Goal: Ask a question: Seek information or help from site administrators or community

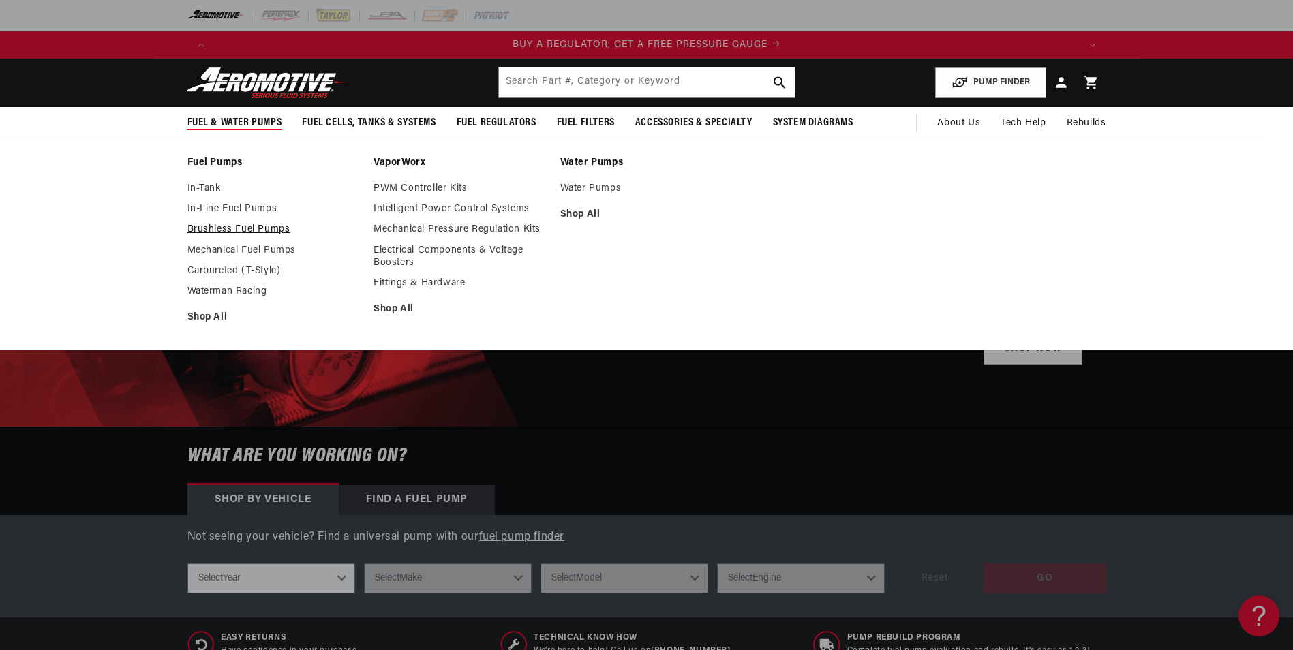
click at [248, 231] on link "Brushless Fuel Pumps" at bounding box center [274, 230] width 173 height 12
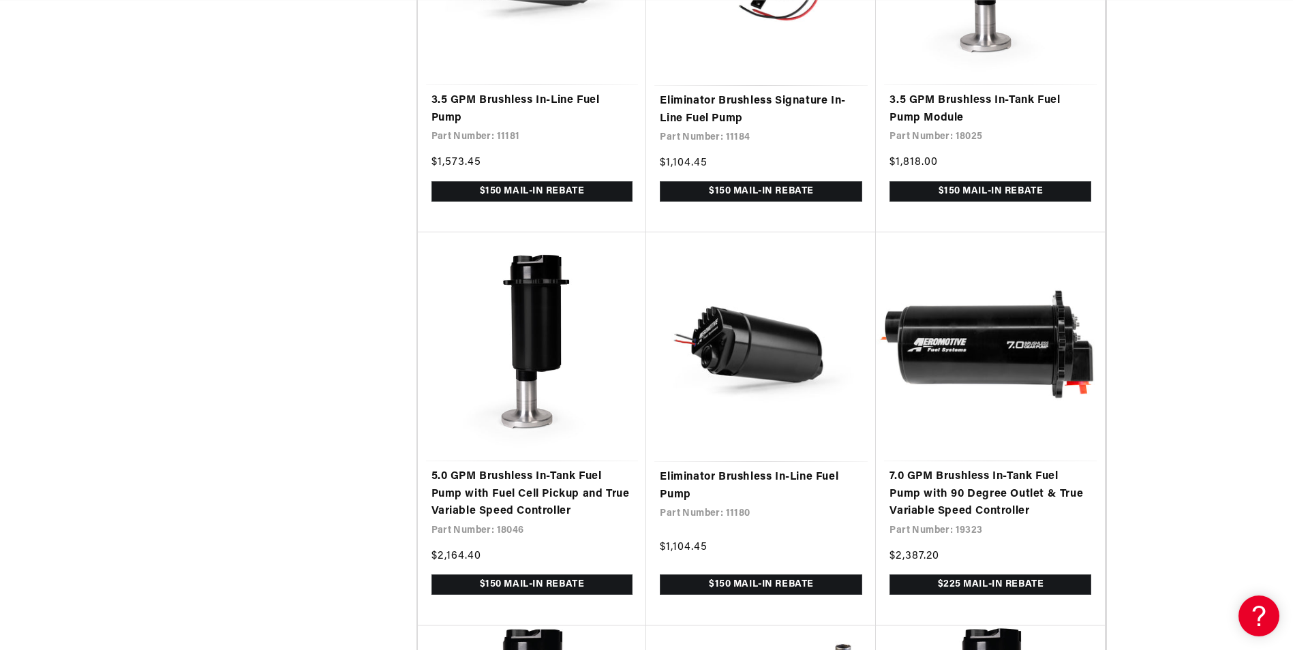
scroll to position [2093, 0]
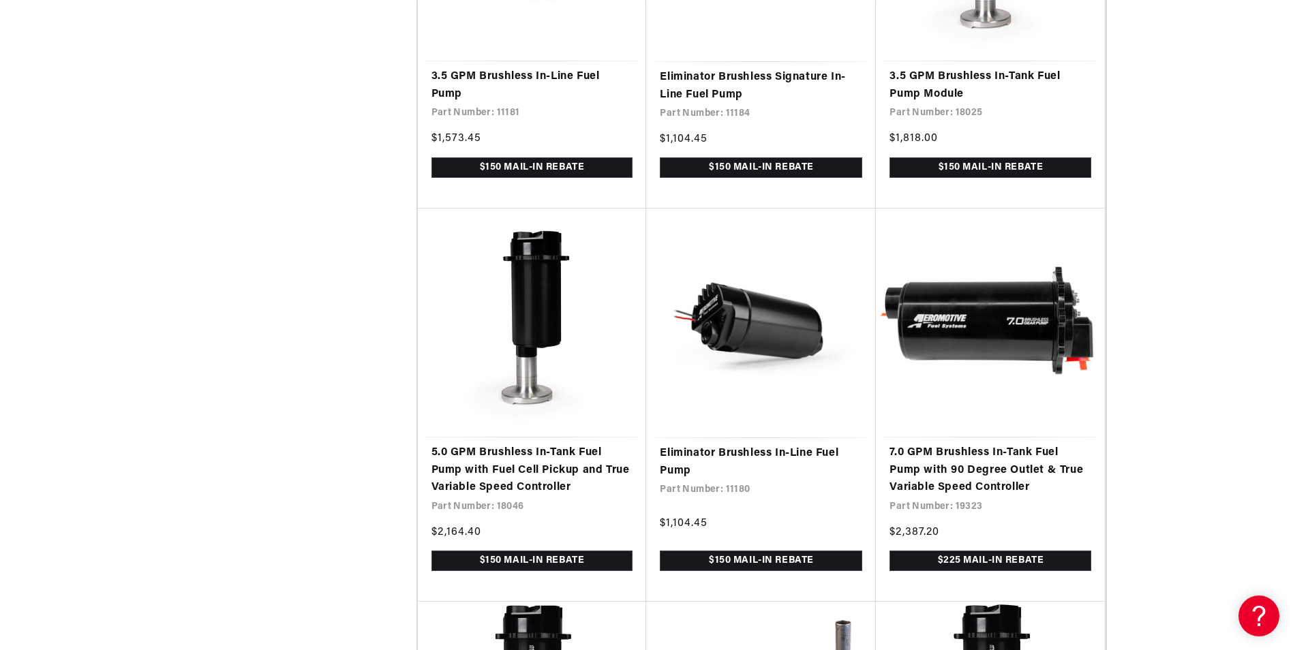
click at [113, 318] on div "Filter By Filter By Filter and sort Stock 0 selected Reset In stock (59)" at bounding box center [646, 26] width 1293 height 3685
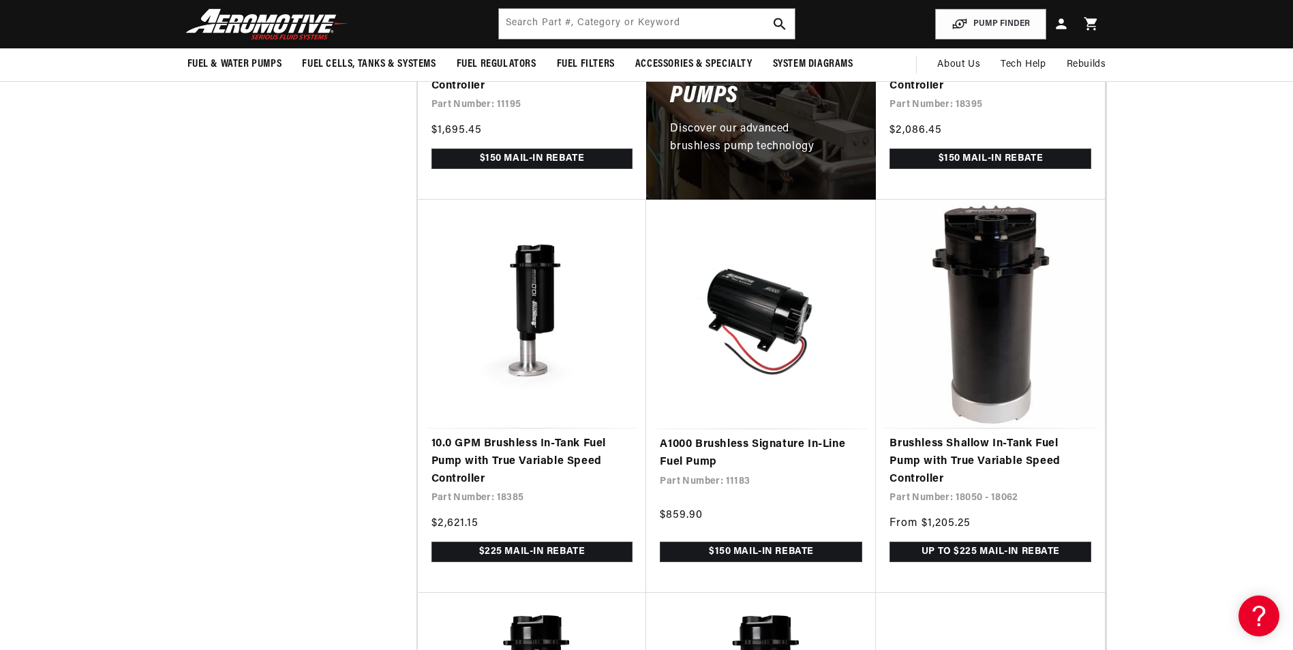
scroll to position [0, 0]
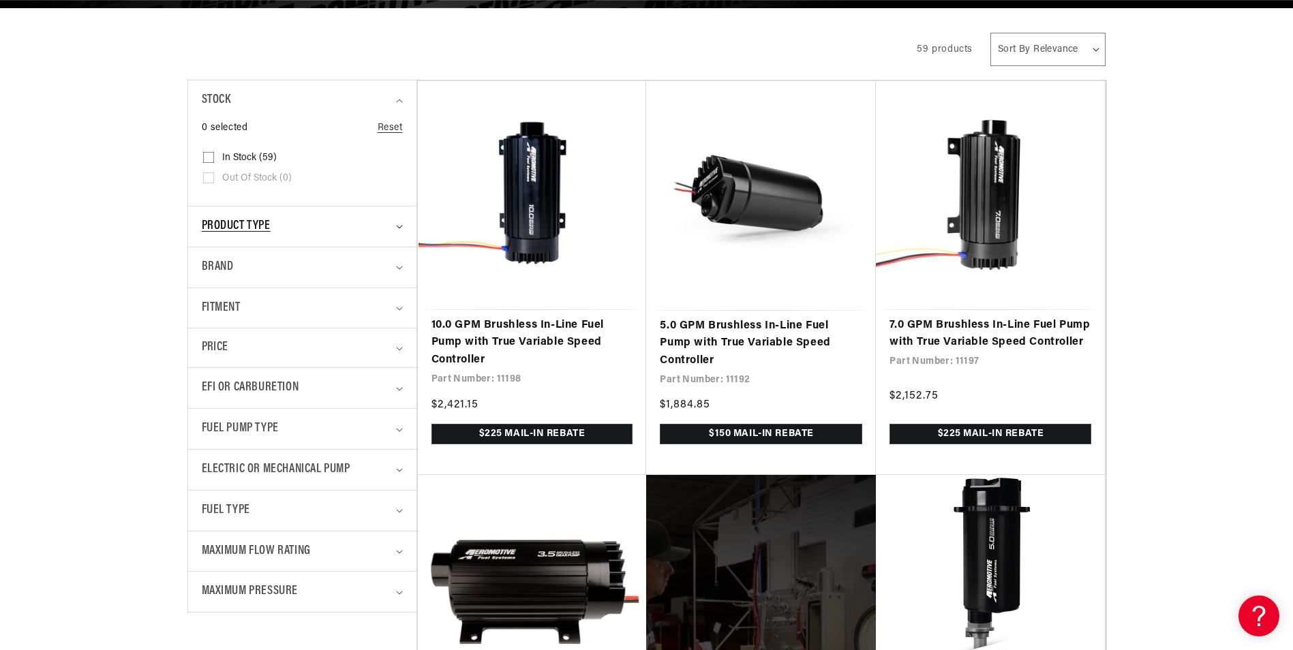
click at [377, 220] on div "Product type" at bounding box center [297, 227] width 190 height 20
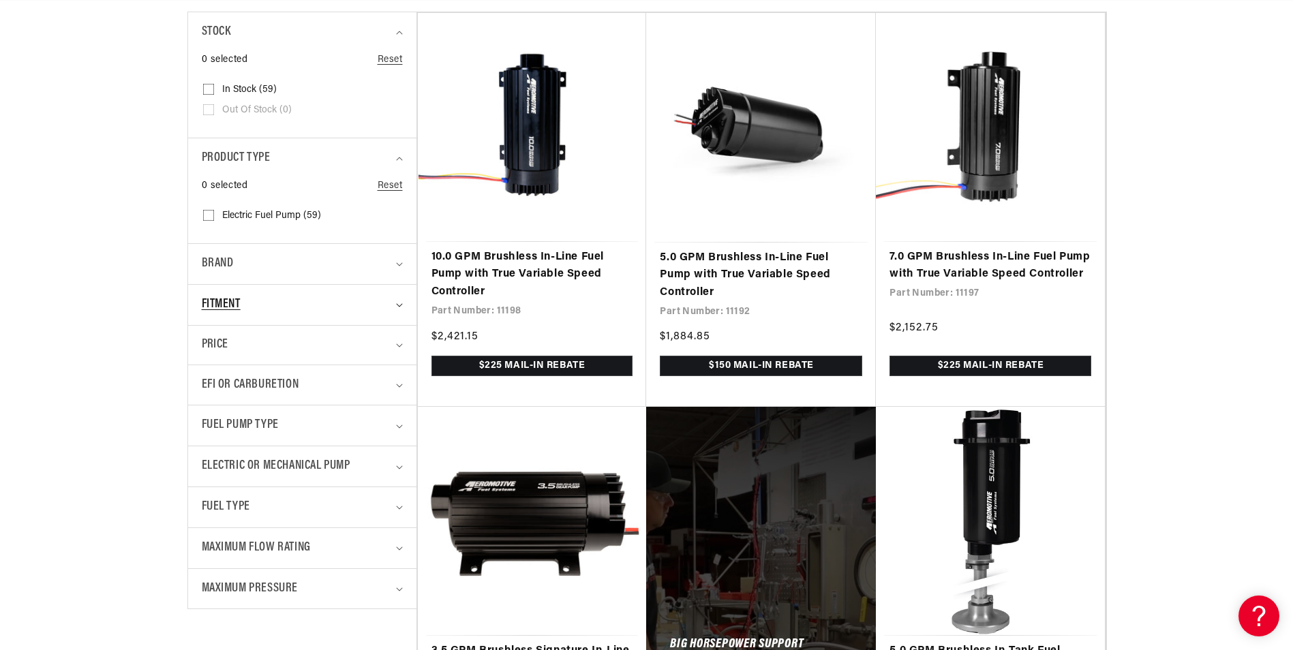
click at [344, 308] on div "Fitment" at bounding box center [297, 305] width 190 height 20
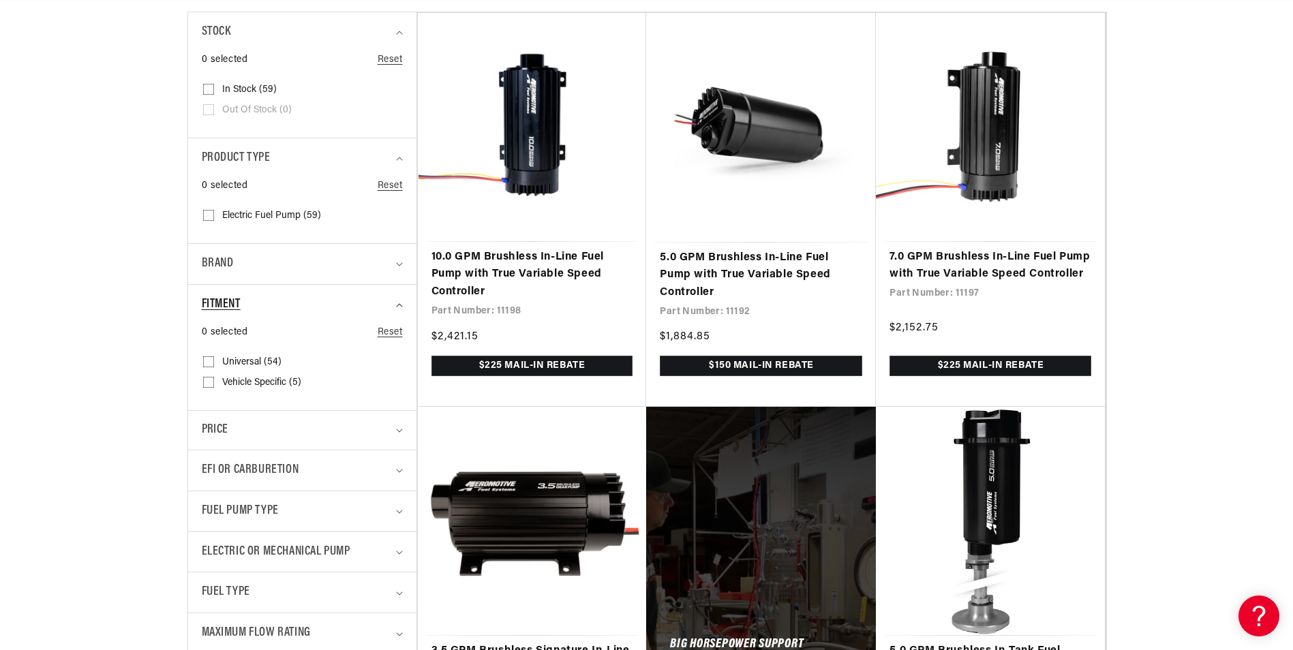
click at [344, 308] on div "Fitment" at bounding box center [297, 305] width 190 height 20
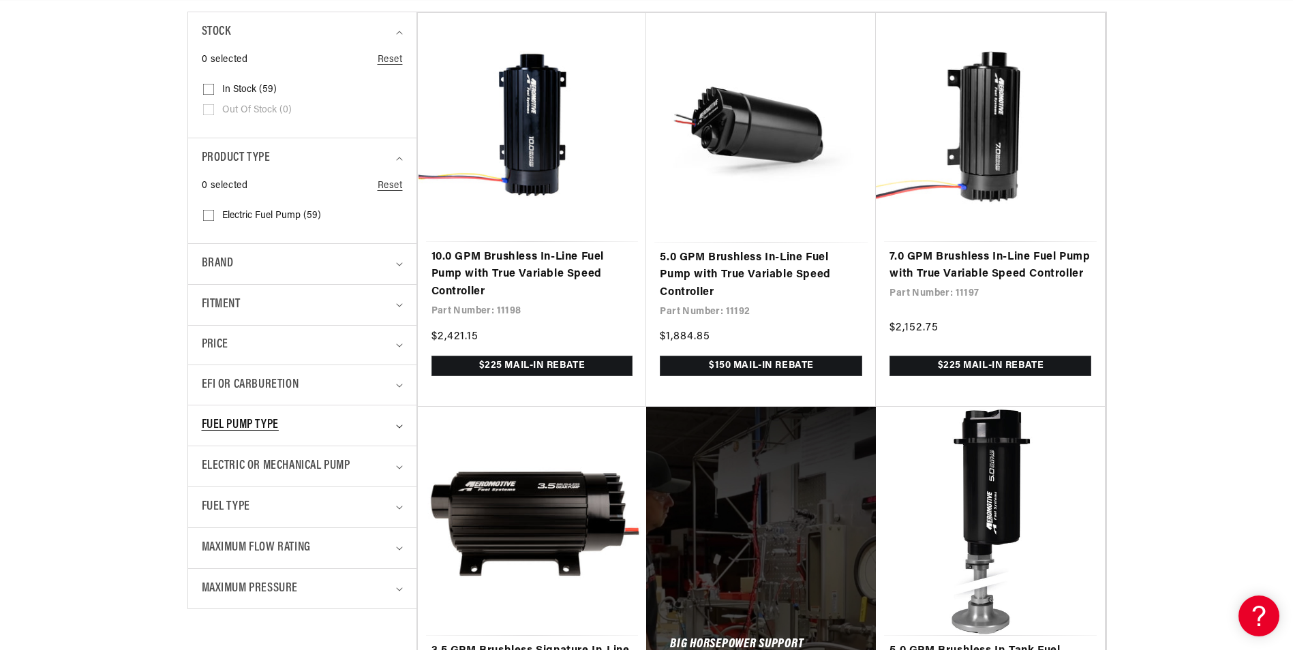
click at [338, 425] on div "Fuel Pump Type" at bounding box center [297, 426] width 190 height 20
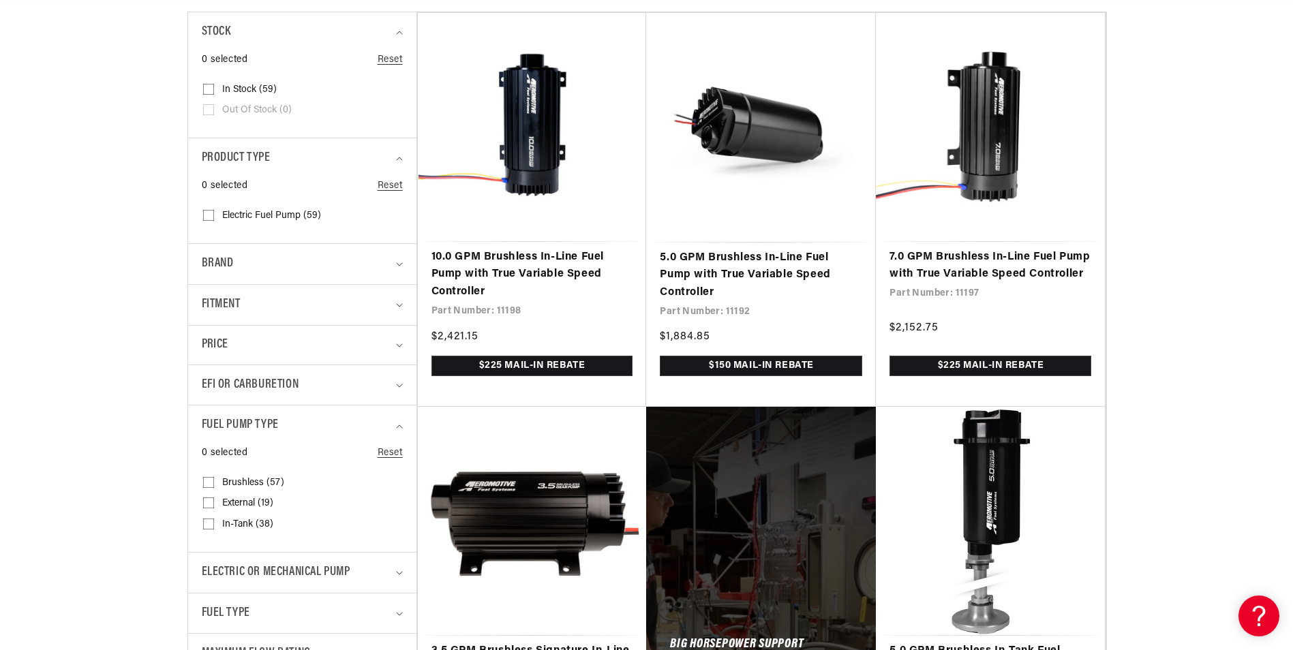
click at [250, 483] on span "Brushless (57)" at bounding box center [253, 483] width 62 height 12
click at [214, 483] on input "Brushless (57) Brushless (57 products)" at bounding box center [208, 485] width 11 height 11
checkbox input "true"
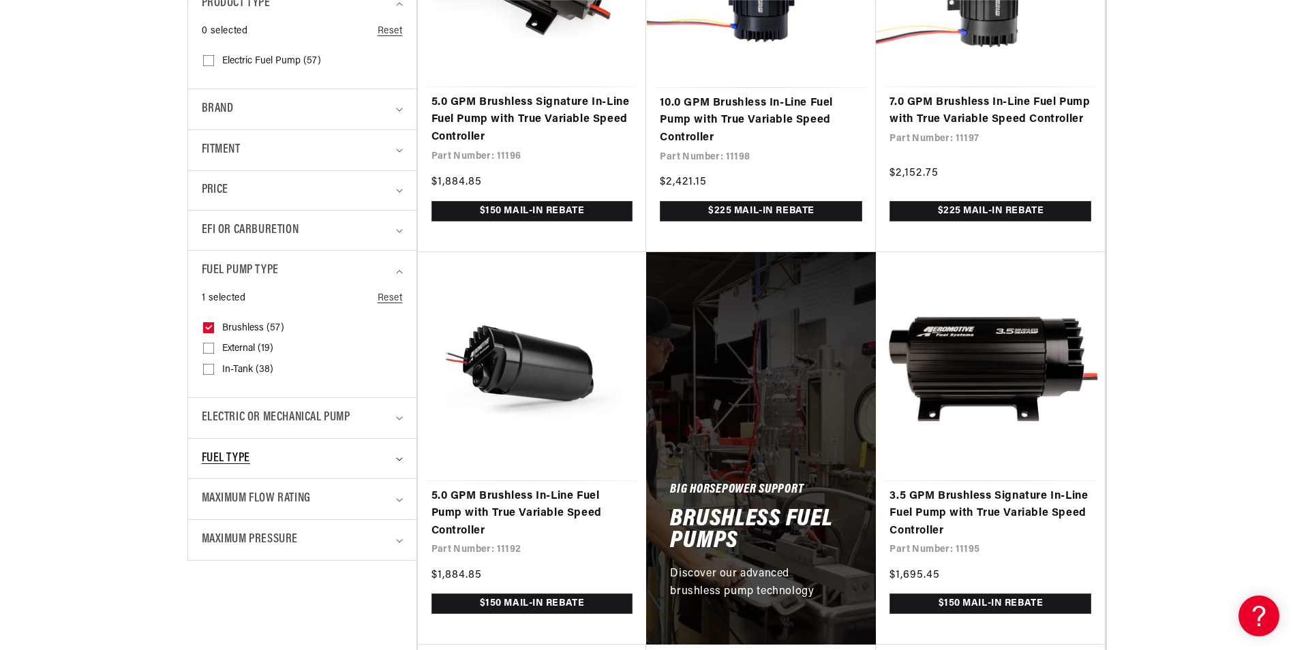
click at [329, 462] on div "Fuel Type" at bounding box center [297, 459] width 190 height 20
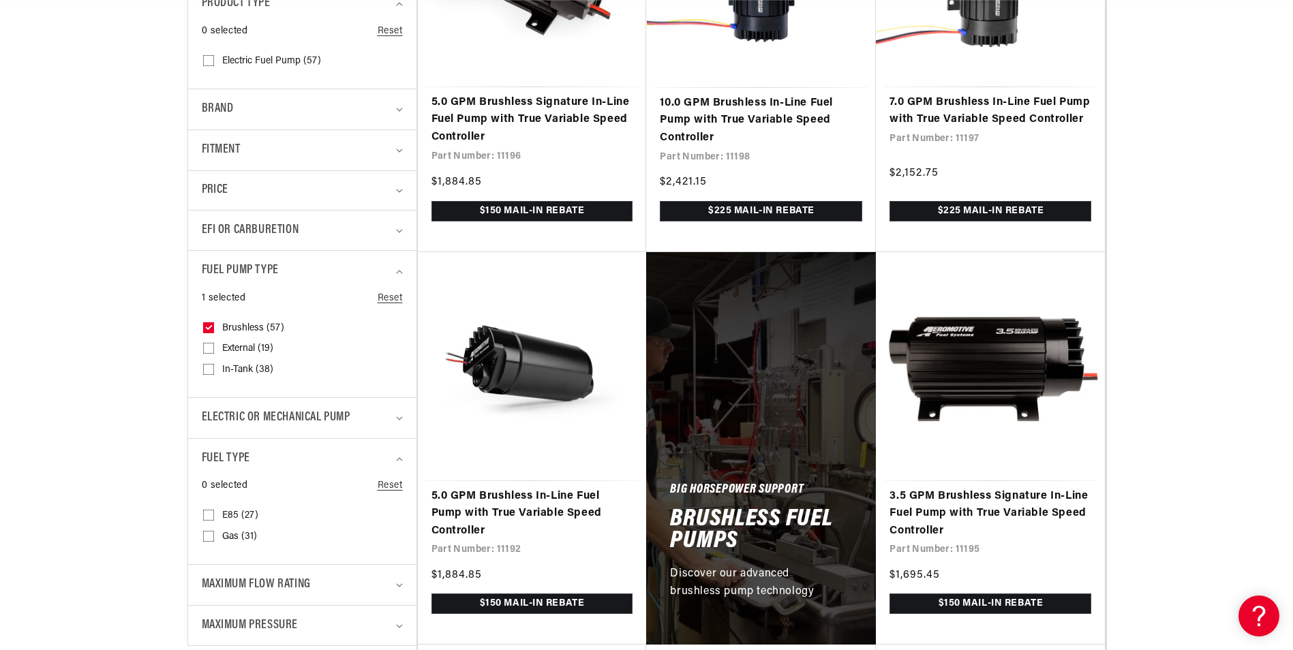
click at [228, 516] on span "E85 (27)" at bounding box center [240, 516] width 36 height 12
click at [214, 516] on input "E85 (27) E85 (27 products)" at bounding box center [208, 518] width 11 height 11
checkbox input "true"
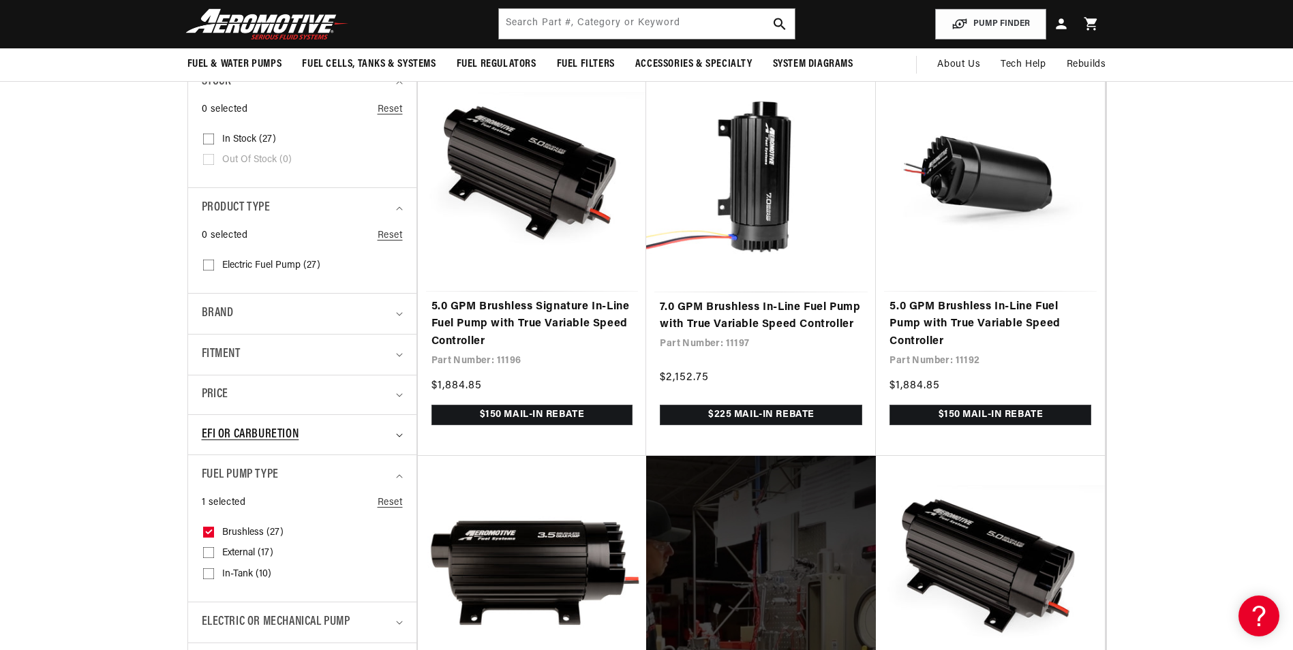
click at [345, 430] on div "EFI or Carburetion" at bounding box center [297, 435] width 190 height 20
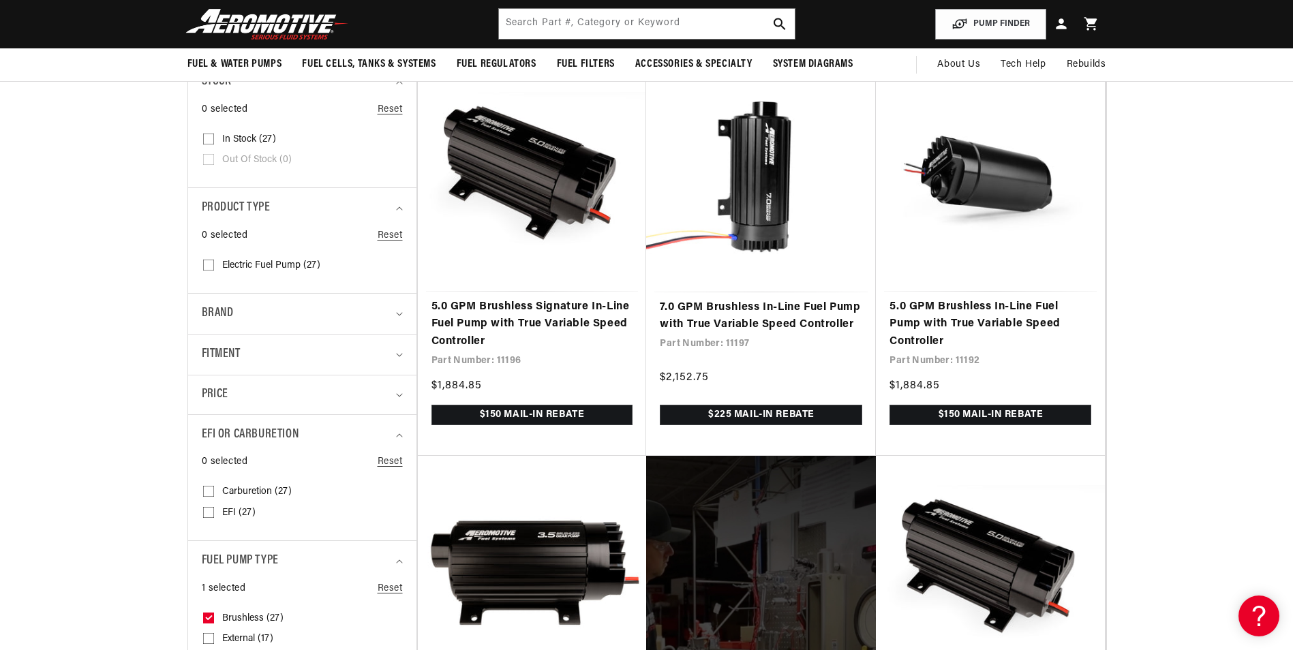
click at [235, 515] on span "EFI (27)" at bounding box center [238, 513] width 33 height 12
click at [214, 515] on input "EFI (27) EFI (27 products)" at bounding box center [208, 515] width 11 height 11
checkbox input "true"
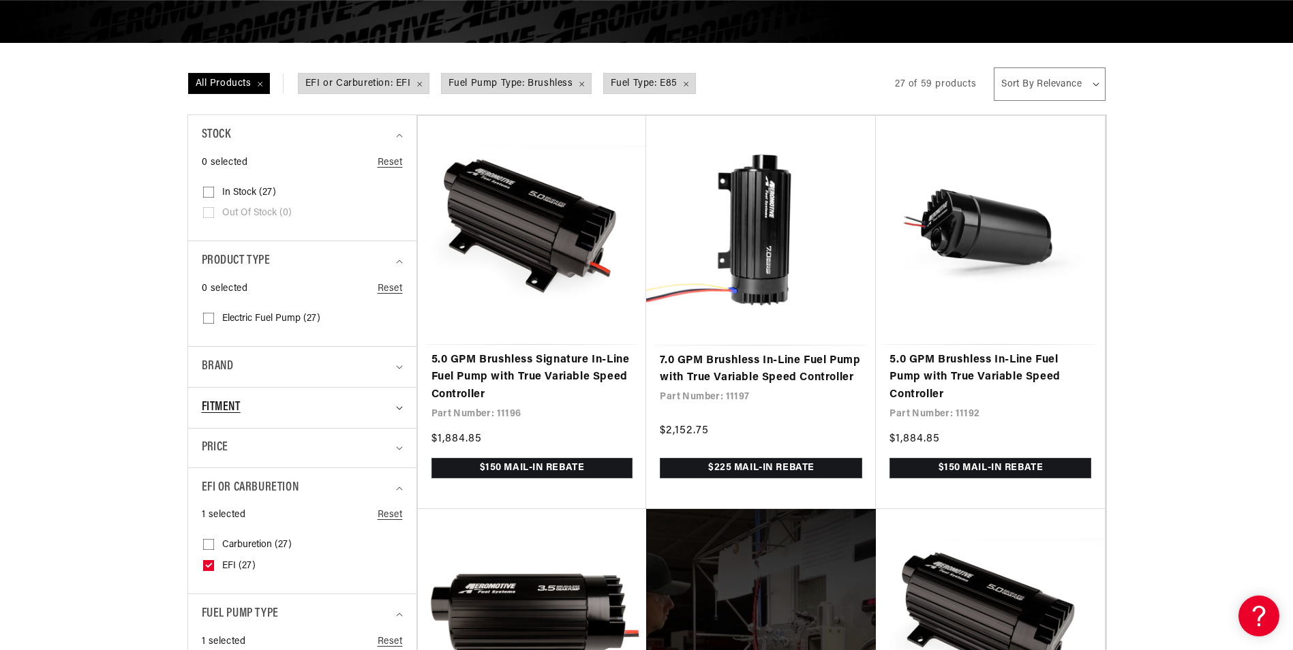
click at [398, 404] on summary "Fitment" at bounding box center [302, 408] width 201 height 40
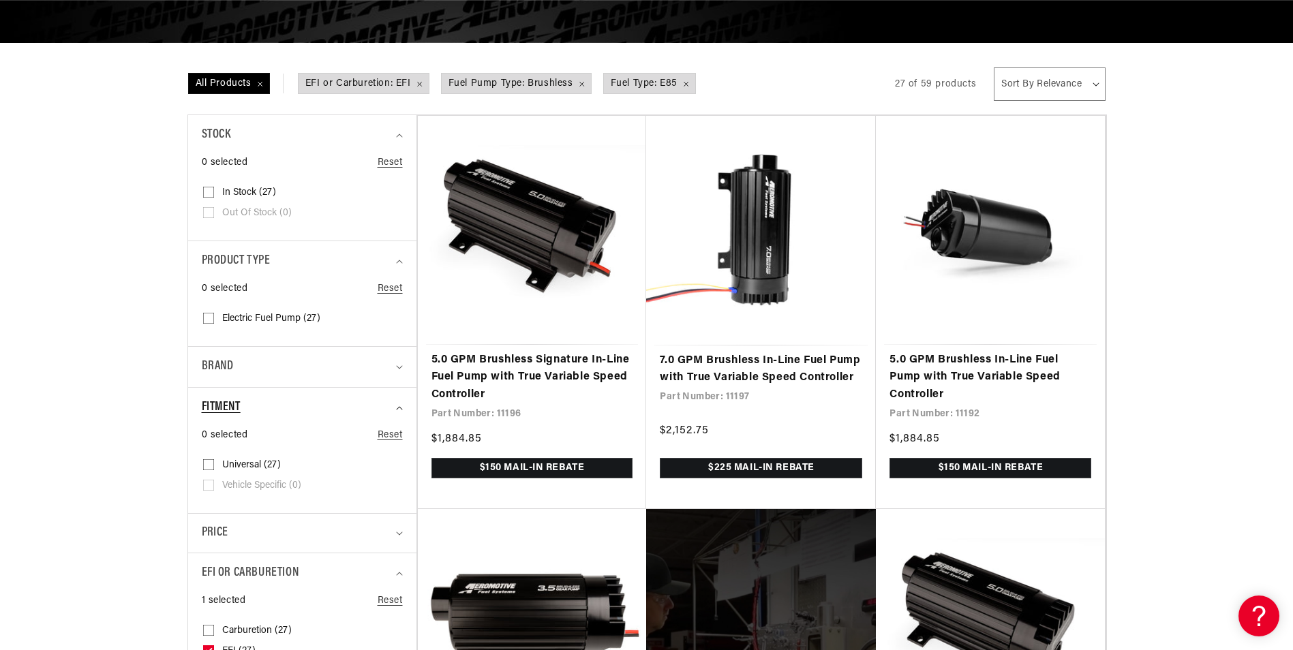
click at [398, 404] on summary "Fitment" at bounding box center [302, 408] width 201 height 40
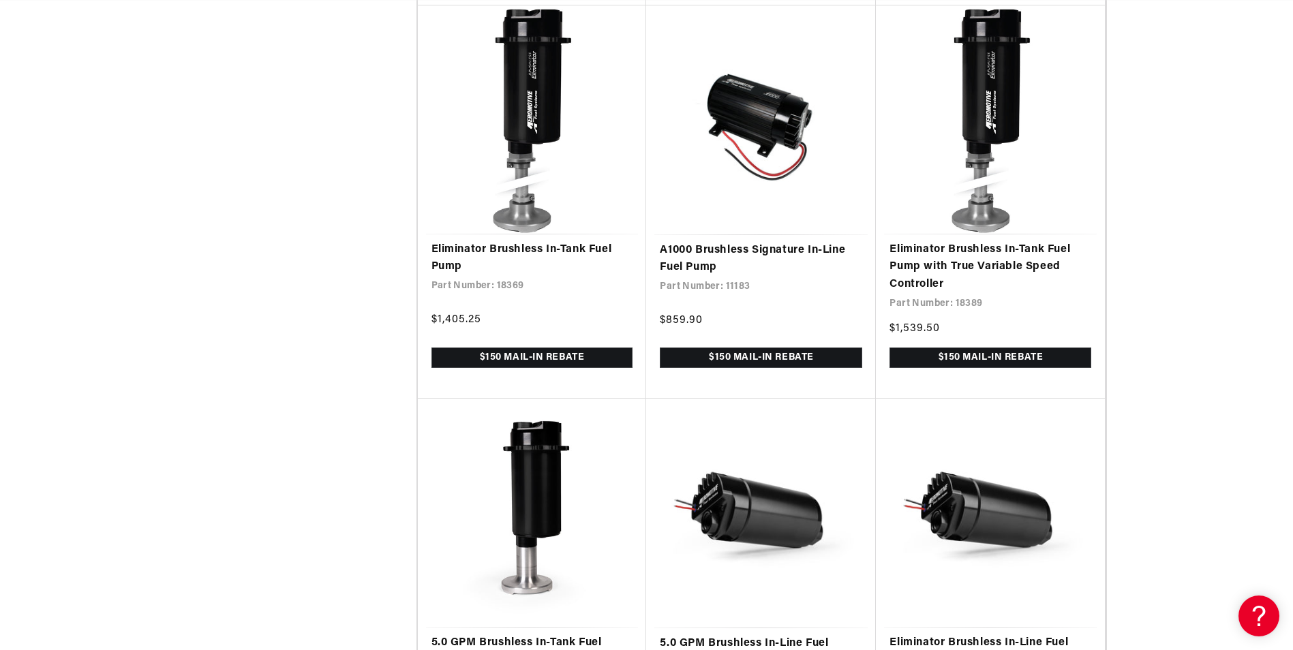
scroll to position [0, 880]
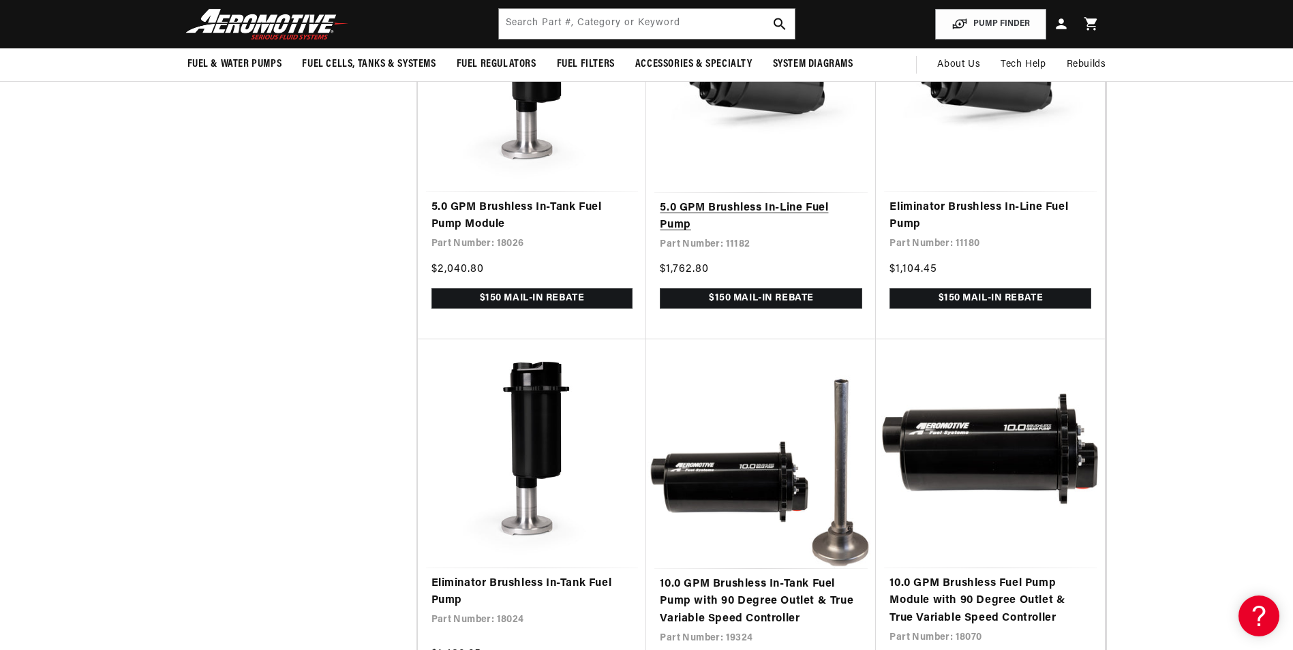
click at [766, 218] on link "5.0 GPM Brushless In-Line Fuel Pump" at bounding box center [761, 217] width 203 height 35
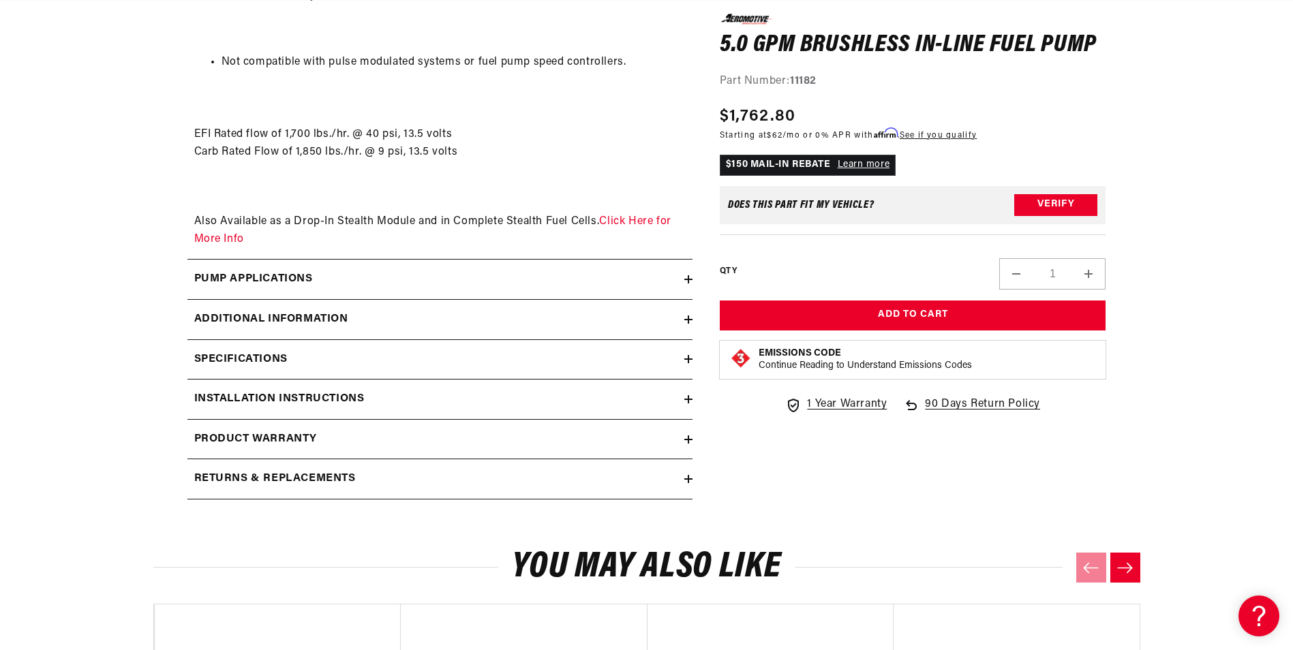
click at [688, 280] on icon at bounding box center [689, 280] width 8 height 0
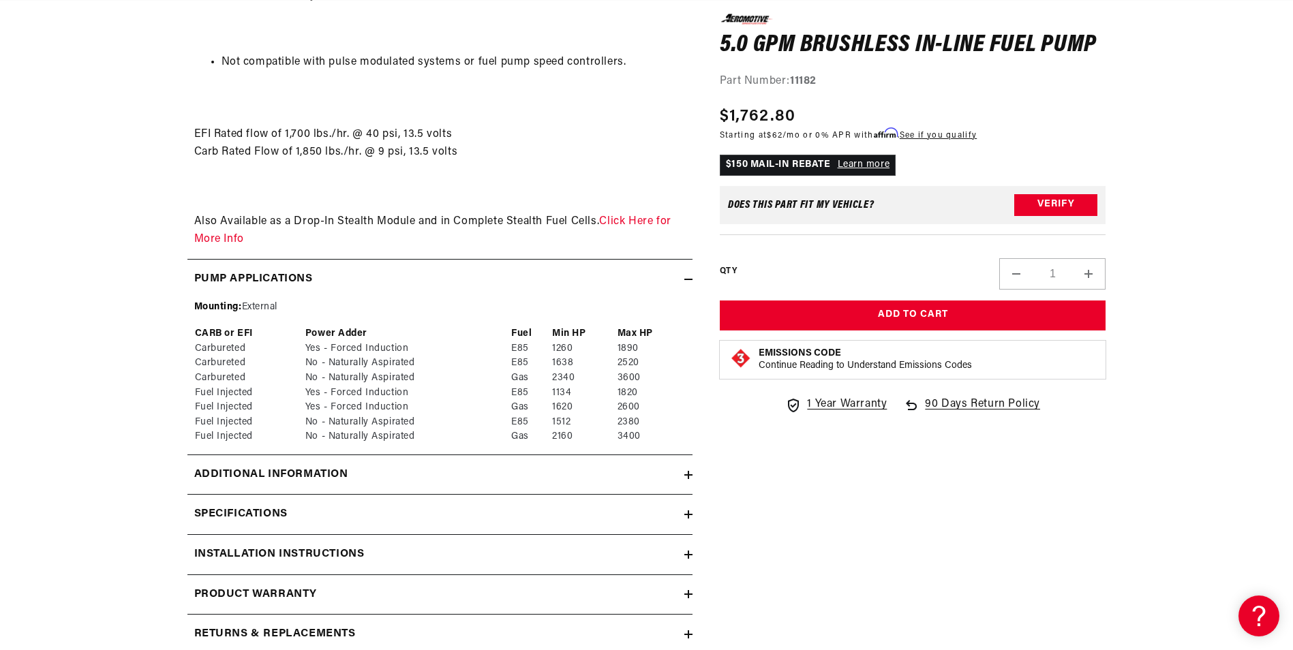
scroll to position [0, 865]
click at [688, 280] on icon at bounding box center [689, 280] width 8 height 0
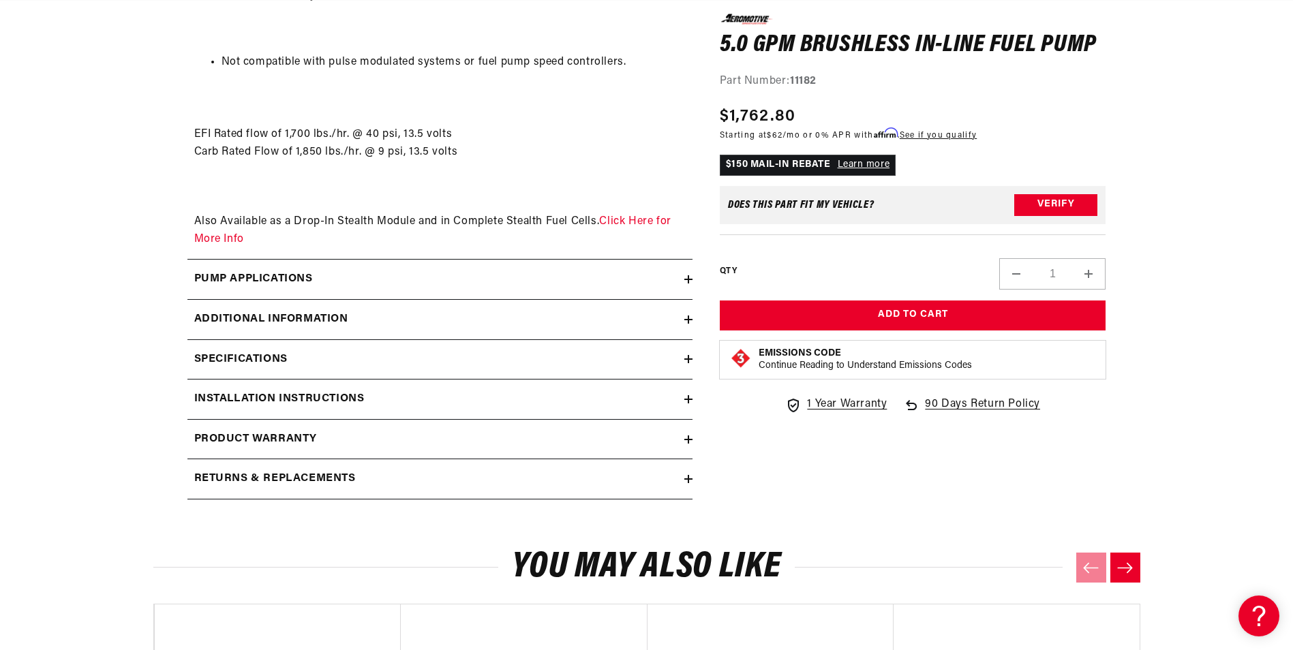
scroll to position [0, 2594]
click at [689, 318] on icon at bounding box center [689, 320] width 8 height 8
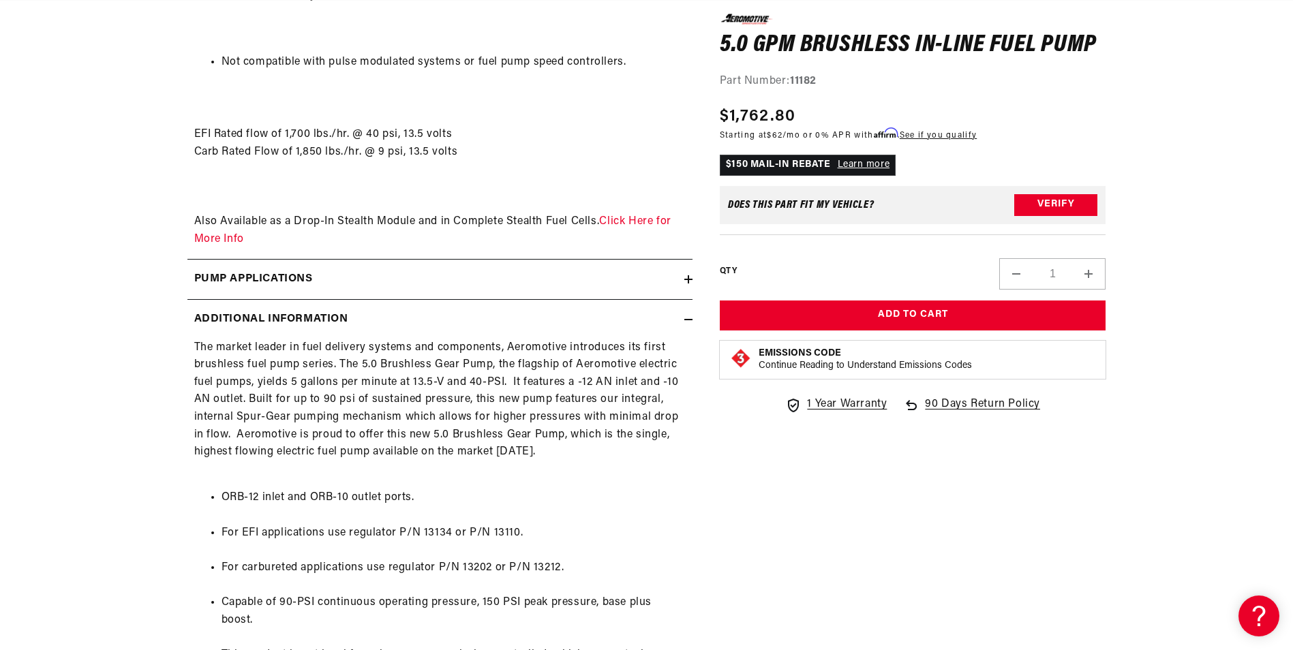
scroll to position [0, 865]
click at [689, 318] on icon at bounding box center [689, 320] width 8 height 8
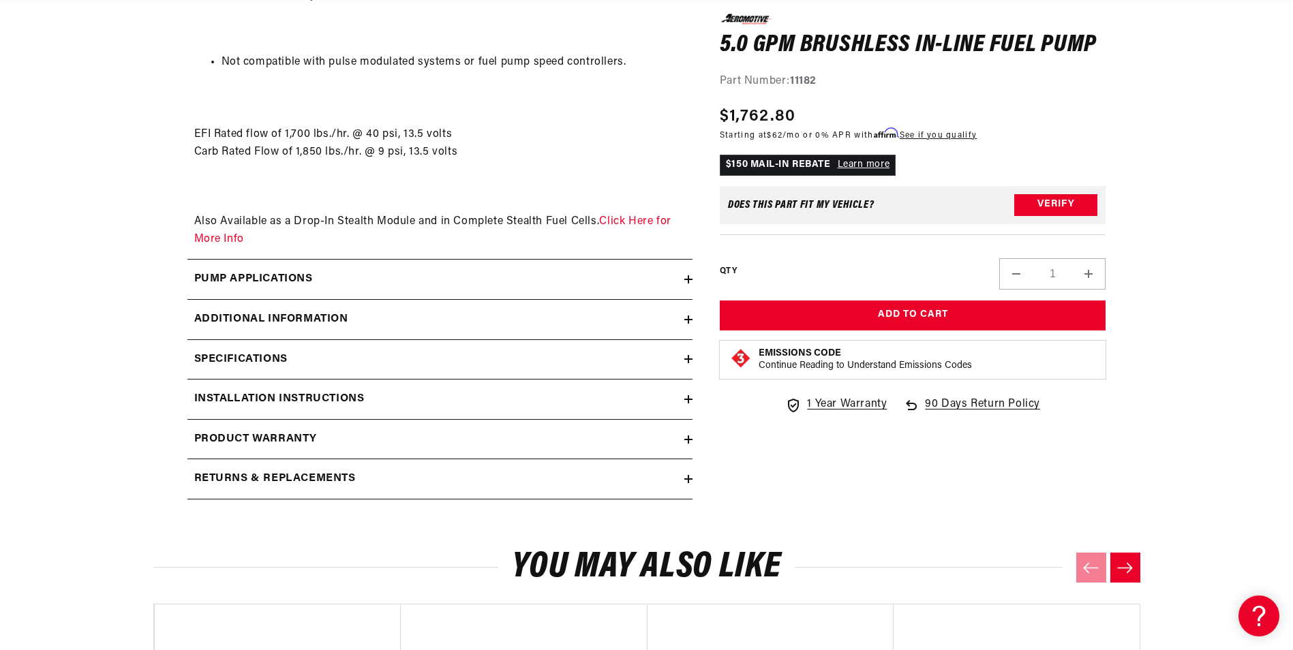
scroll to position [0, 1729]
click at [689, 321] on icon at bounding box center [689, 320] width 8 height 8
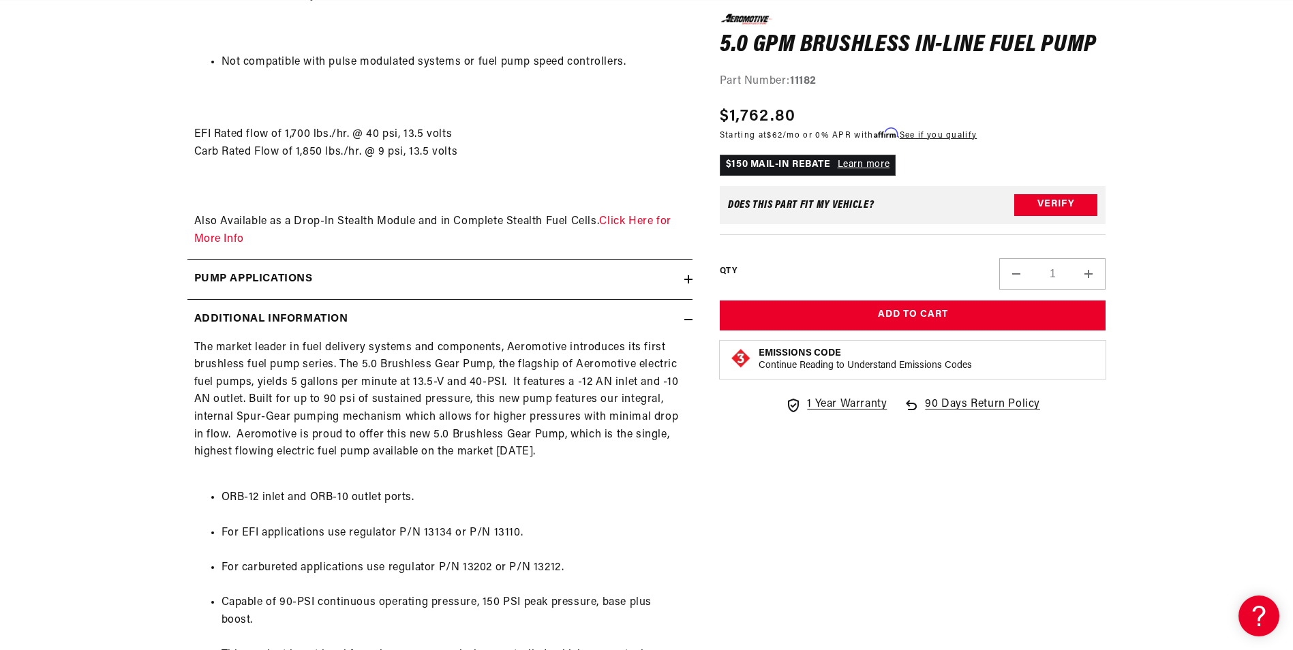
scroll to position [0, 0]
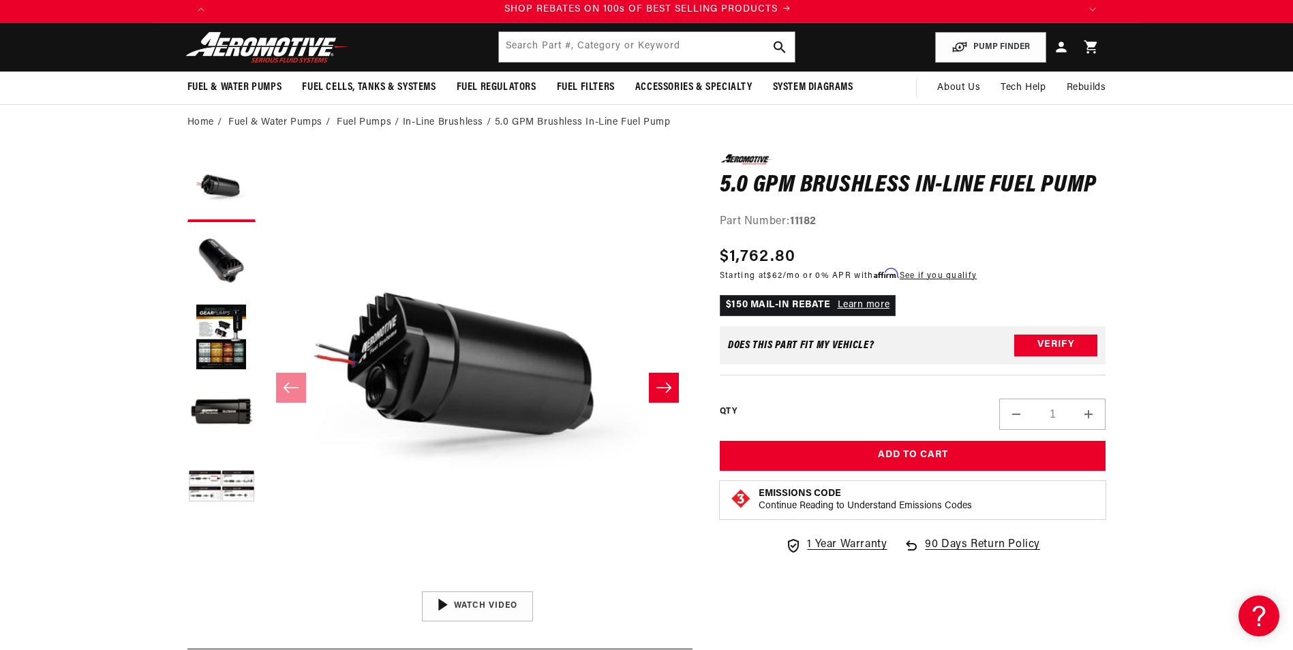
scroll to position [0, 1729]
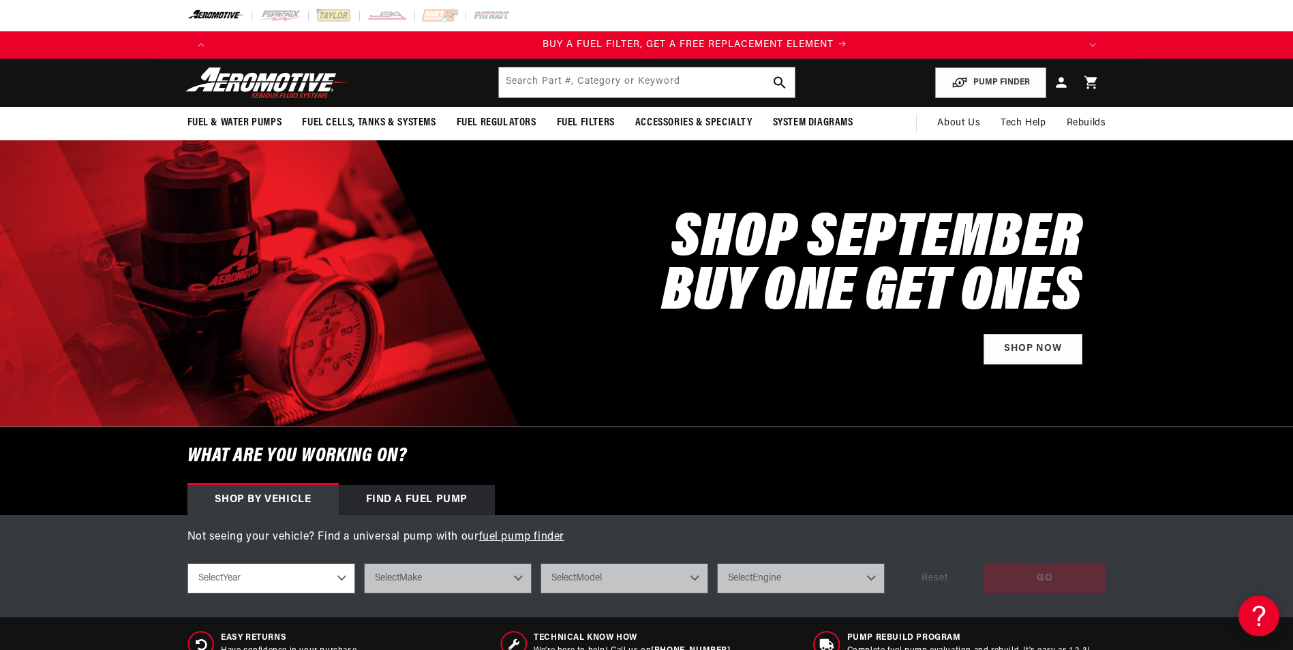
scroll to position [0, 865]
click at [549, 80] on input "text" at bounding box center [647, 83] width 296 height 30
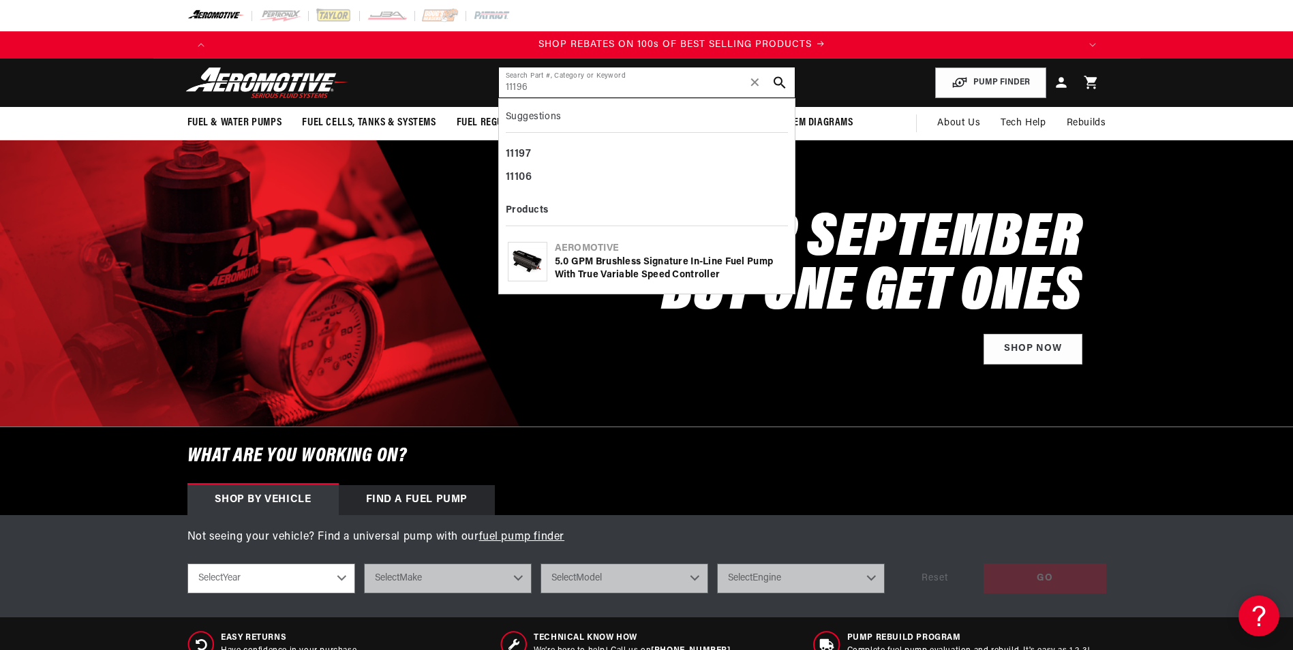
scroll to position [0, 1729]
type input "11196"
click at [627, 264] on div "5.0 GPM Brushless Signature In-Line Fuel Pump with True Variable Speed Controll…" at bounding box center [670, 269] width 231 height 27
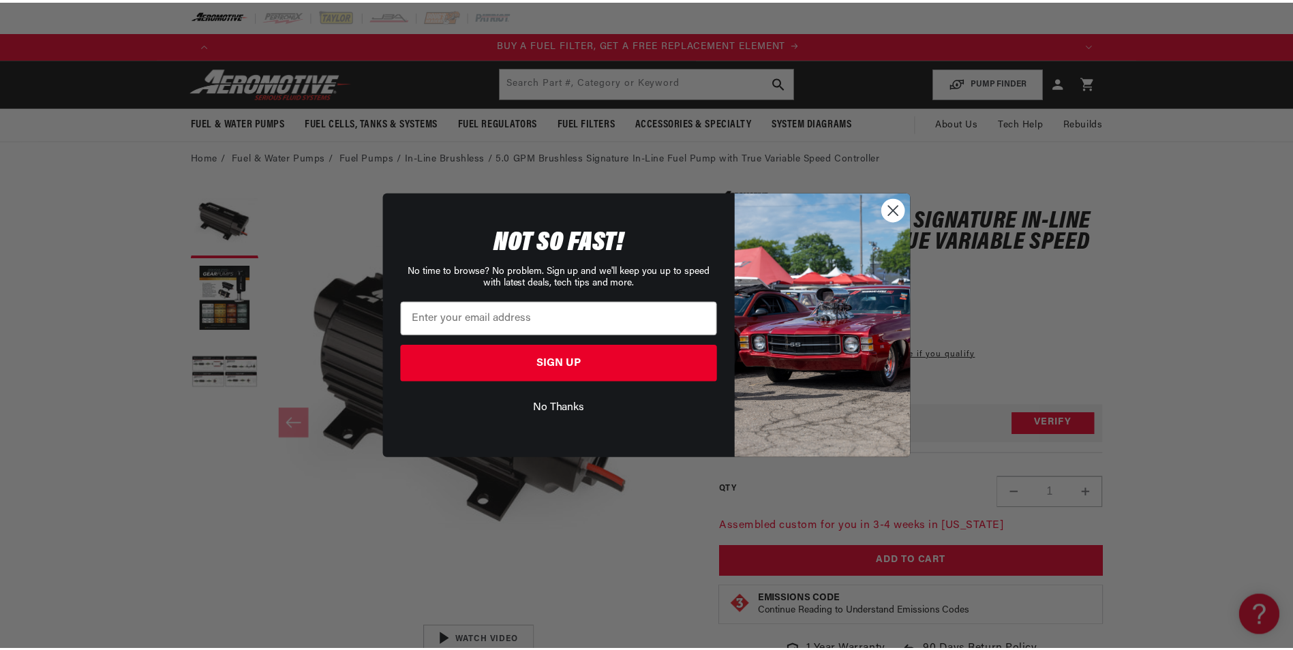
scroll to position [0, 865]
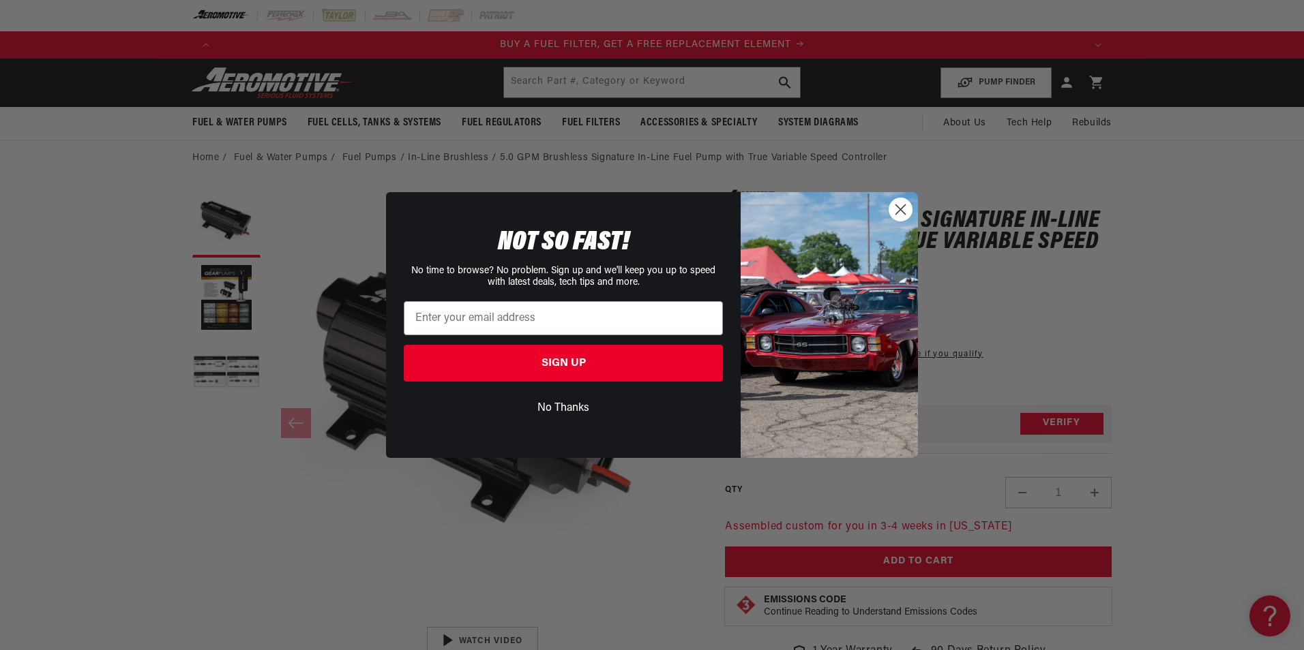
click at [908, 208] on circle "Close dialog" at bounding box center [900, 209] width 23 height 23
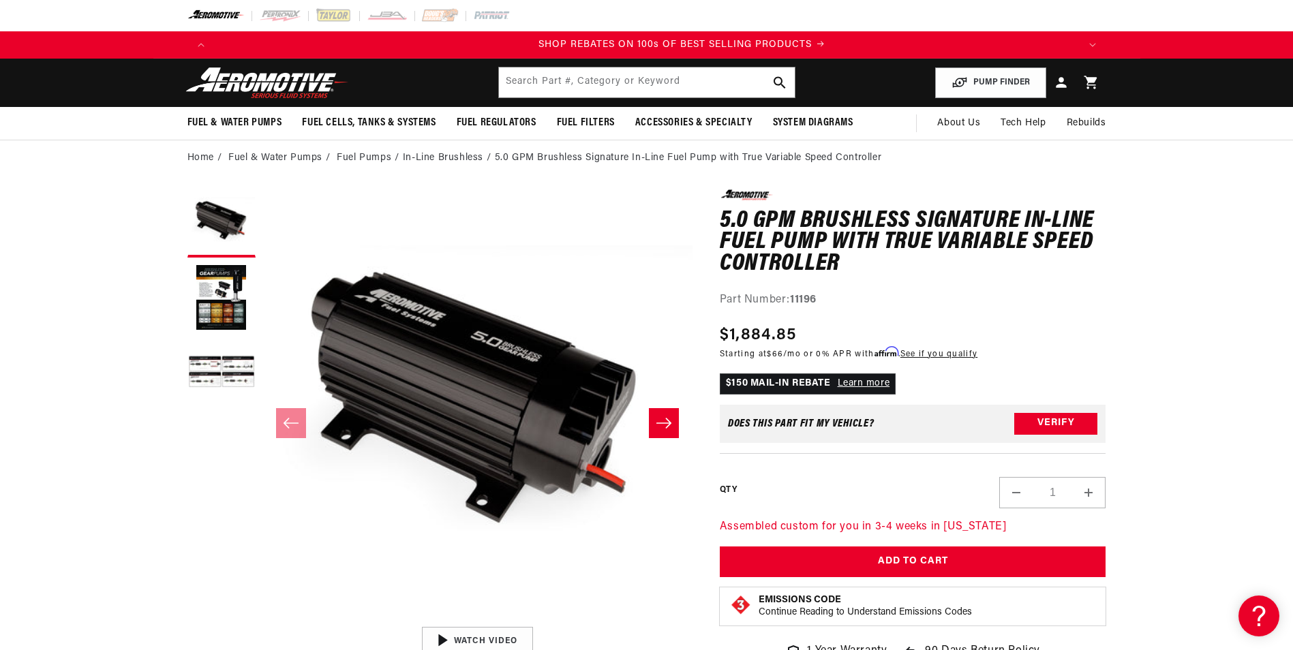
scroll to position [0, 1729]
click at [707, 323] on icon at bounding box center [1257, 614] width 20 height 102
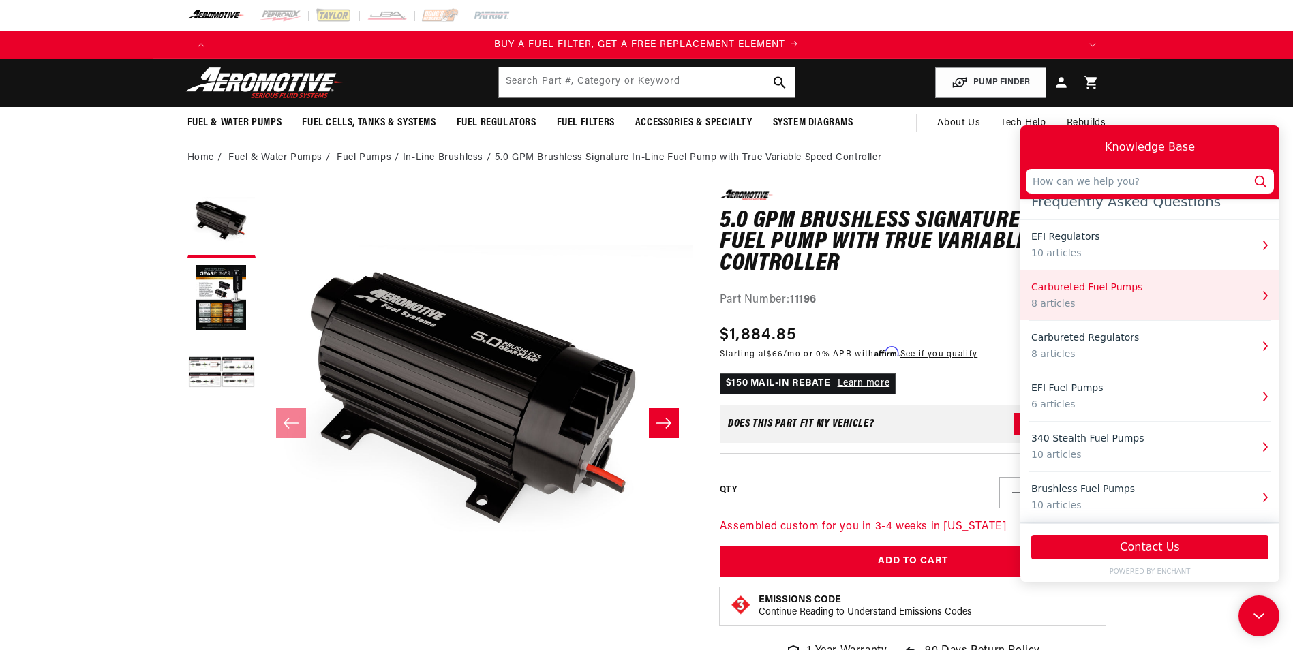
scroll to position [109, 0]
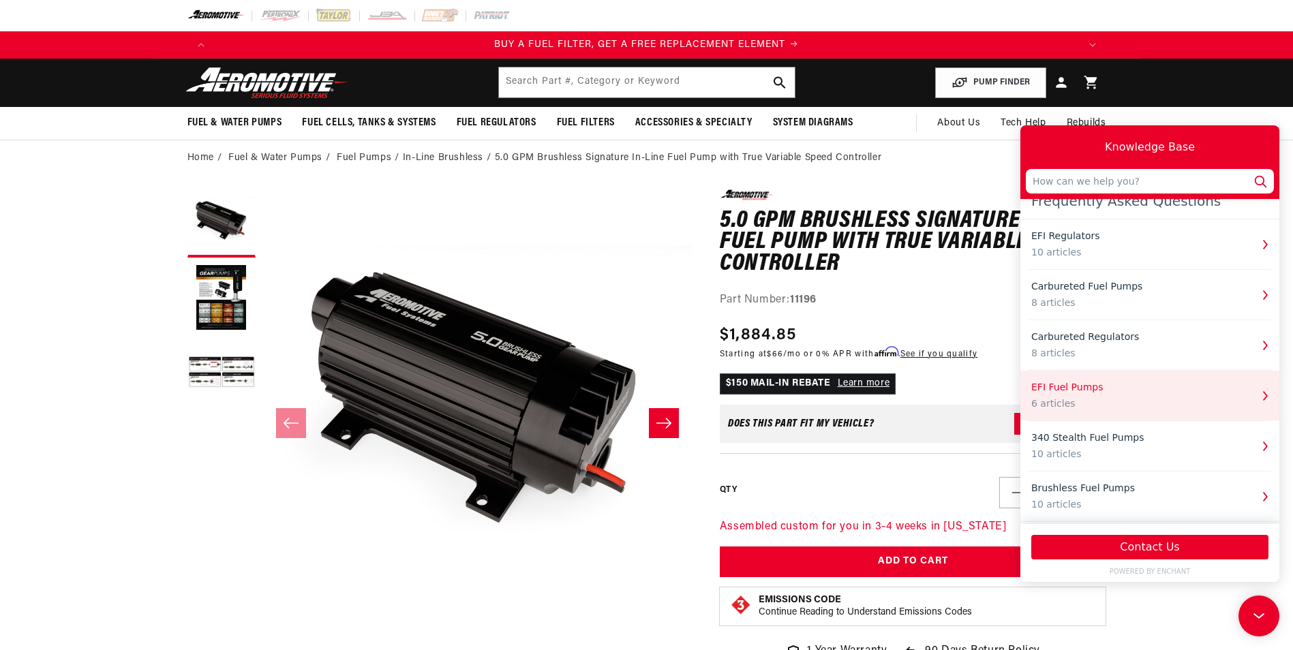
click at [707, 323] on div "EFI Fuel Pumps" at bounding box center [1142, 387] width 220 height 14
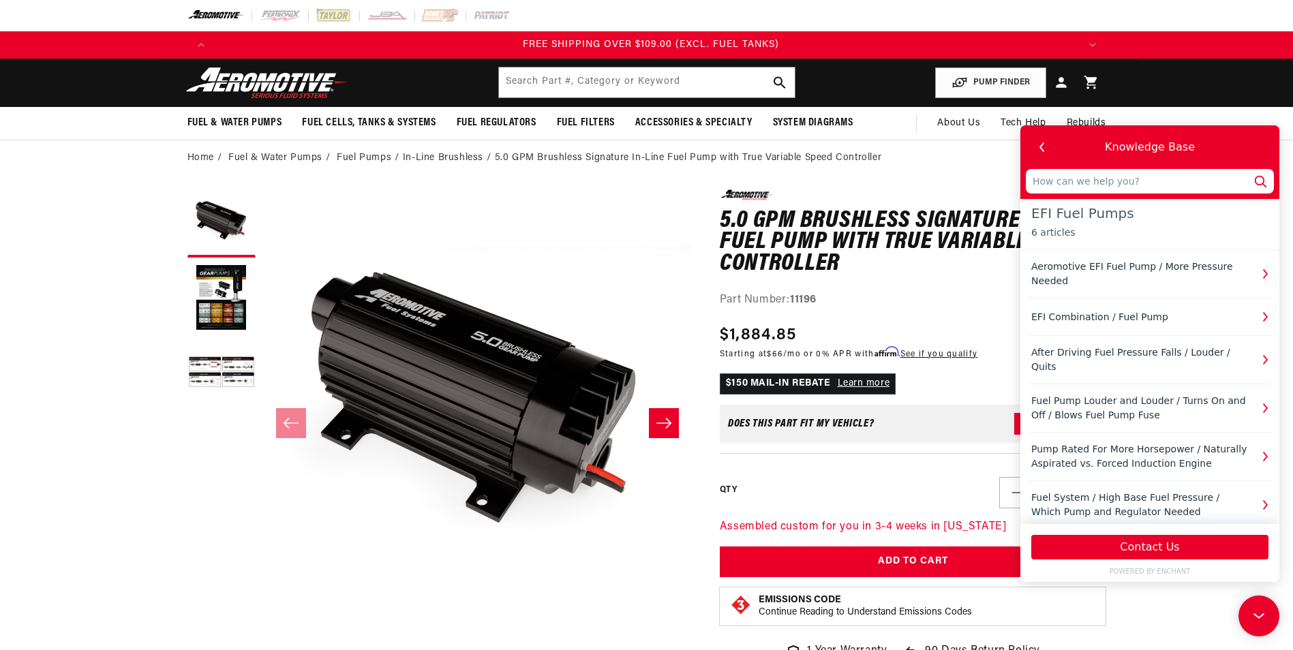
scroll to position [0, 2594]
click at [707, 178] on input "text" at bounding box center [1150, 181] width 248 height 25
type input "W"
type input "Wo"
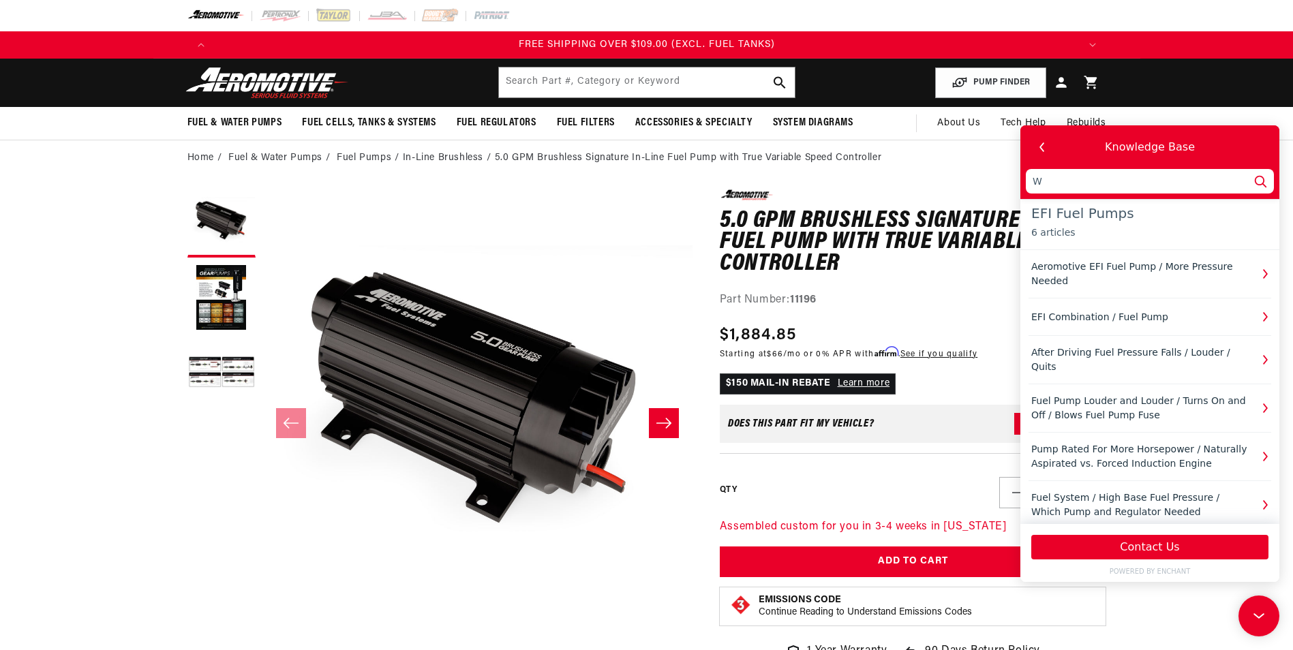
type input "Wo"
type input "Wou"
type input "Woul"
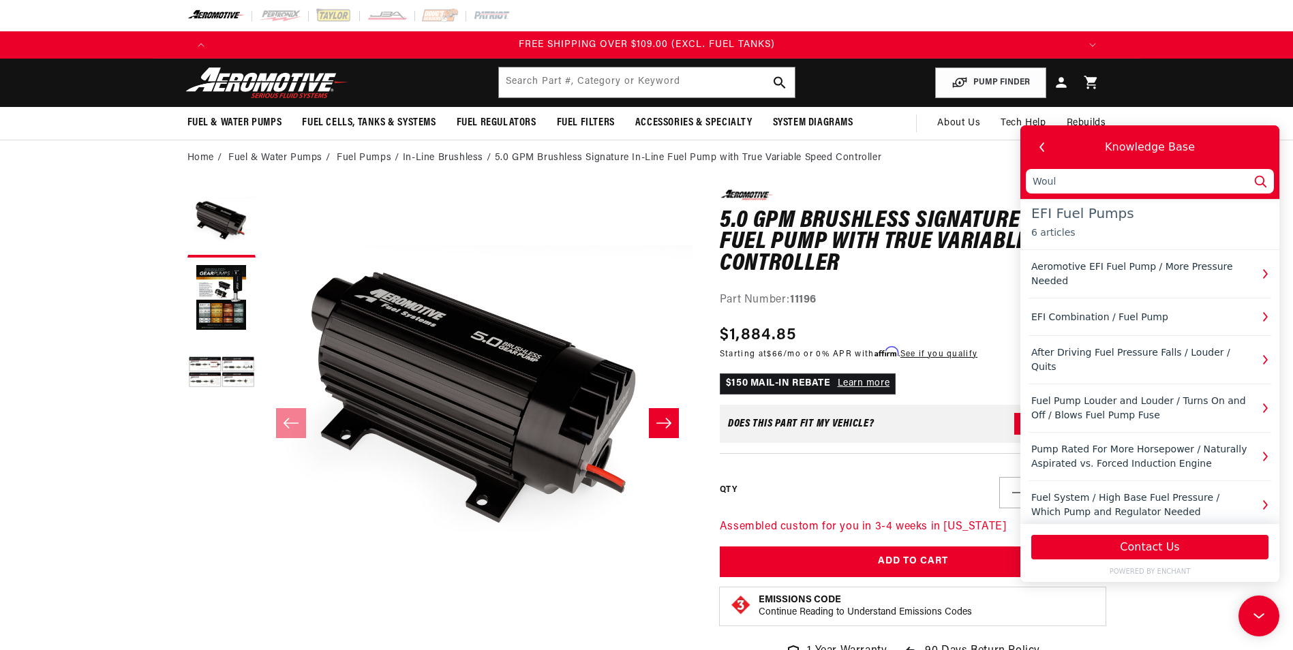
type input "Would"
type input "Would t"
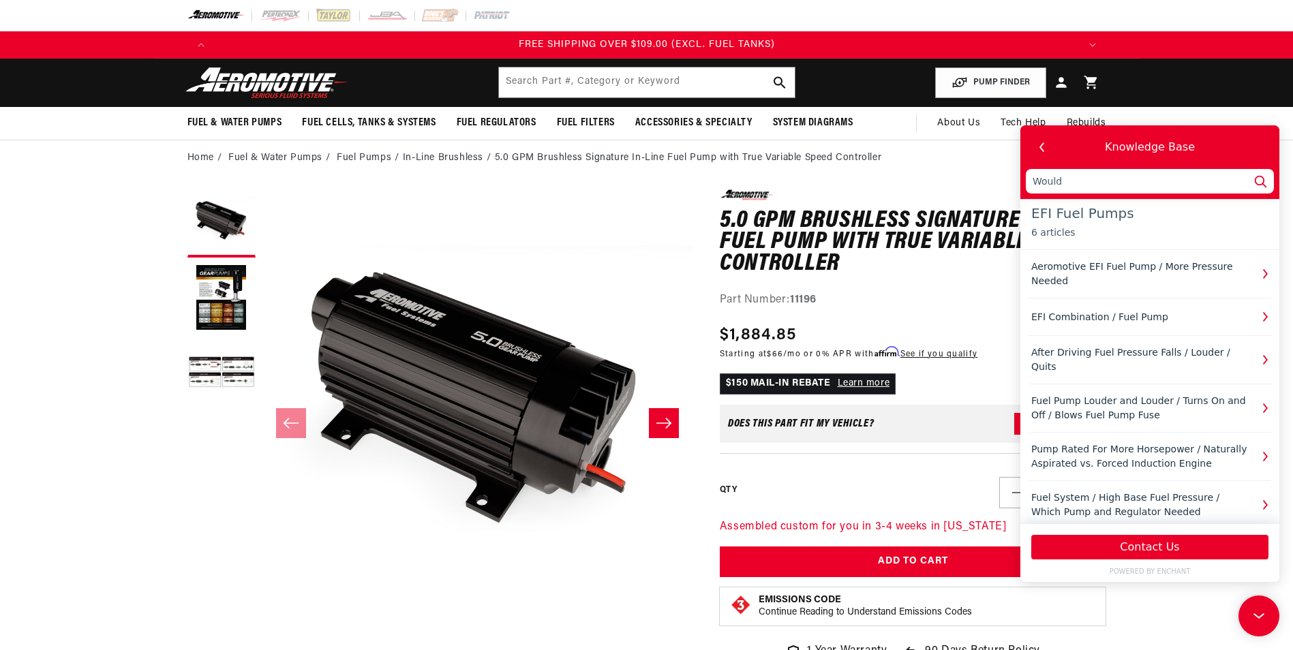
type input "Would t"
type input "Would th"
type input "Would the"
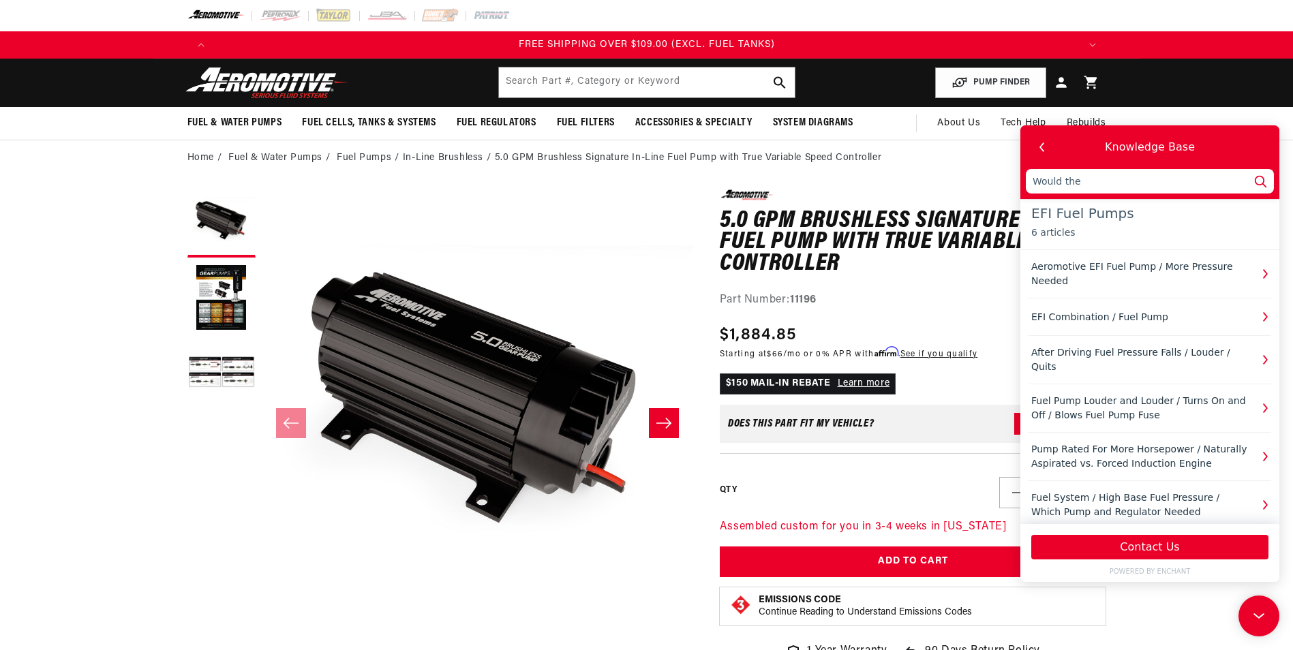
type input "Would the"
type input "Would the A"
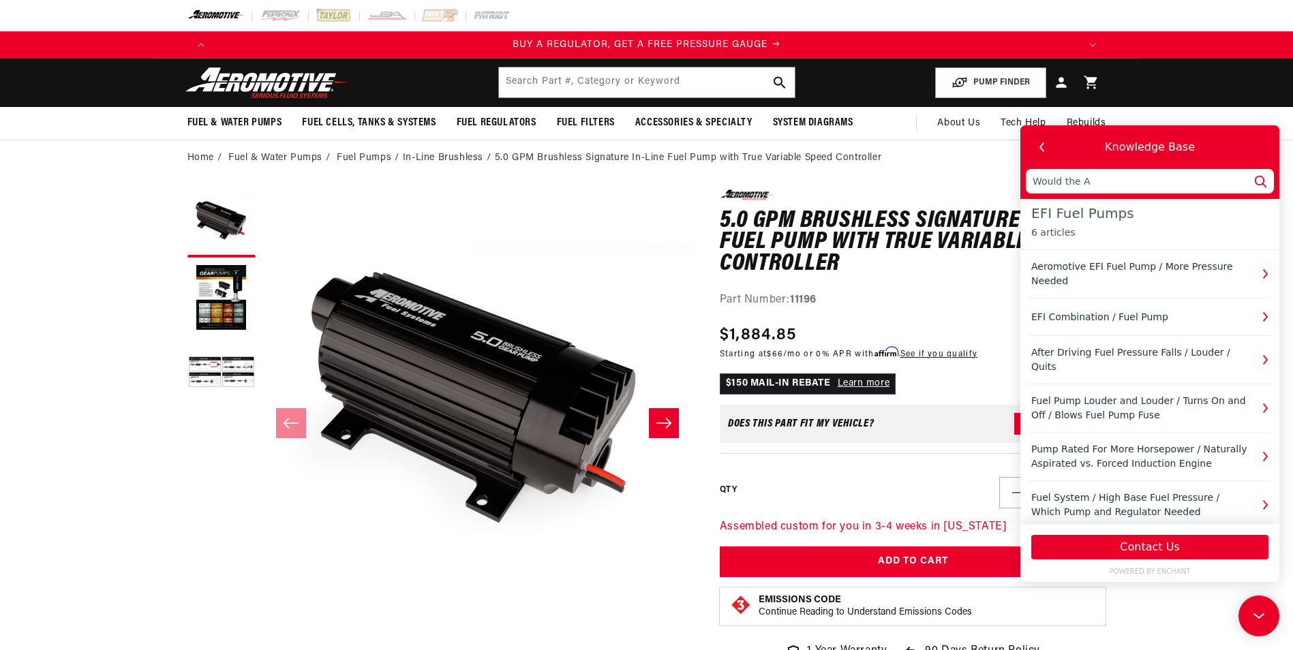
type input "Would the Ae"
type input "Would the Aer"
type input "Would the Aero"
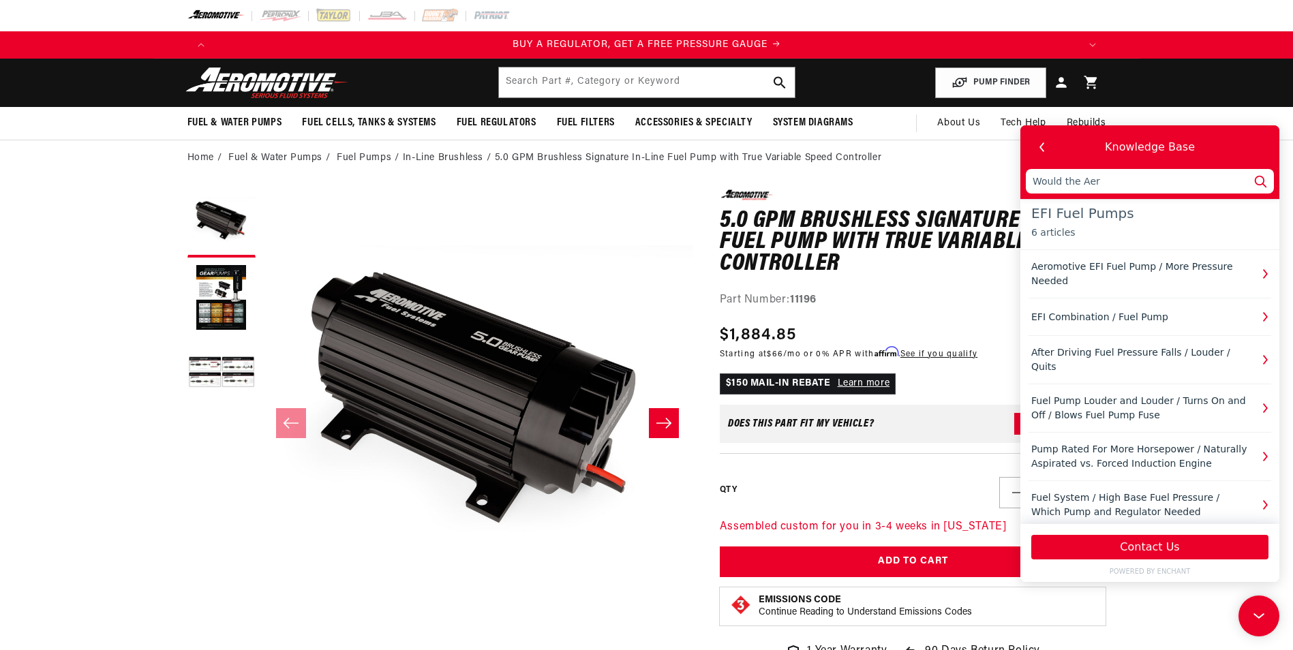
type input "Would the Aero"
type input "Would the Aerom"
type input "Would the Aeromo"
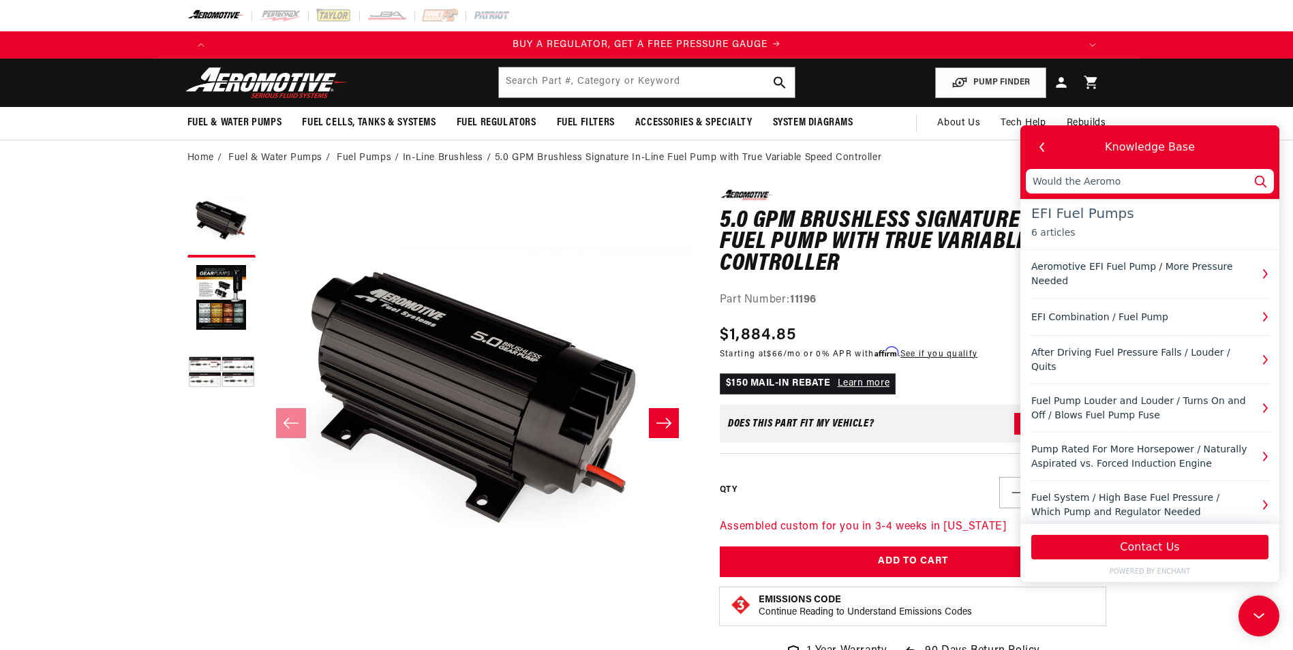
type input "Would the Aeromot"
type input "Would the Aeromoti"
type input "Would the Aeromotiv"
type input "Would the Aeromotive"
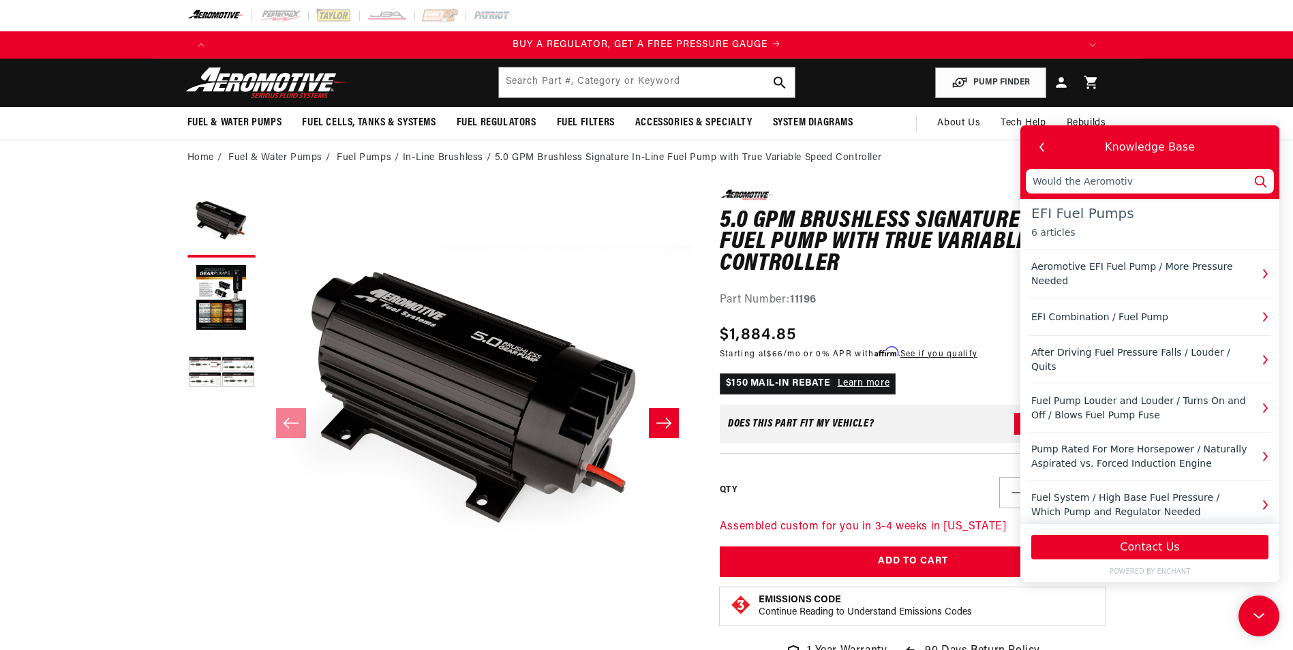
type input "Would the Aeromotive"
type input "Would the Aeromotive 1"
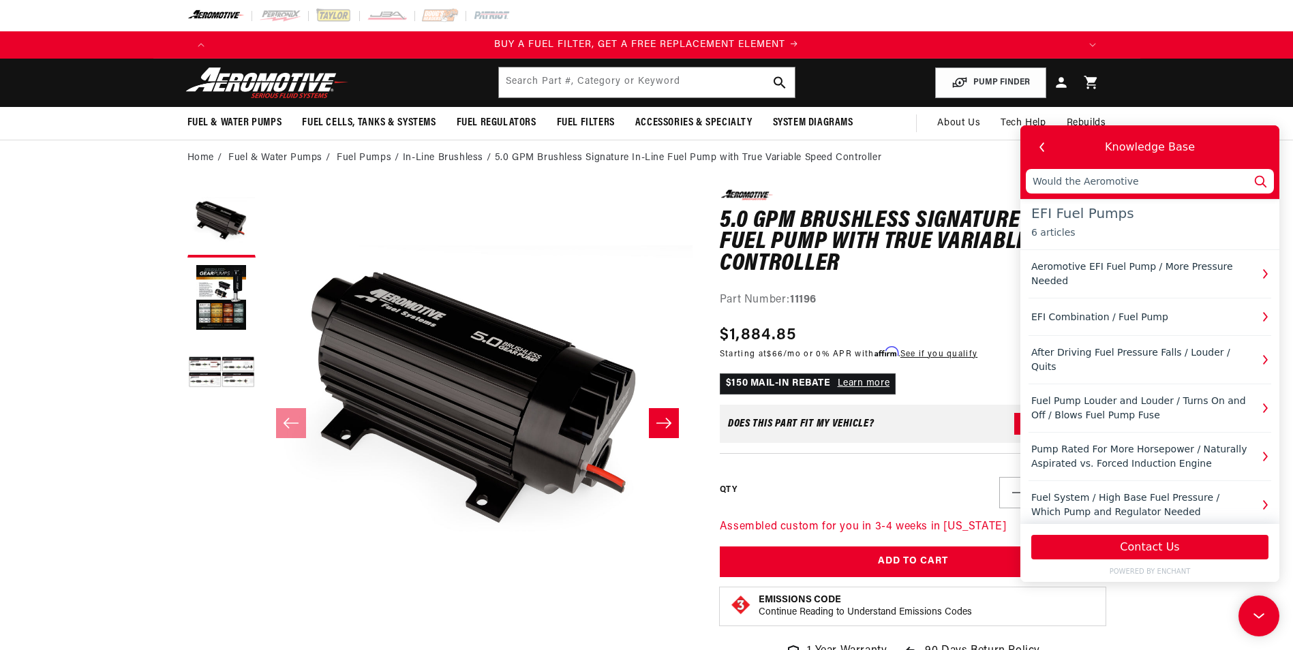
type input "Would the Aeromotive 1"
type input "Would the Aeromotive 11"
type input "Would the Aeromotive 111"
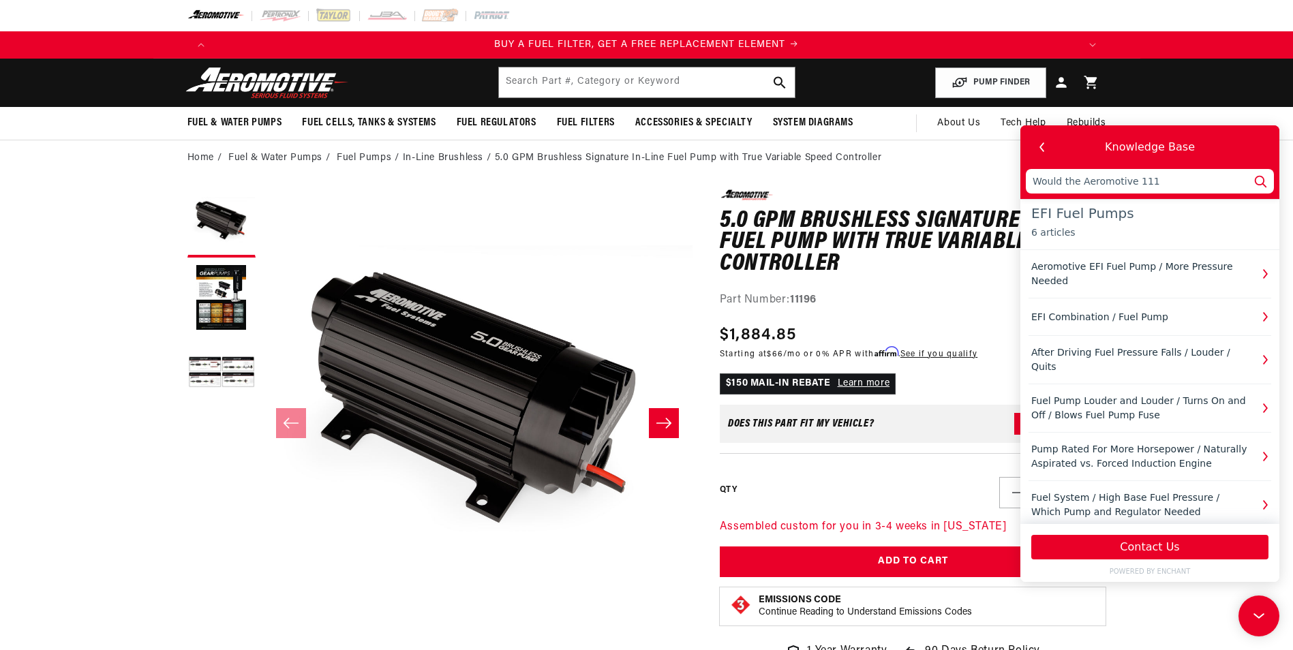
type input "Would the Aeromotive 1119"
type input "Would the Aeromotive 11196"
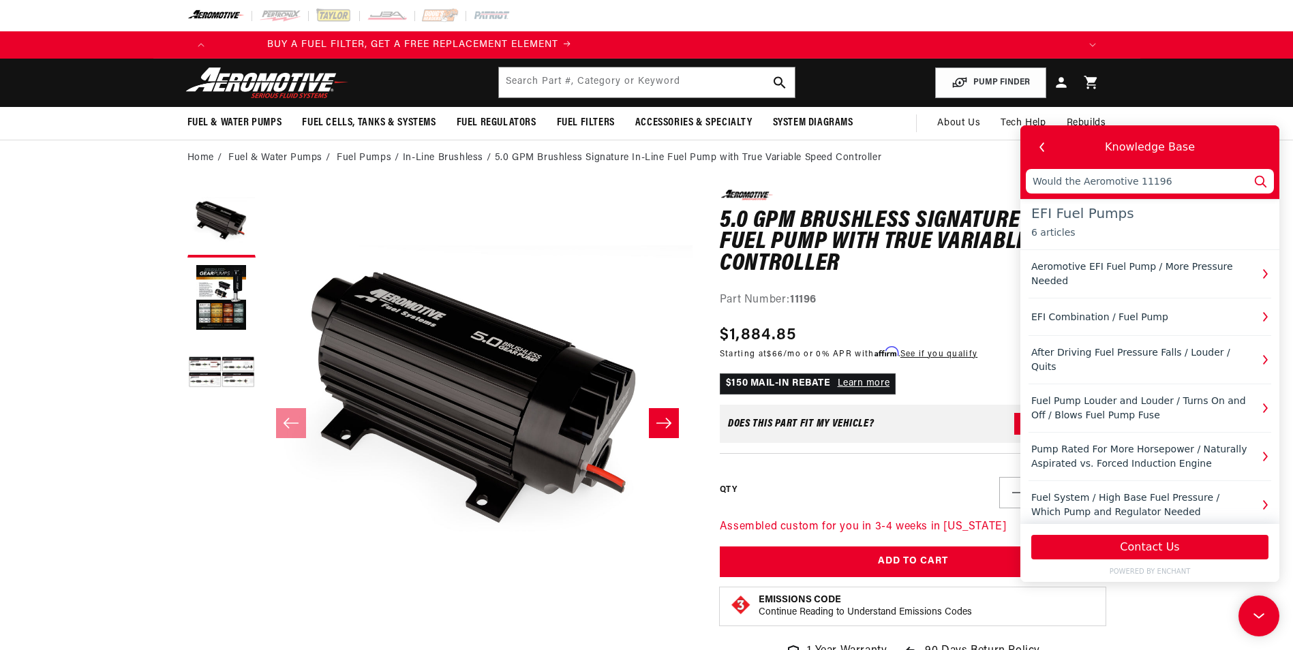
type input "Would the Aeromotive 11196"
type input "Would the Aeromotive 11196 b"
type input "Would the Aeromotive 11196 be"
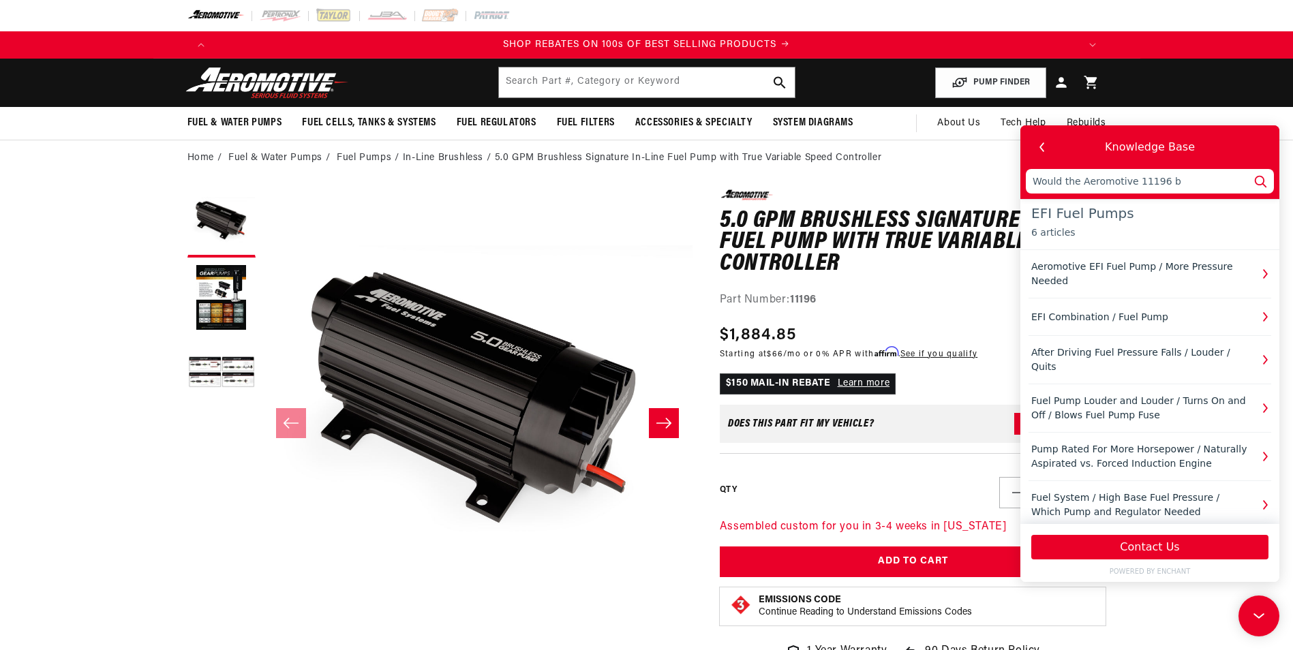
type input "Would the Aeromotive 11196 be"
type input "Would the Aeromotive 11196 be a"
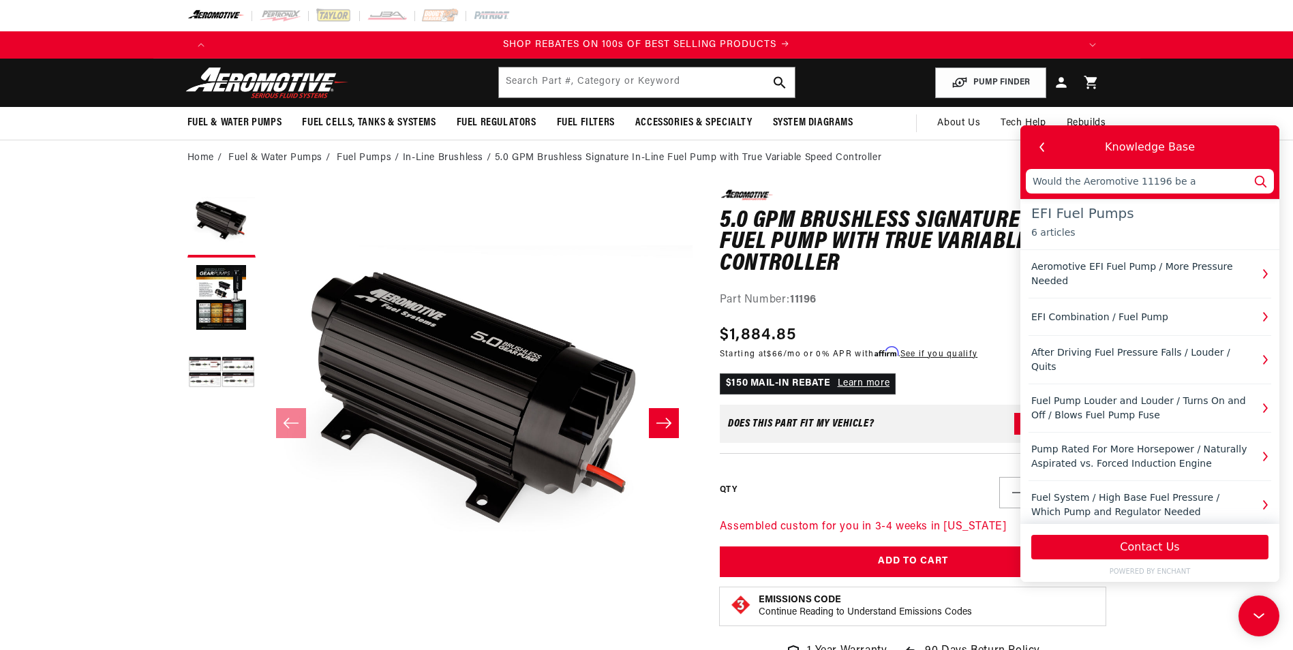
type input "Would the Aeromotive 11196 be a"
type input "Would the Aeromotive 11196 be a d"
type input "Would the Aeromotive 11196 be a de"
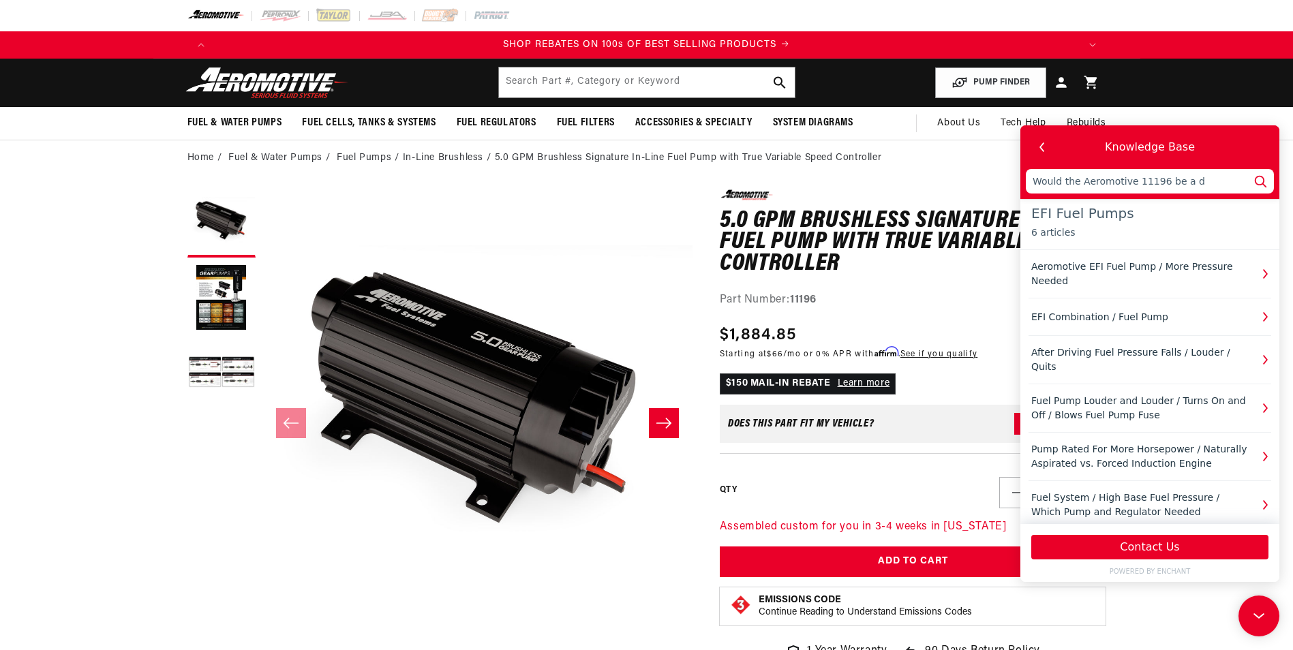
type input "Would the Aeromotive 11196 be a de"
type input "Would the Aeromotive 11196 be a dec"
type input "Would the Aeromotive 11196 be a dece"
type input "Would the Aeromotive 11196 be a decen"
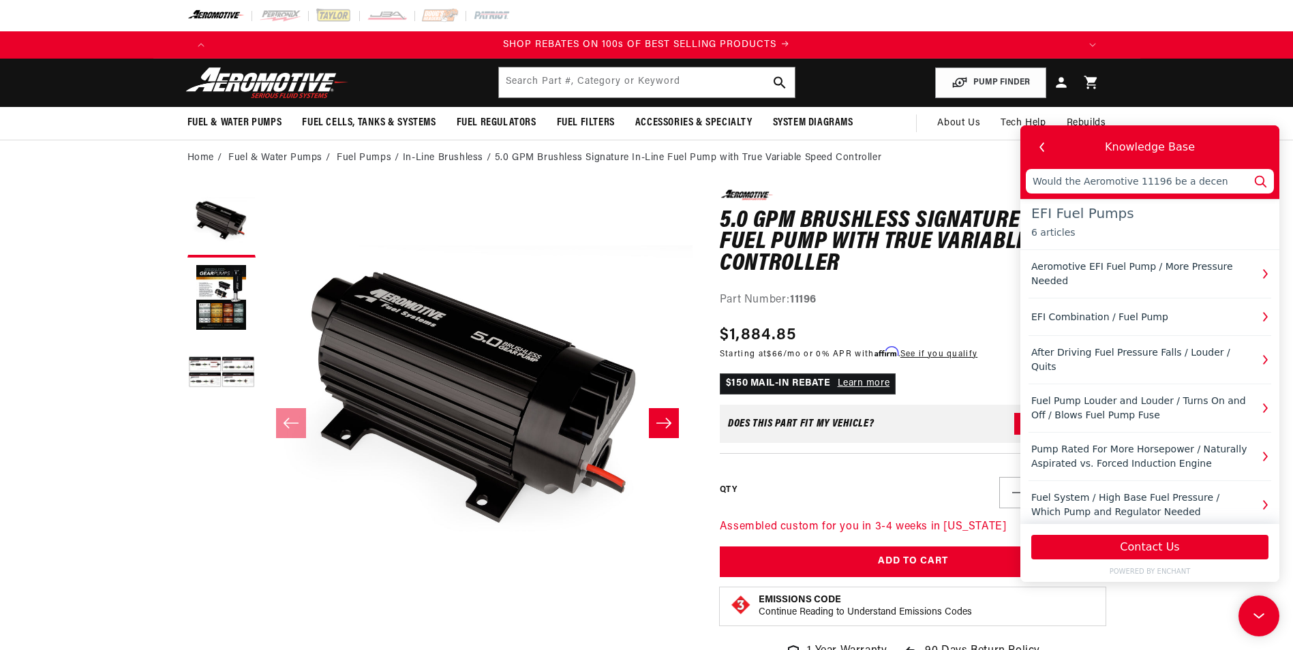
type input "Would the Aeromotive 11196 be a decene"
type input "Would the Aeromotive 11196 be a decenet"
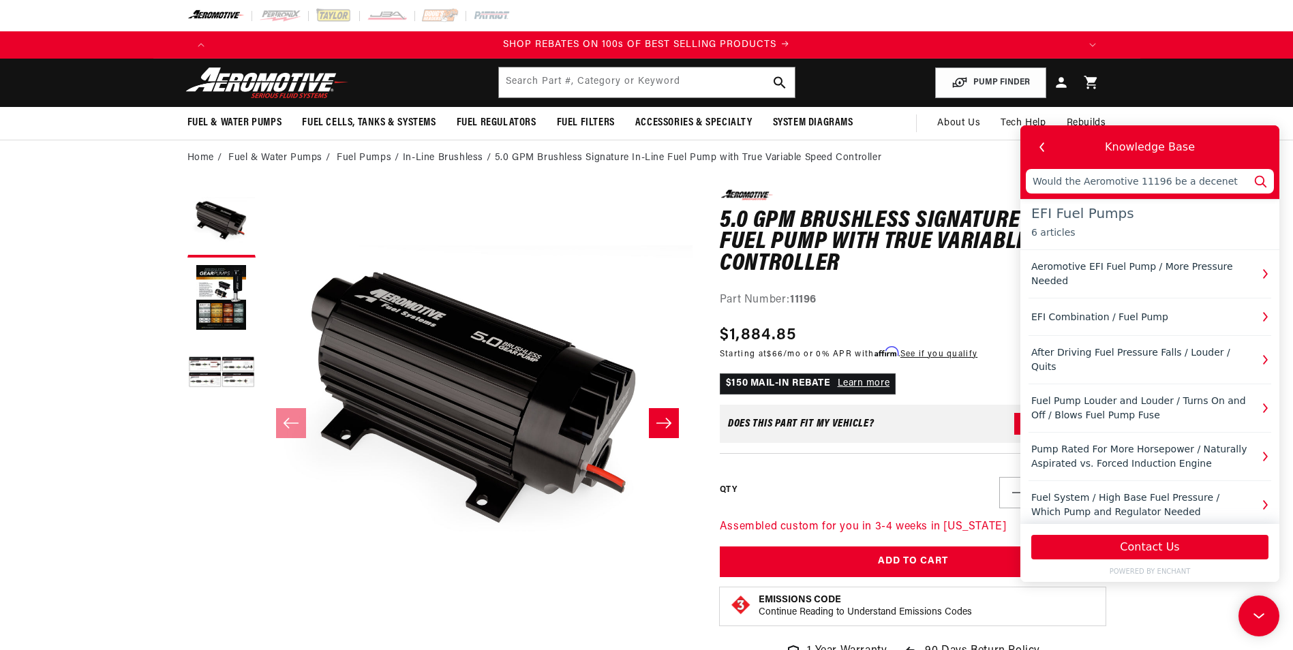
type input "Would the Aeromotive 11196 be a decenet"
type input "Would the Aeromotive 11196 be a decenet p"
type input "Would the Aeromotive 11196 be a decenet pu"
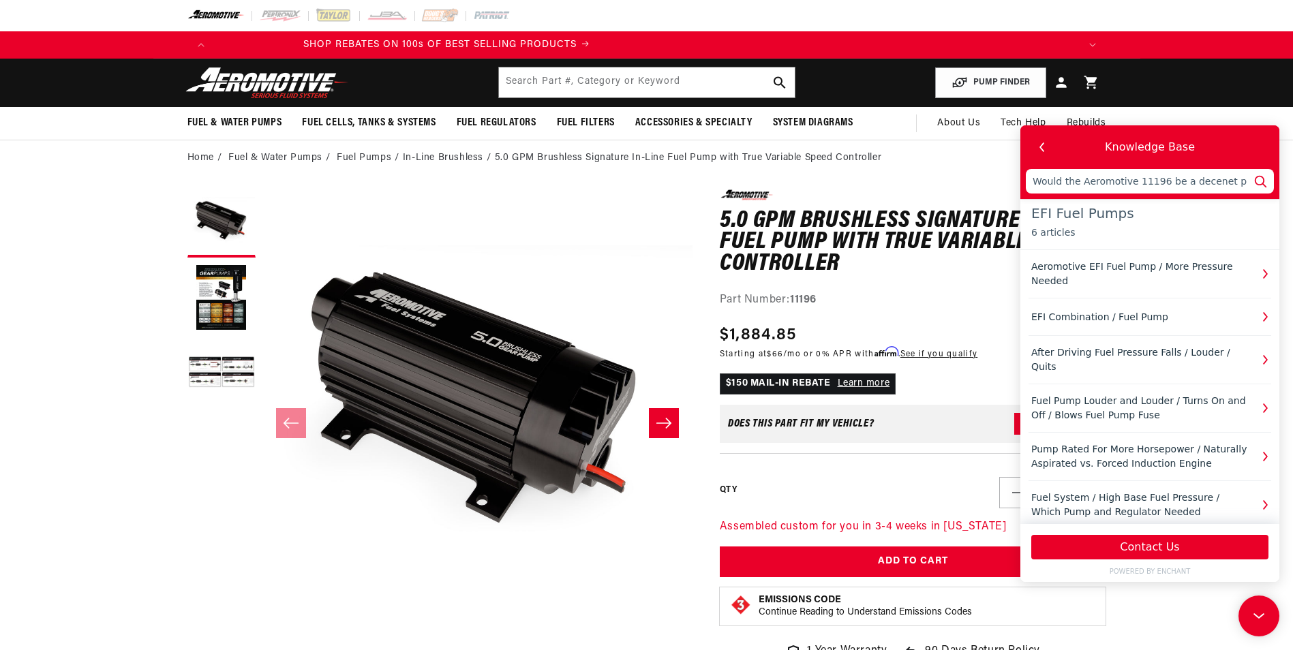
type input "Would the Aeromotive 11196 be a decenet pum"
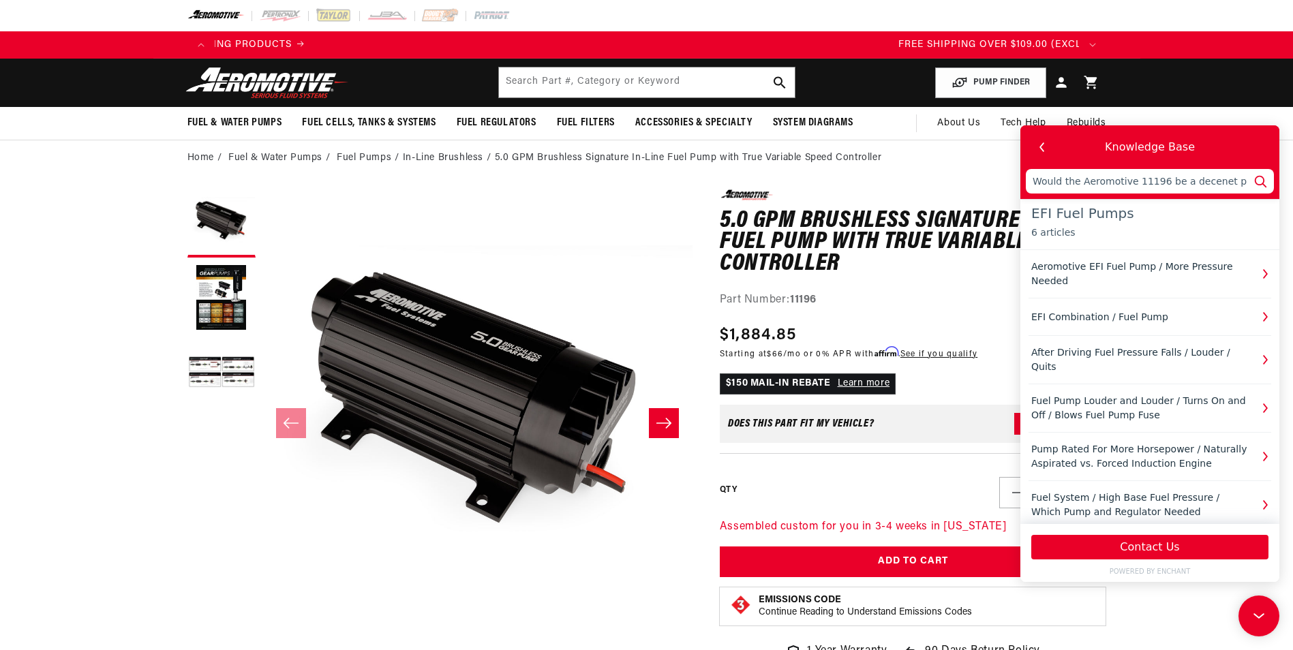
type input "Would the Aeromotive 11196 be a decenet pump"
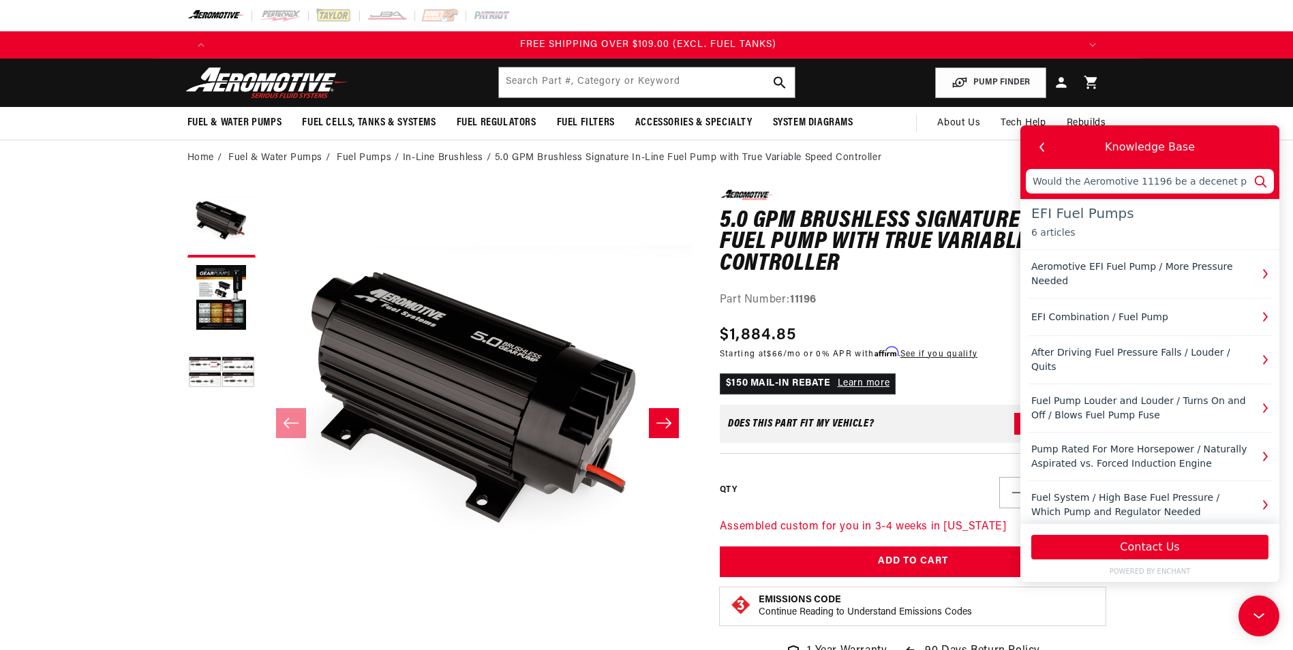
scroll to position [0, 2594]
type input "Would the Aeromotive 11196 be a decenet pump"
type input "Would the Aeromotive 11196 be a decenet pum"
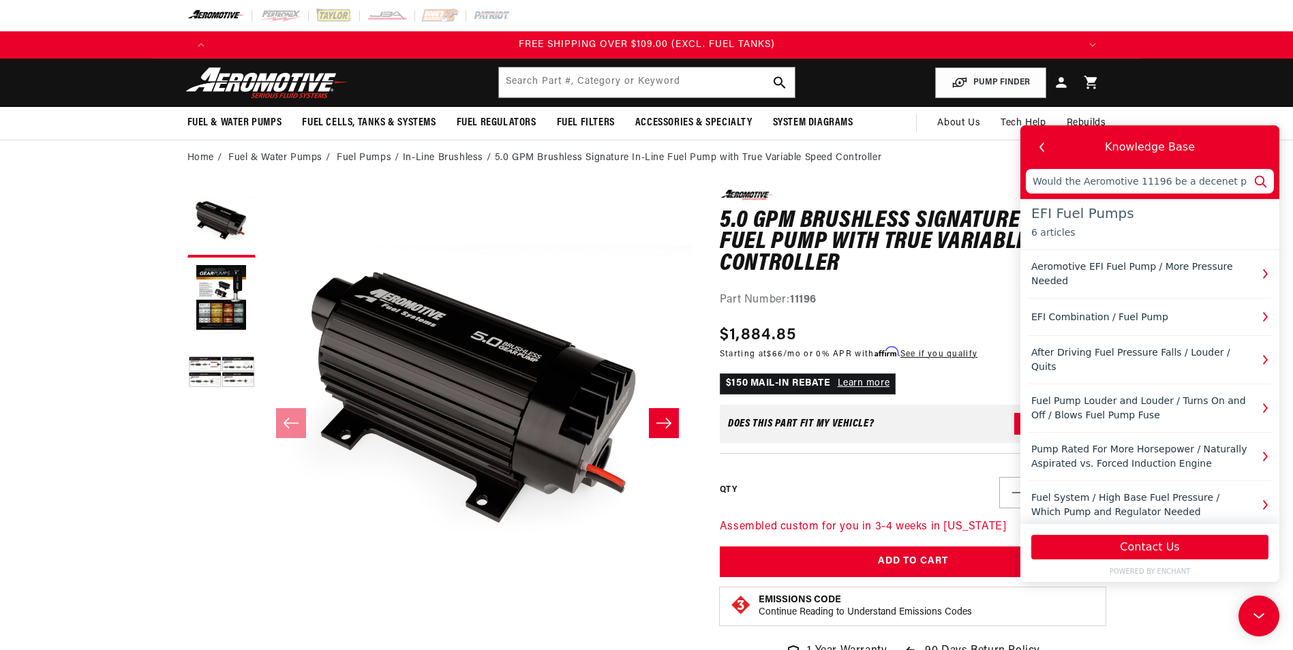
type input "Would the Aeromotive 11196 be a decenet pump"
type input "Would the Aeromotive 11196 be a decenet pump i"
type input "Would the Aeromotive 11196 be a decenet pump in"
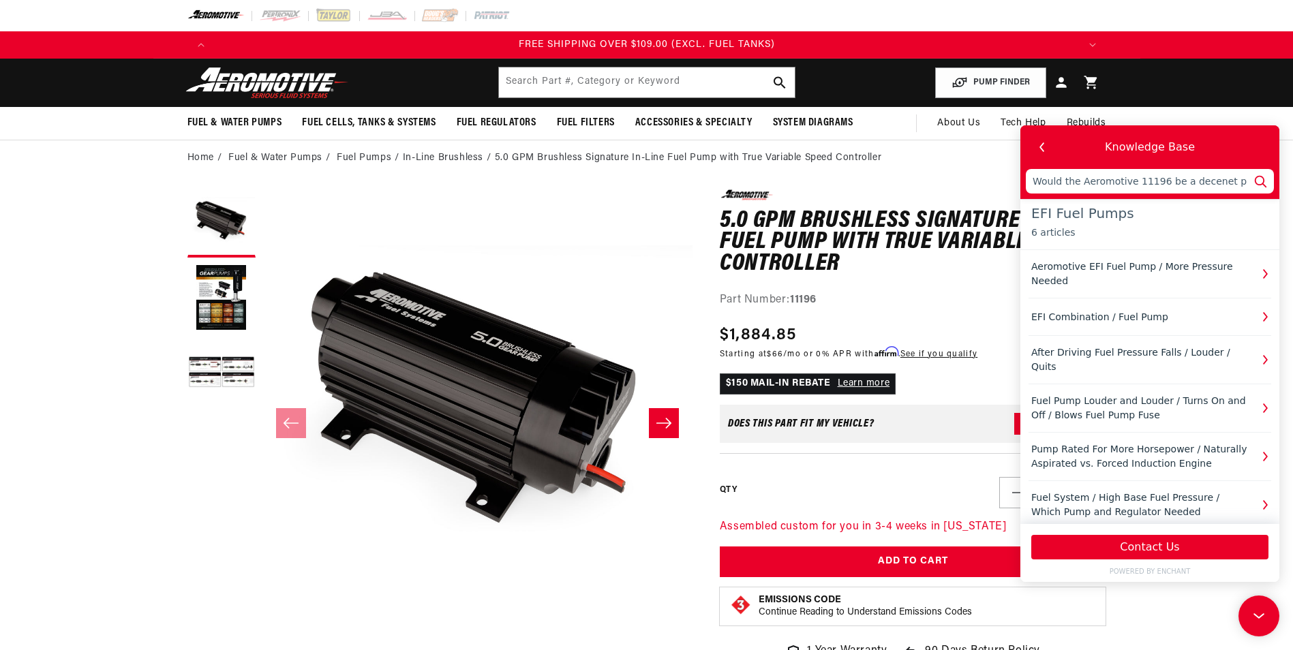
type input "Would the Aeromotive 11196 be a decenet pump in"
type input "Would the Aeromotive 11196 be a decenet pump in a"
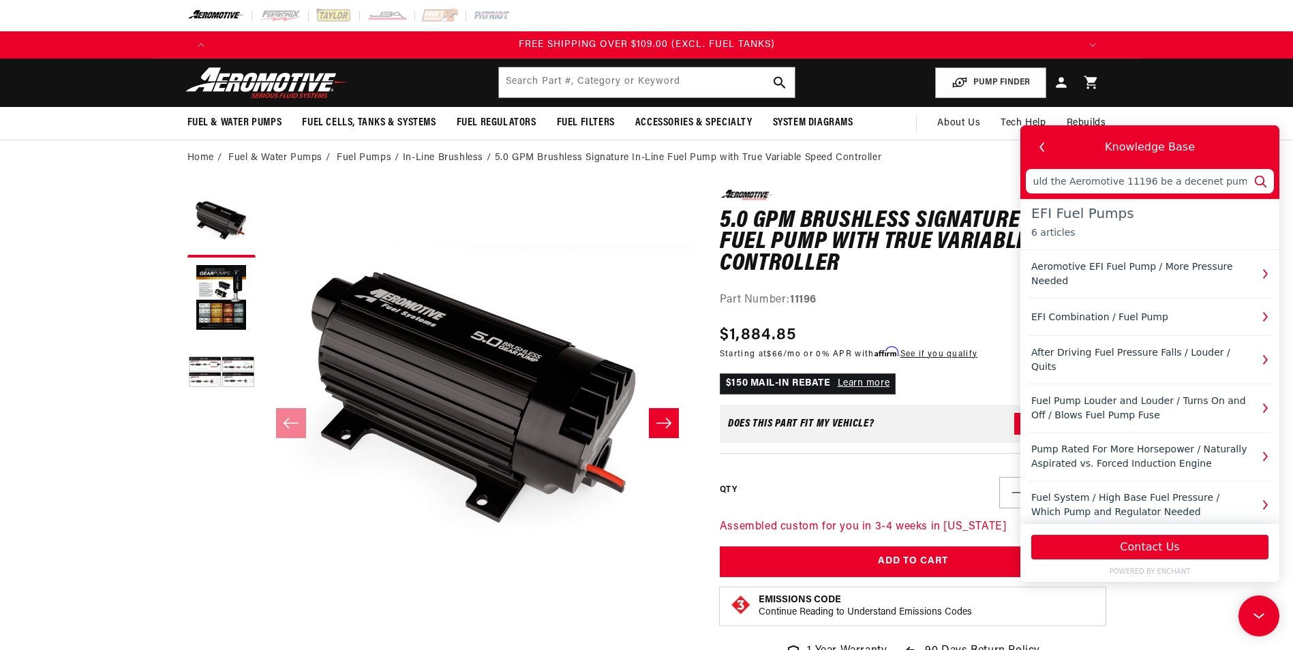
type input "Would the Aeromotive 11196 be a decenet pump in a"
type input "Would the Aeromotive 11196 be a decenet pump in a d"
type input "Would the Aeromotive 11196 be a decenet pump in a dr"
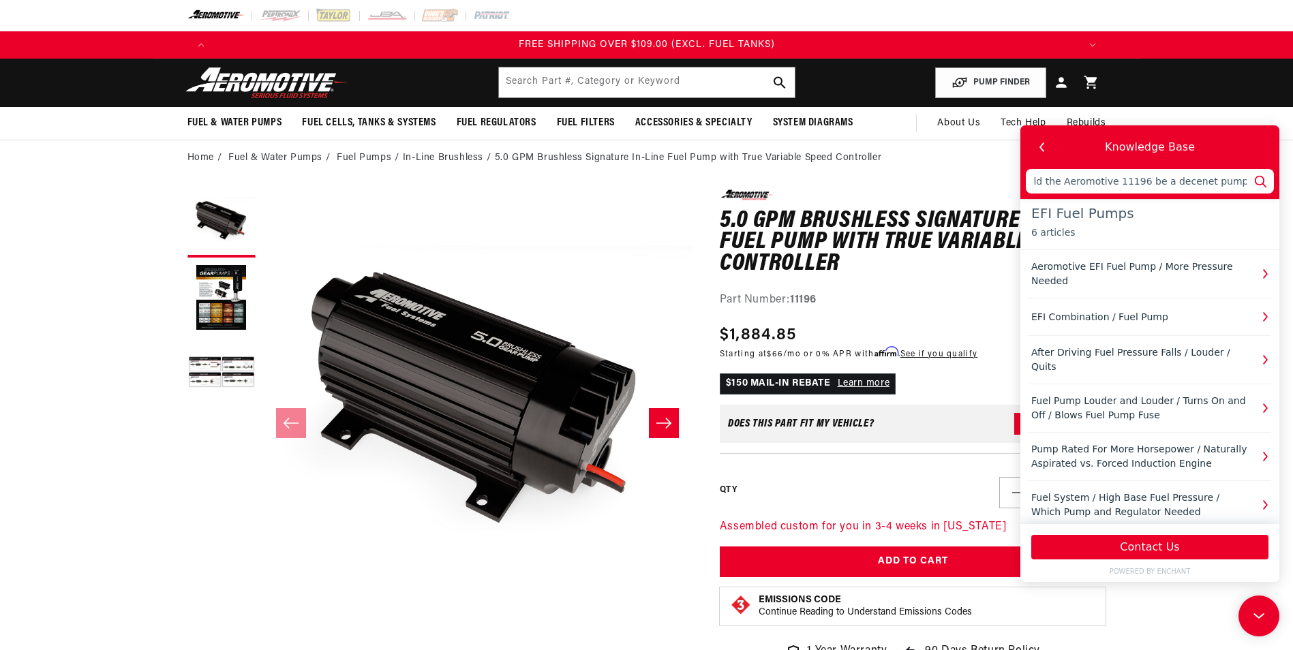
type input "Would the Aeromotive 11196 be a decenet pump in a dr"
type input "Would the Aeromotive 11196 be a decenet pump in a dra"
type input "Would the Aeromotive 11196 be a decenet pump in a drag"
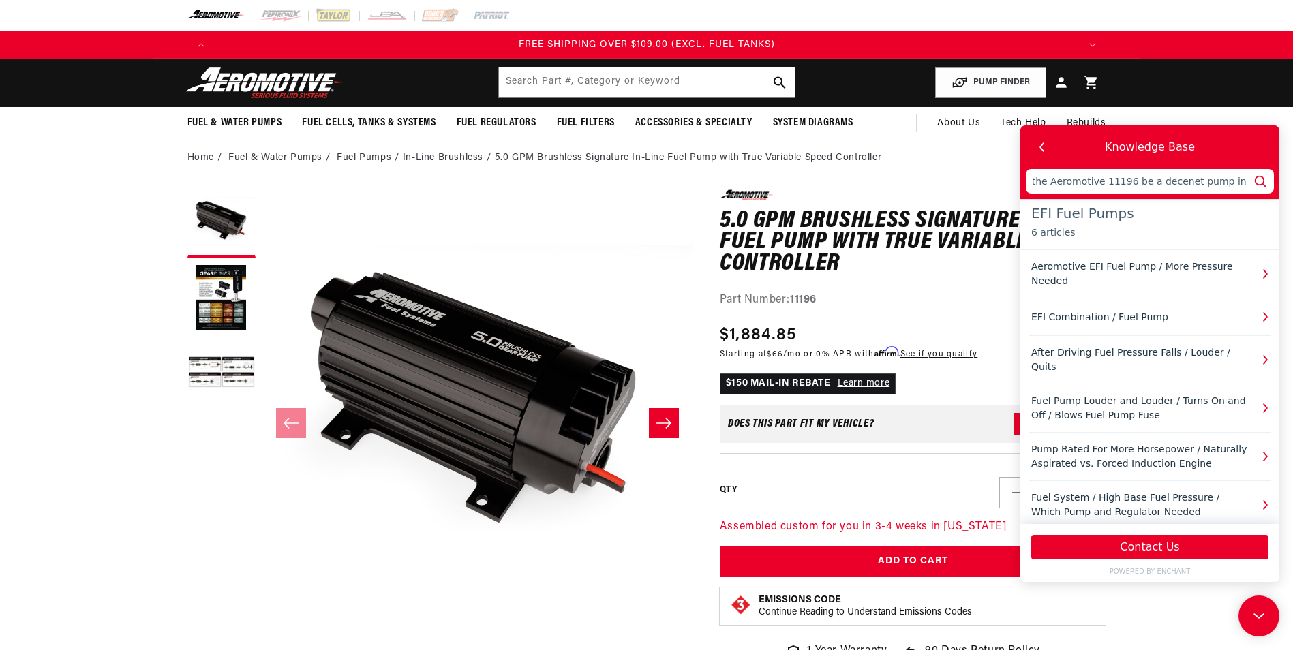
scroll to position [0, 41]
type input "Would the Aeromotive 11196 be a decenet pump in a drag a"
type input "Would the Aeromotive 11196 be a decenet pump in a drag an"
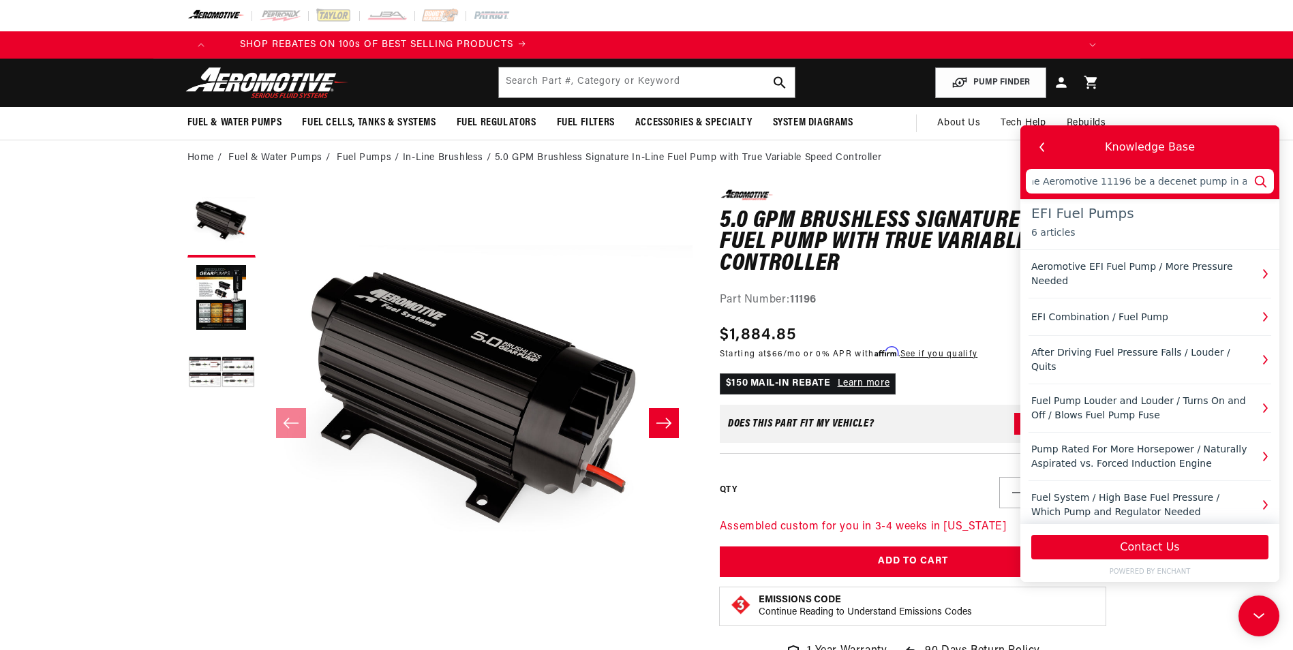
type input "Would the Aeromotive 11196 be a decenet pump in a drag and"
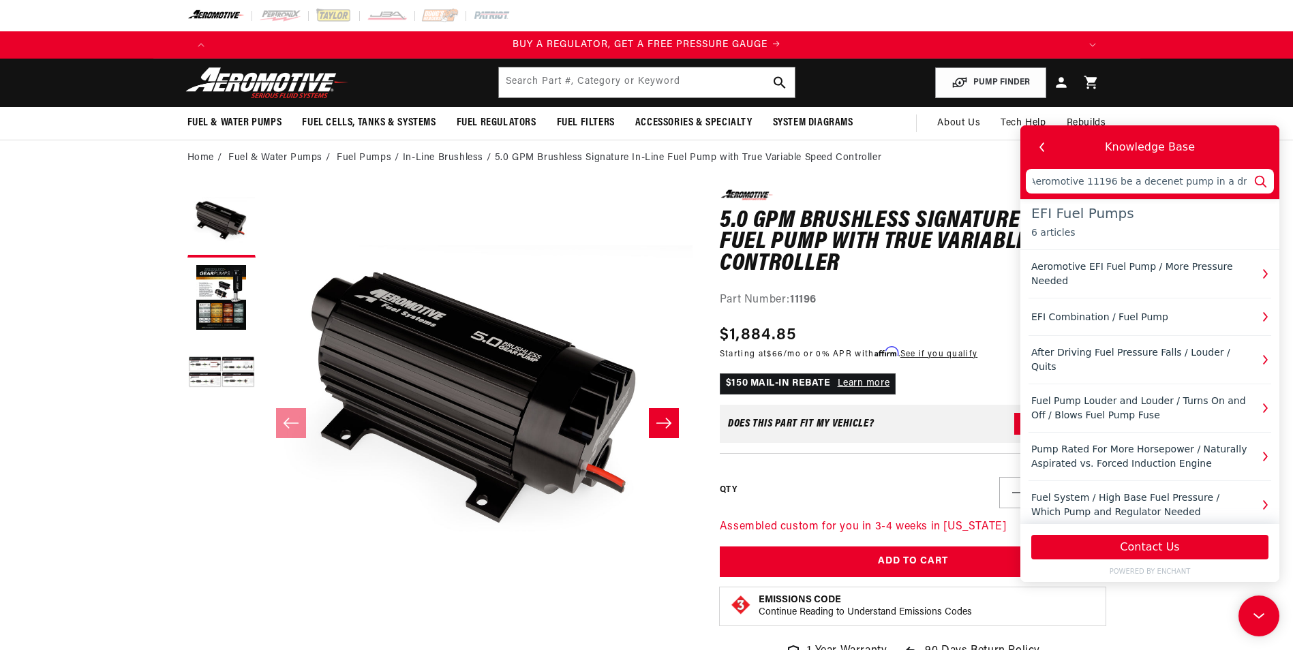
type input "Would the Aeromotive 11196 be a decenet pump in a drag and d"
type input "Would the Aeromotive 11196 be a decenet pump in a drag and dr"
type input "Would the Aeromotive 11196 be a decenet pump in a drag and dri"
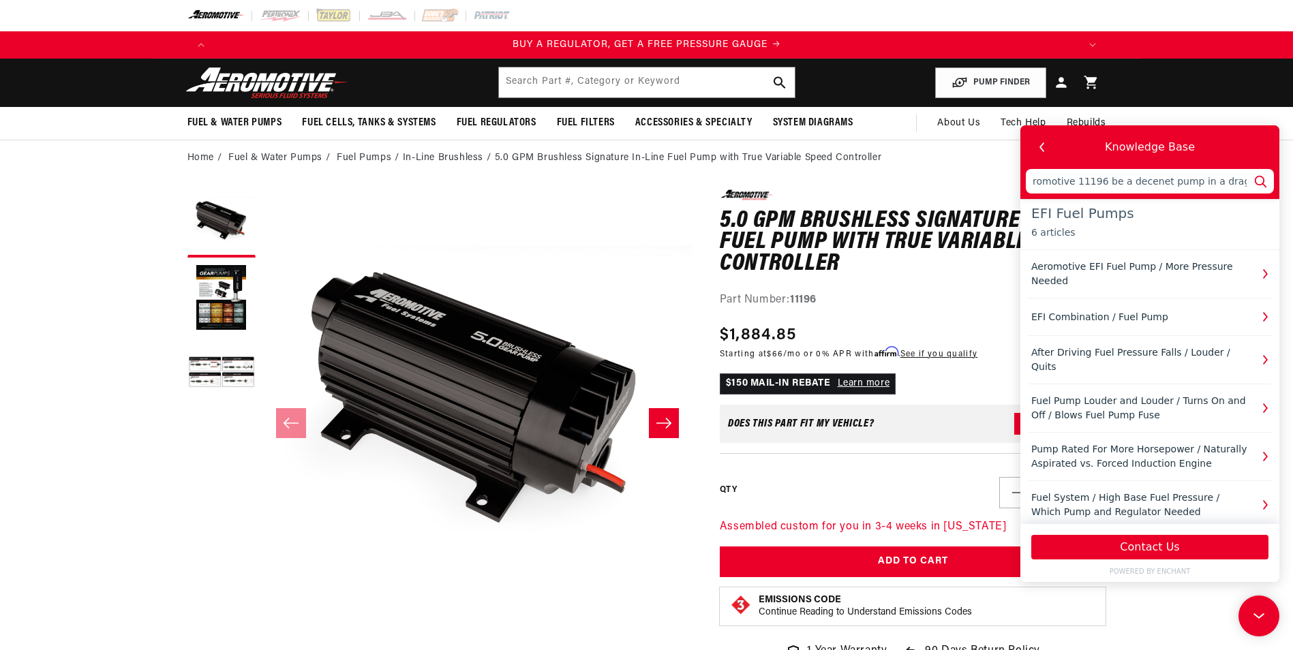
type input "Would the Aeromotive 11196 be a decenet pump in a drag and dri"
type input "Would the Aeromotive 11196 be a decenet pump in a drag and driv"
type input "Would the Aeromotive 11196 be a decenet pump in a drag and drive"
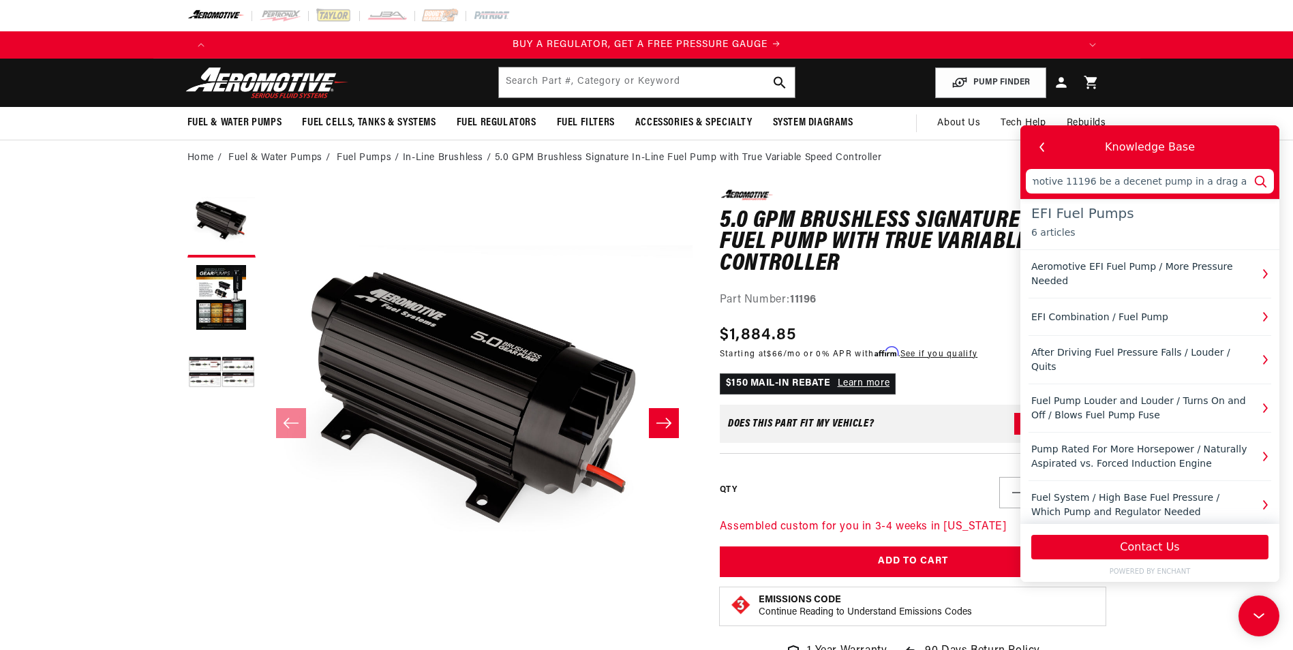
type input "Would the Aeromotive 11196 be a decenet pump in a drag and drive"
type input "Would the Aeromotive 11196 be a decenet pump in a drag and drive a"
type input "Would the Aeromotive 11196 be a decenet pump in a drag and drive ap"
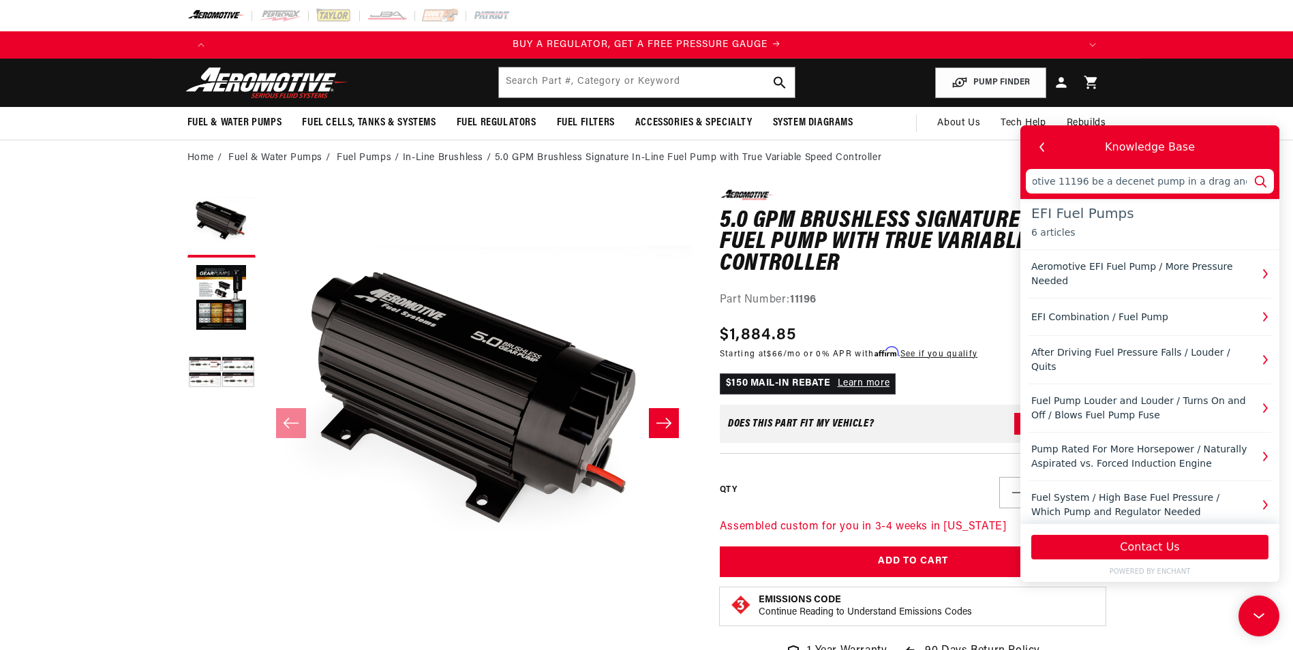
type input "Would the Aeromotive 11196 be a decenet pump in a drag and drive ap"
type input "Would the Aeromotive 11196 be a decenet pump in a drag and drive app"
type input "Would the Aeromotive 11196 be a decenet pump in a drag and drive appl"
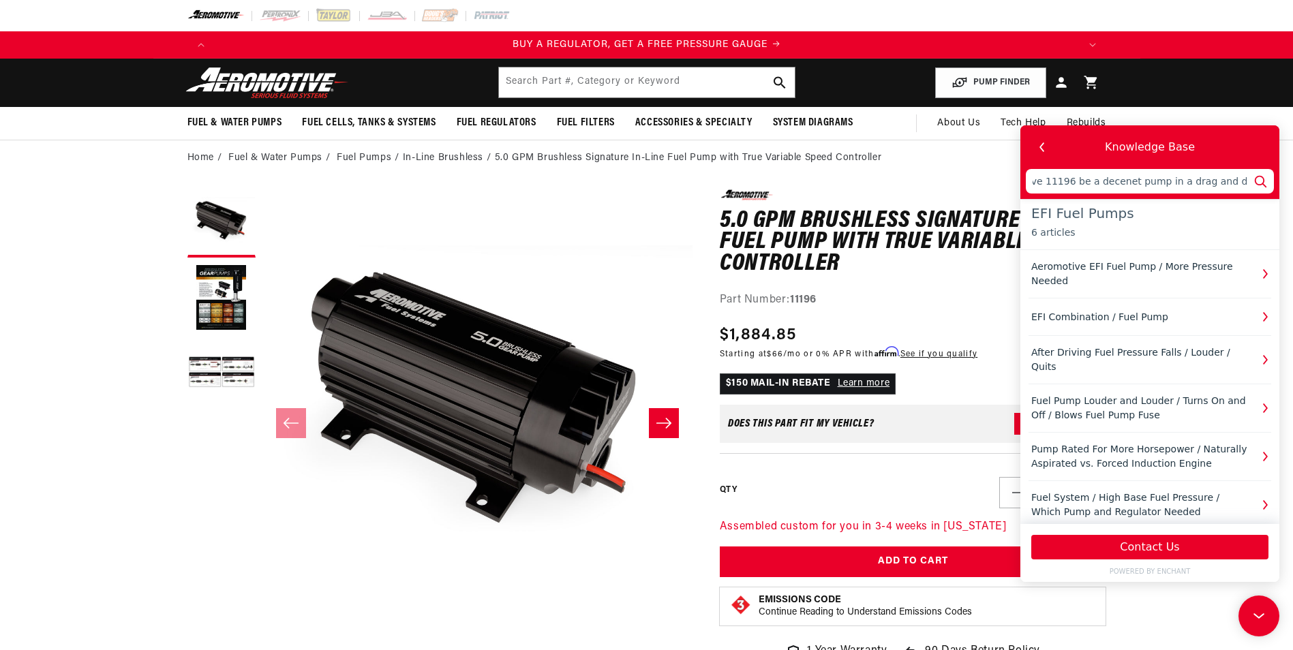
type input "Would the Aeromotive 11196 be a decenet pump in a drag and drive appli"
type input "Would the Aeromotive 11196 be a decenet pump in a drag and drive applic"
type input "Would the Aeromotive 11196 be a decenet pump in a drag and drive applica"
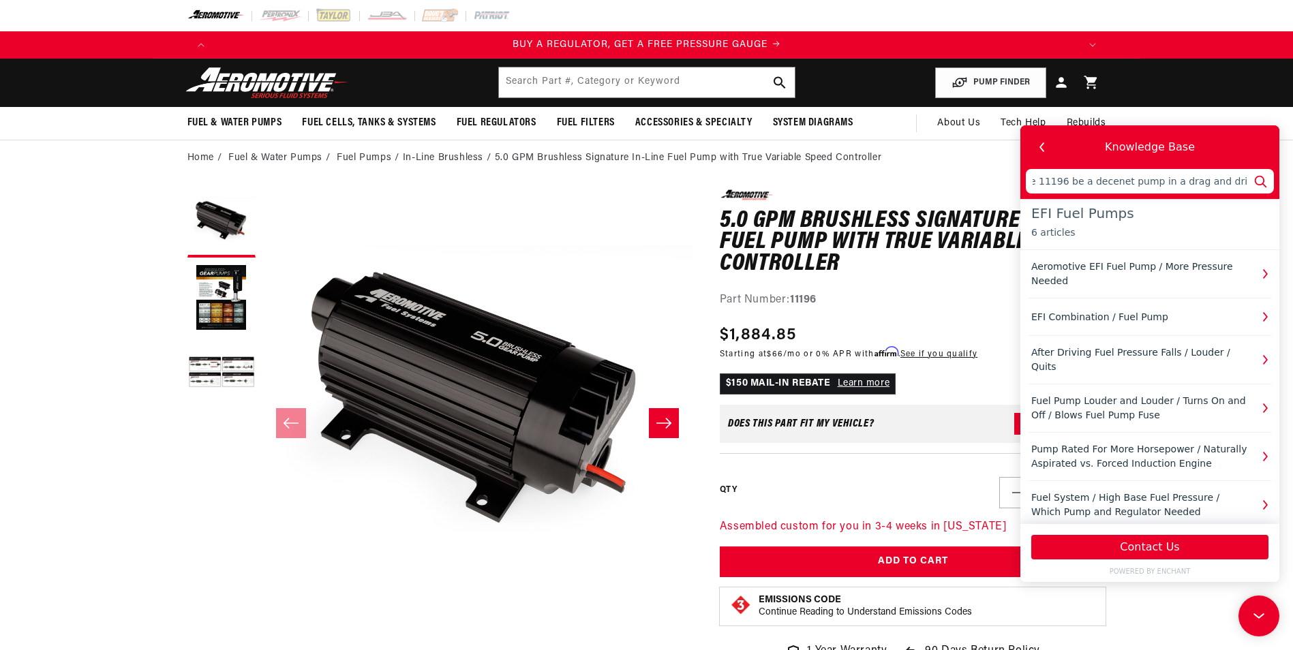
type input "Would the Aeromotive 11196 be a decenet pump in a drag and drive applica"
type input "Would the Aeromotive 11196 be a decenet pump in a drag and drive applicat"
type input "Would the Aeromotive 11196 be a decenet pump in a drag and drive applicati"
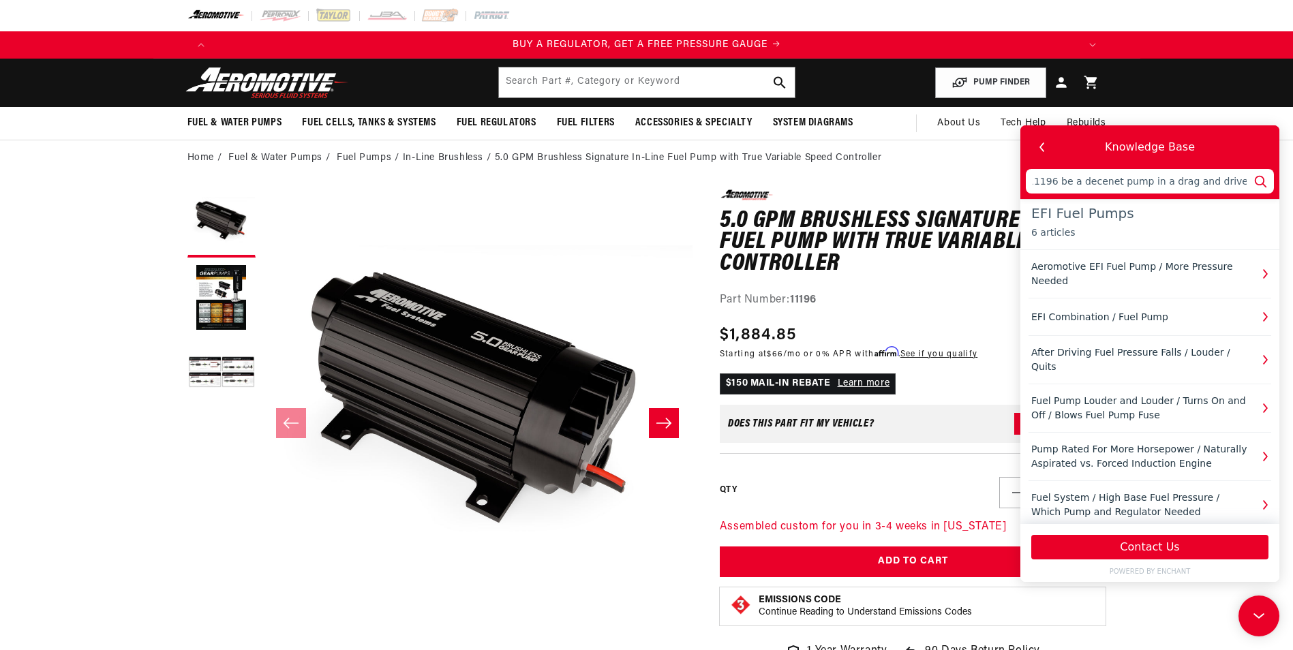
type input "Would the Aeromotive 11196 be a decenet pump in a drag and drive applicatio"
type input "Would the Aeromotive 11196 be a decenet pump in a drag and drive application"
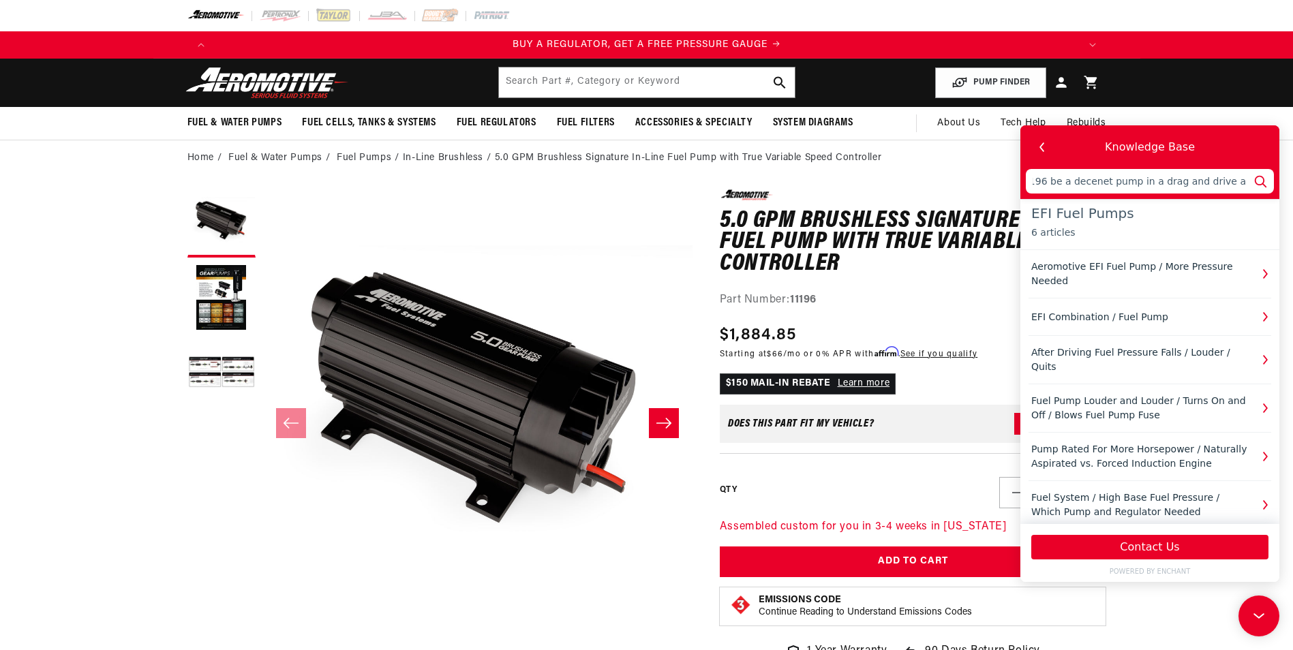
type input "Would the Aeromotive 11196 be a decenet pump in a drag and drive application?"
type input "Would the Aeromotive 11196 be a decent pump in a drag and drive application?"
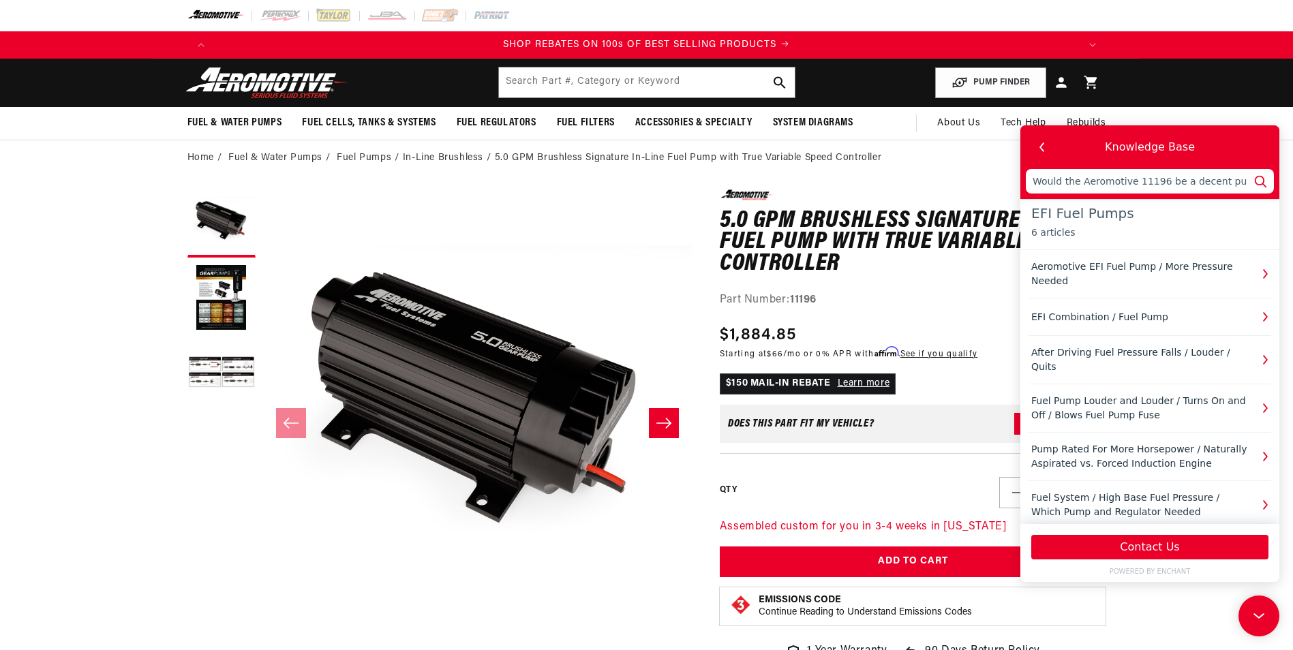
type input "Would the Aeromotive 11196 be a decent pump in a drag and drive application?"
click at [707, 179] on use at bounding box center [1261, 182] width 12 height 12
click at [707, 184] on input "Would the Aeromotive 11196 be a decent pump in a drag and drive application?" at bounding box center [1150, 181] width 248 height 25
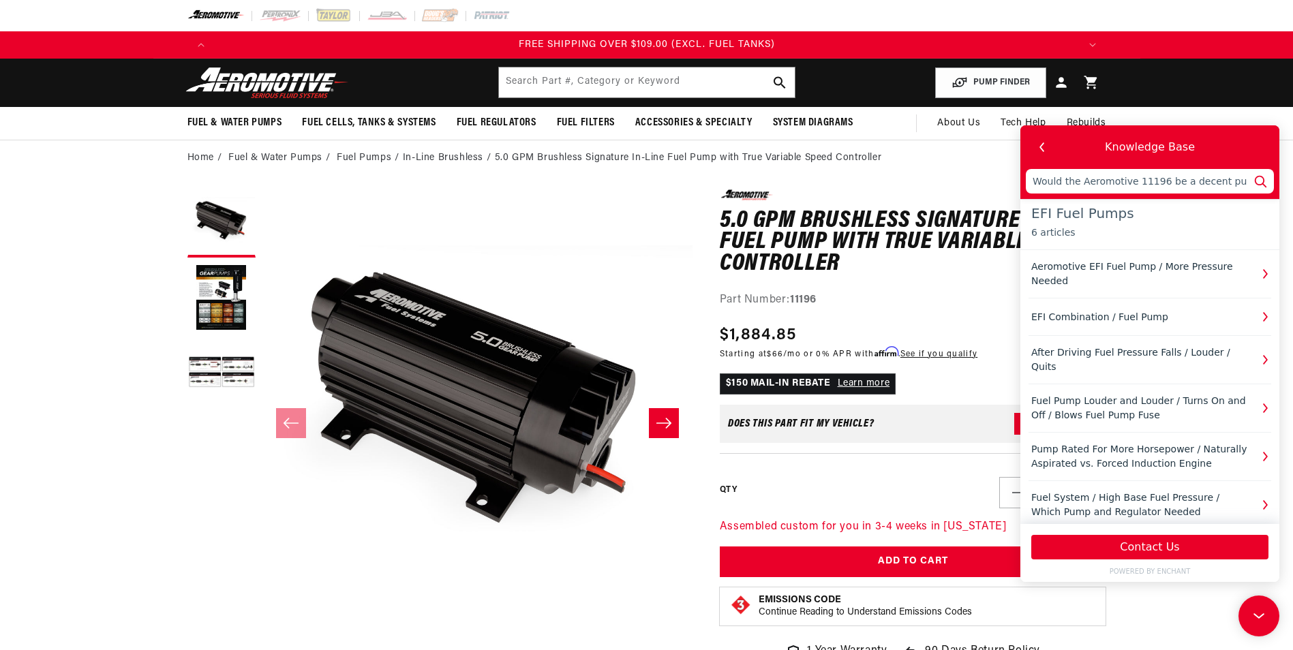
click at [707, 184] on input "Would the Aeromotive 11196 be a decent pump in a drag and drive application?" at bounding box center [1150, 181] width 248 height 25
click at [707, 323] on button "Contact Us" at bounding box center [1150, 547] width 237 height 25
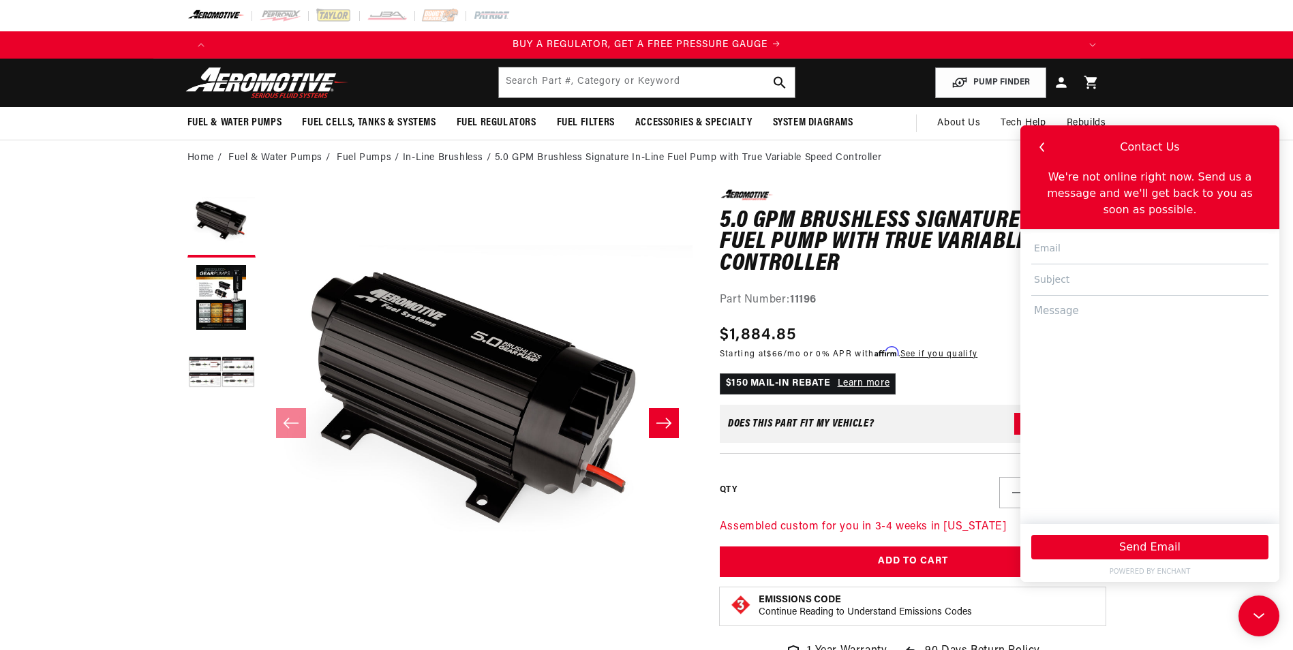
click at [707, 299] on textarea at bounding box center [1150, 403] width 237 height 215
click at [707, 269] on input "text" at bounding box center [1150, 280] width 237 height 31
type input "Fuel Pump Selection"
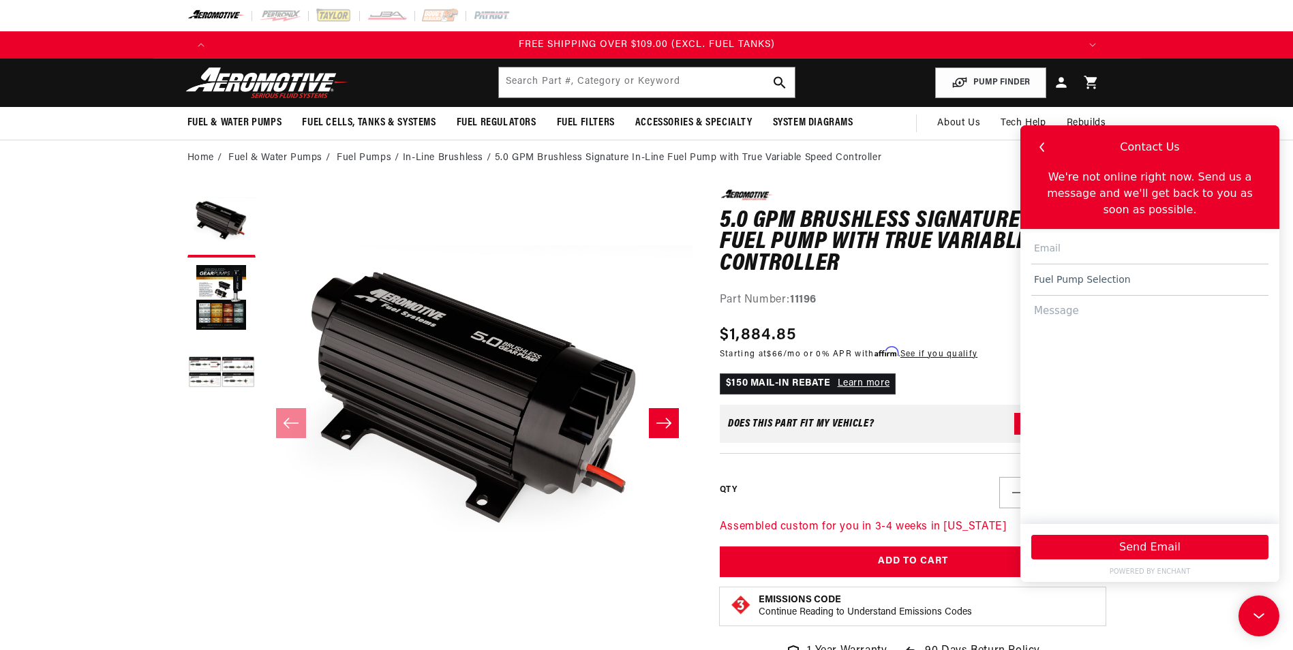
click at [707, 239] on input "text" at bounding box center [1150, 248] width 237 height 31
type input "raptor618@gmail.com"
click at [707, 316] on textarea at bounding box center [1150, 403] width 237 height 215
paste textarea "Would the Aeromotive 11196 be a decent pump in a drag and drive application?"
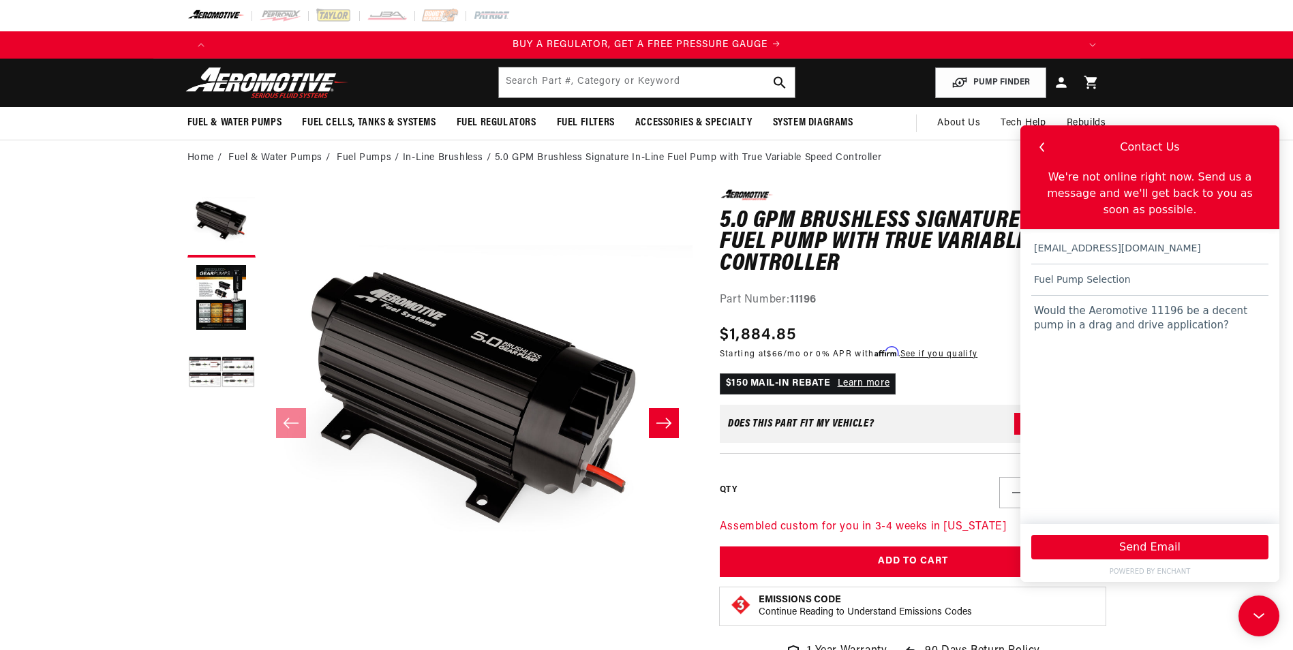
click at [707, 296] on textarea "Would the Aeromotive 11196 be a decent pump in a drag and drive application?" at bounding box center [1150, 403] width 237 height 215
click at [707, 323] on textarea "Hello, Would the Aeromotive 11196 be a decent pump in a drag and drive applicat…" at bounding box center [1150, 403] width 237 height 215
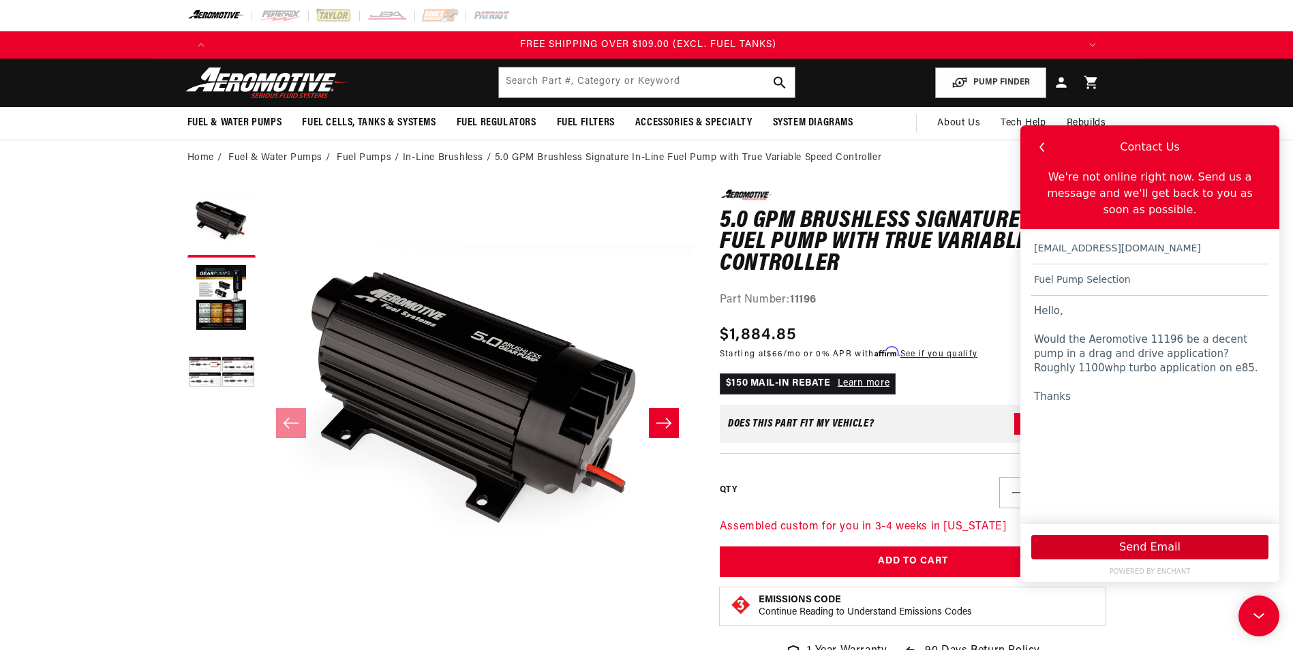
scroll to position [0, 2594]
type textarea "Hello, Would the Aeromotive 11196 be a decent pump in a drag and drive applicat…"
click at [707, 323] on button "Send Email" at bounding box center [1150, 547] width 237 height 25
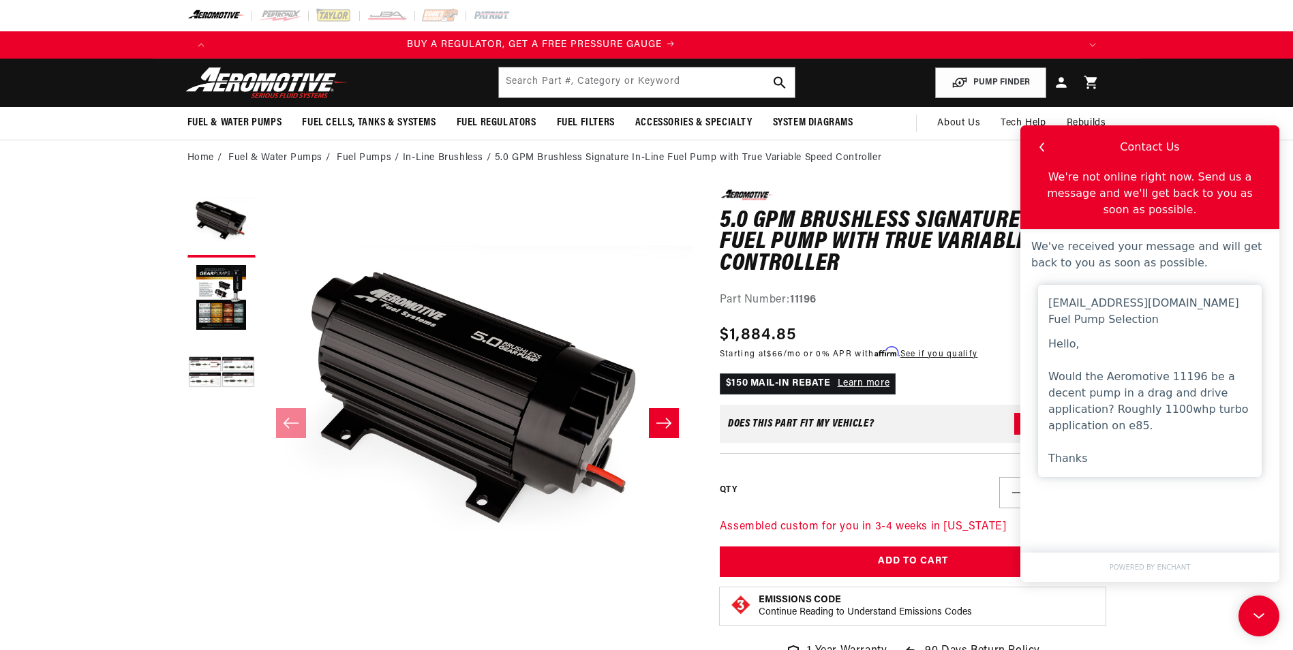
scroll to position [0, 0]
click at [707, 267] on h1 "5.0 GPM Brushless Signature In-Line Fuel Pump with True Variable Speed Controll…" at bounding box center [913, 243] width 387 height 65
click at [707, 323] on icon at bounding box center [1259, 616] width 20 height 102
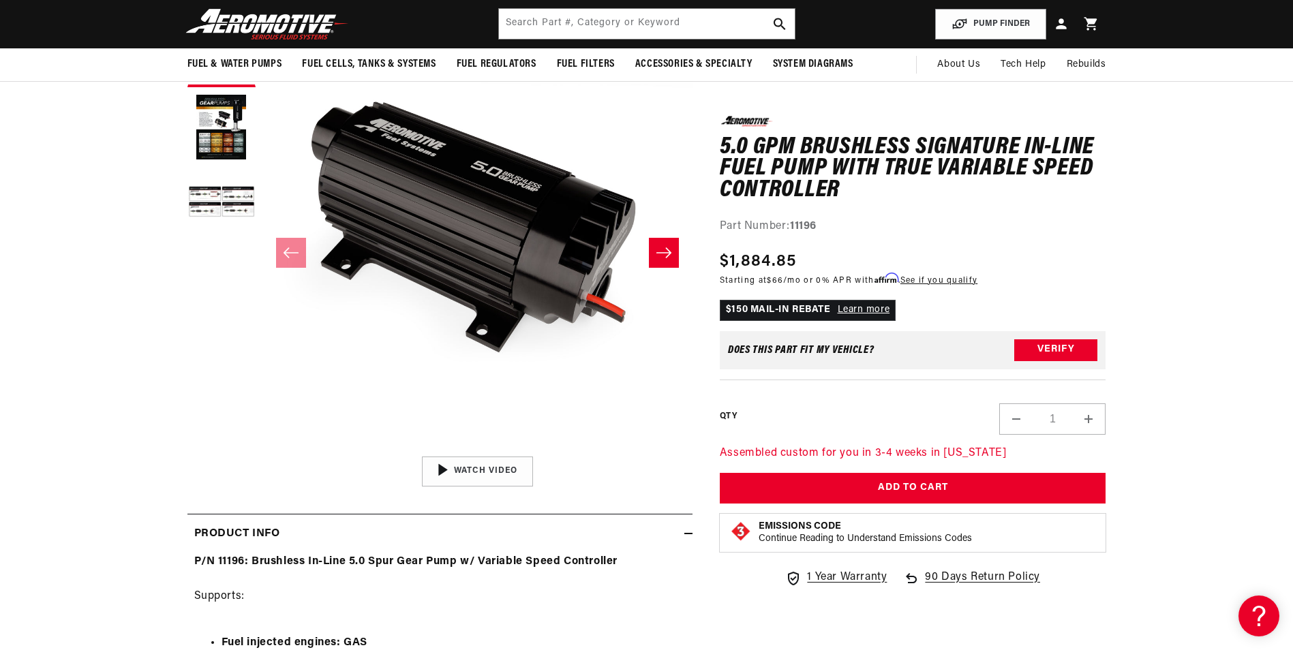
scroll to position [160, 0]
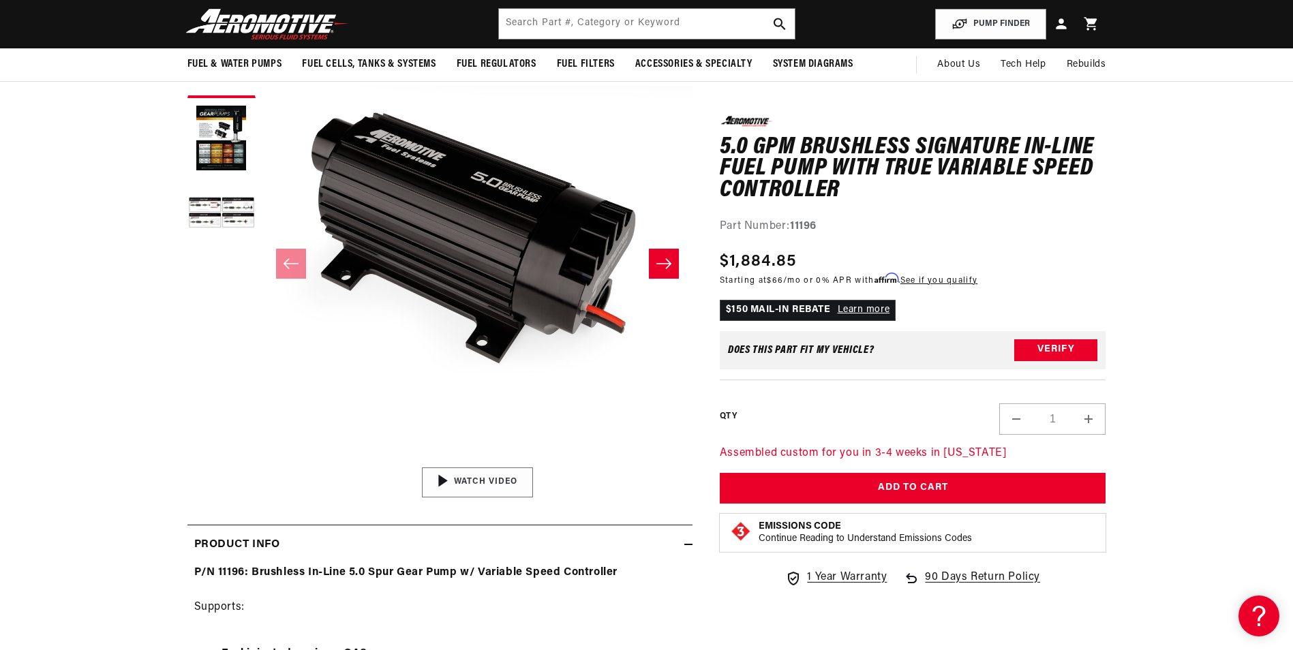
click at [481, 323] on div "00:59" at bounding box center [477, 483] width 207 height 116
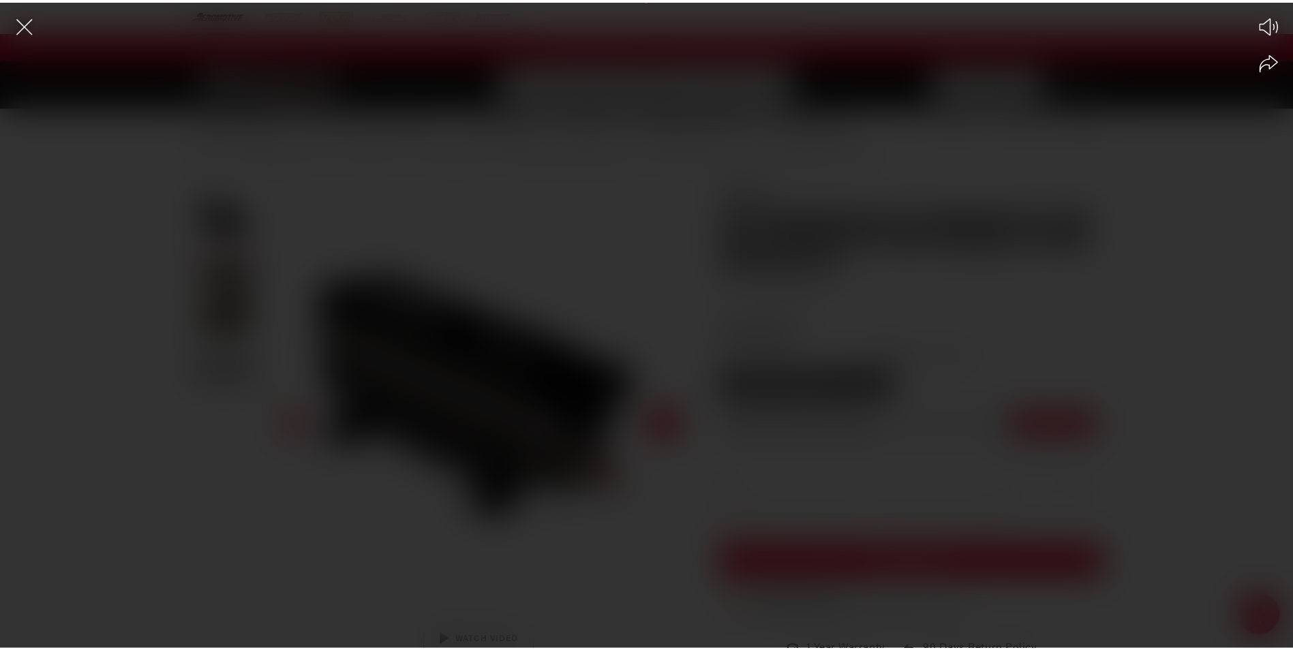
scroll to position [0, 1729]
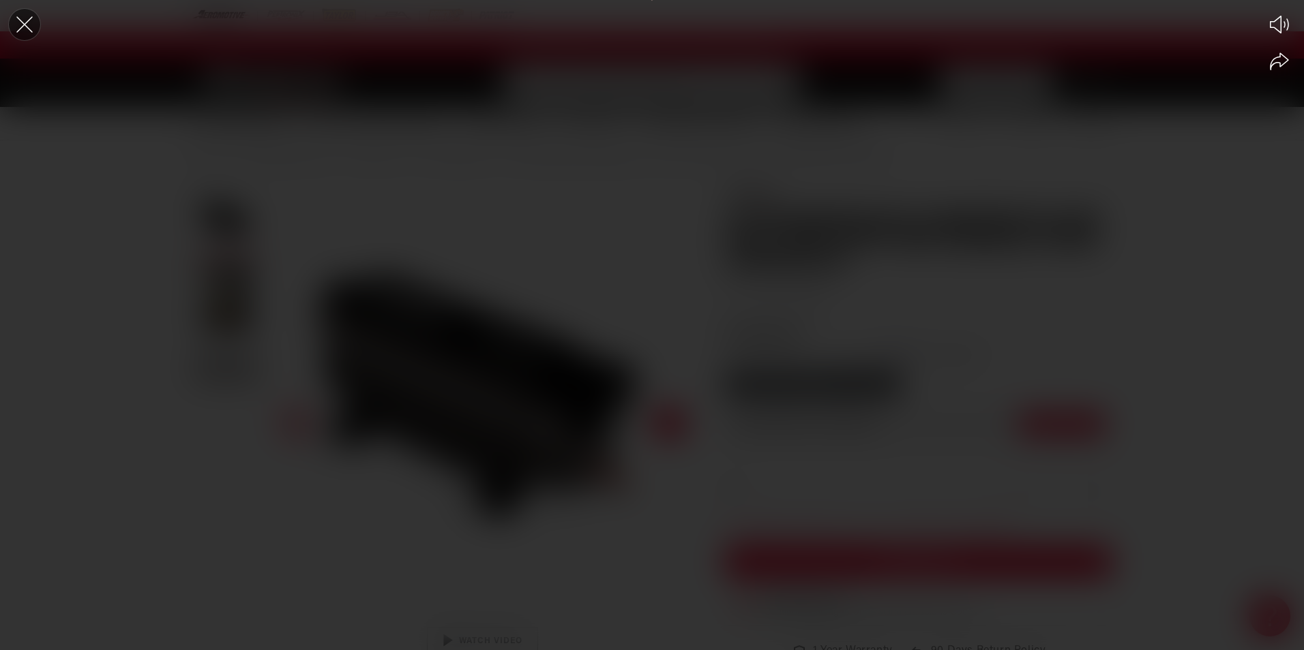
click at [27, 23] on icon "Close the video player" at bounding box center [24, 24] width 16 height 16
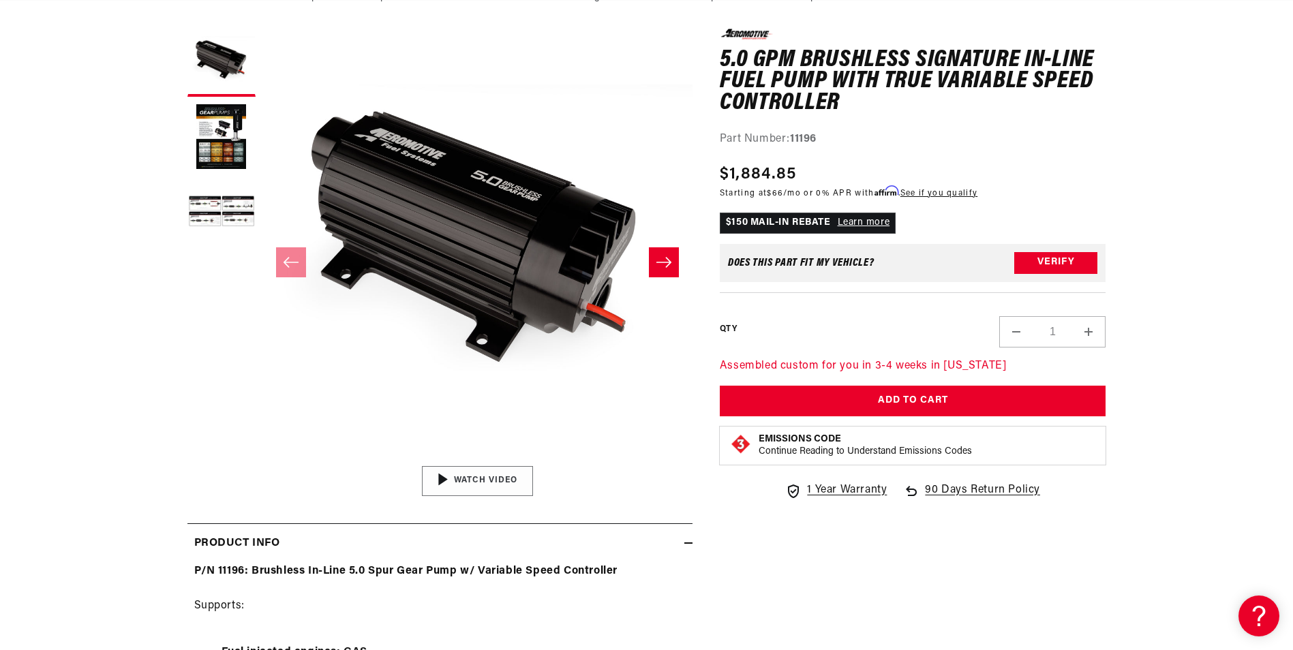
click at [494, 323] on div "00:59" at bounding box center [477, 481] width 207 height 116
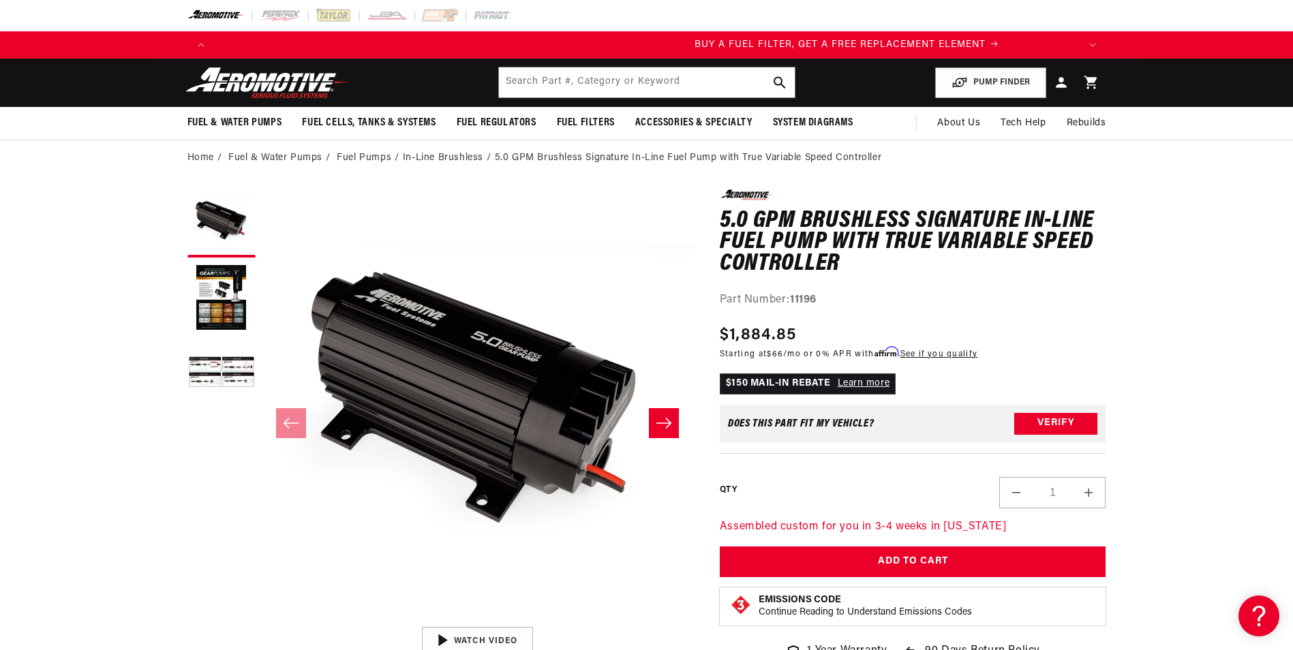
scroll to position [0, 865]
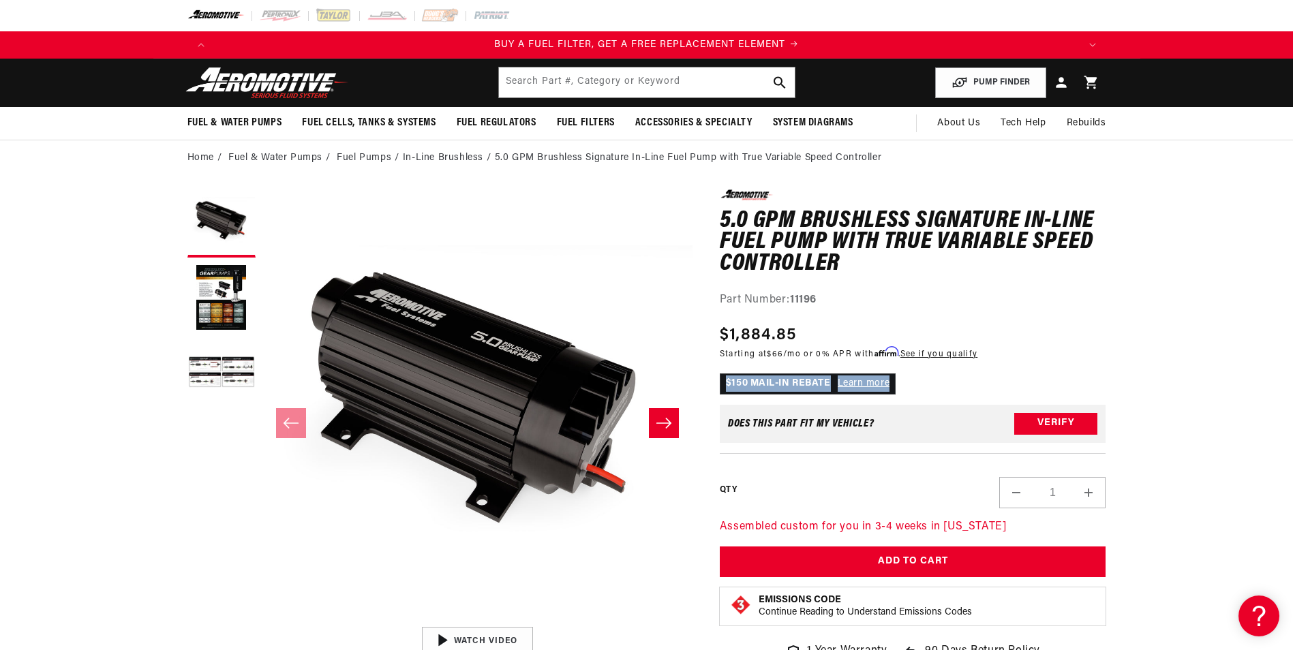
drag, startPoint x: 1221, startPoint y: 391, endPoint x: 1156, endPoint y: 317, distance: 98.1
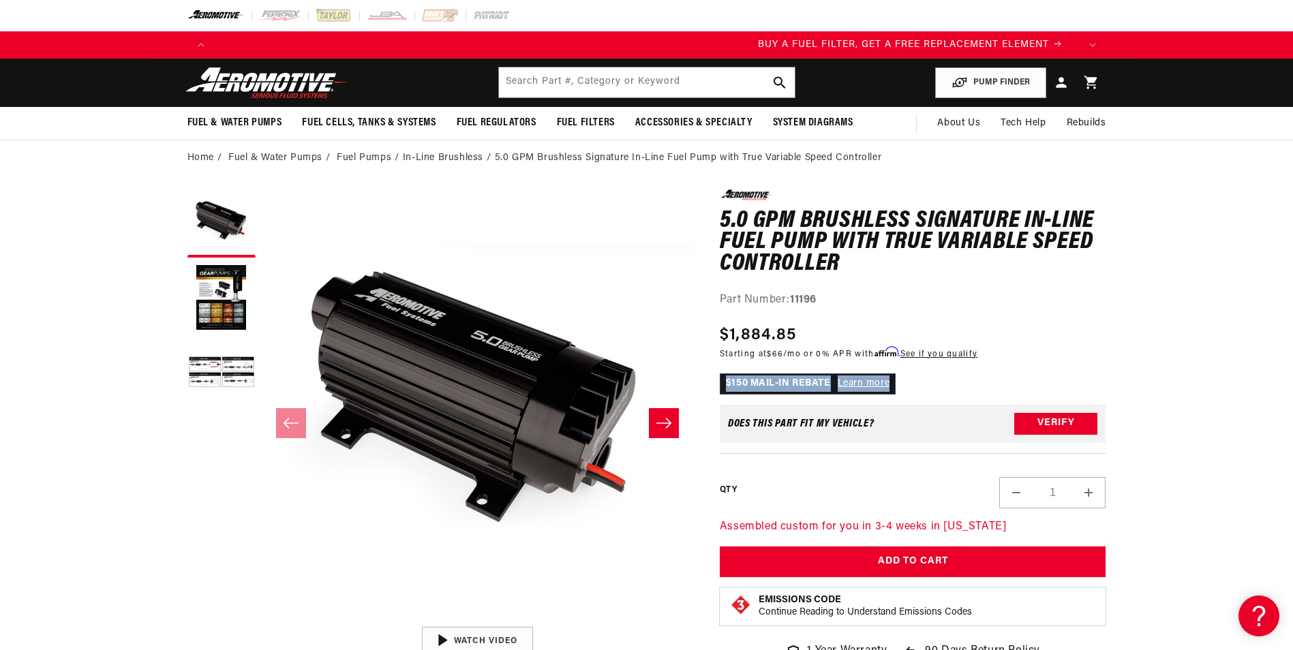
scroll to position [0, 0]
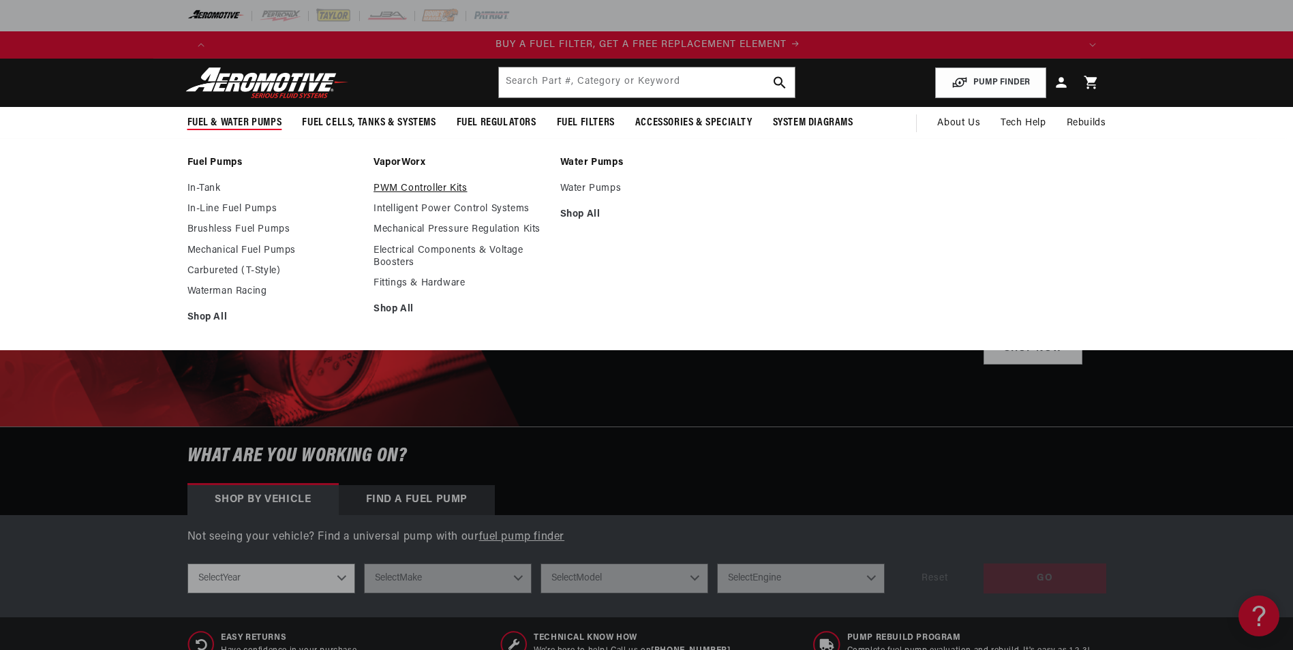
scroll to position [0, 865]
click at [447, 190] on link "PWM Controller Kits" at bounding box center [460, 189] width 173 height 12
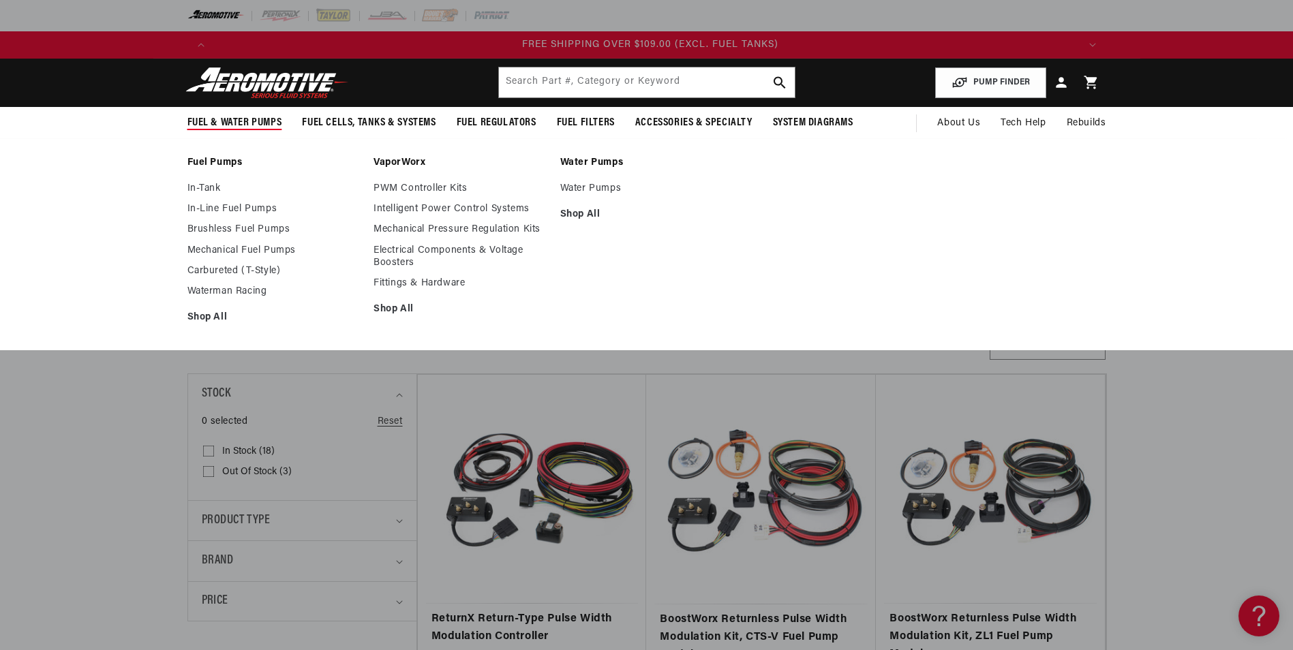
scroll to position [0, 2594]
click at [219, 205] on link "In-Line Fuel Pumps" at bounding box center [274, 209] width 173 height 12
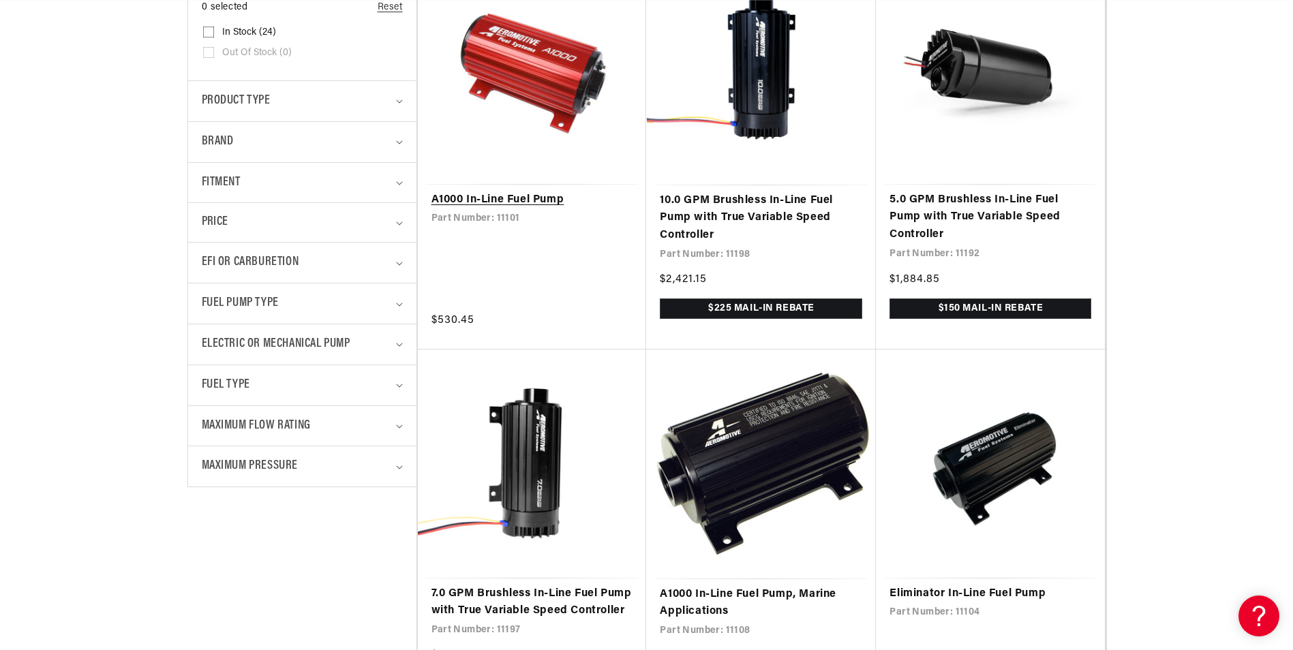
scroll to position [0, 24]
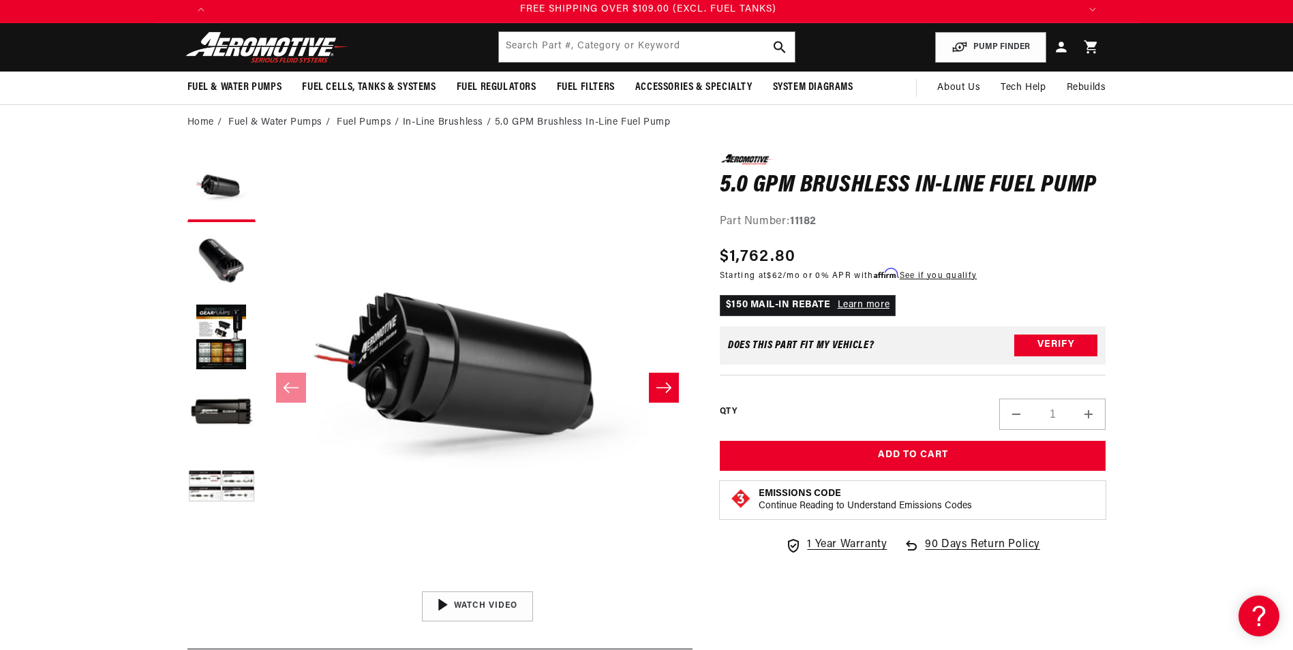
scroll to position [0, 2594]
click at [472, 598] on div "04:34" at bounding box center [477, 607] width 207 height 116
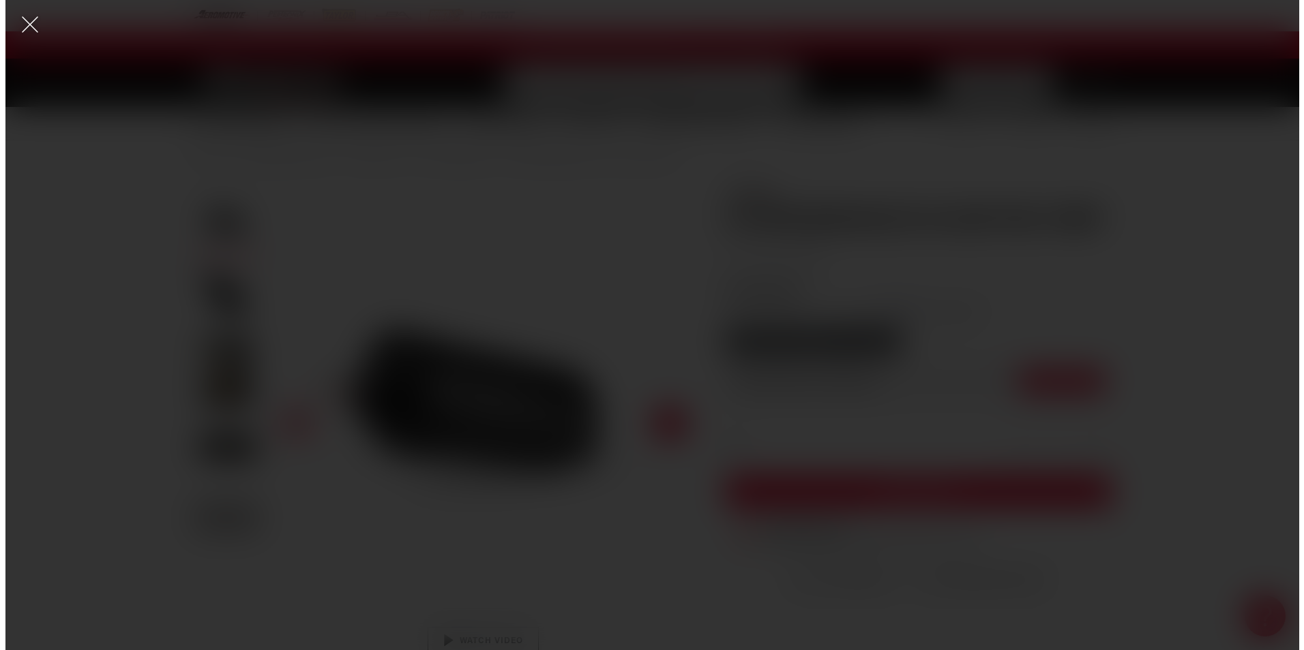
scroll to position [0, 0]
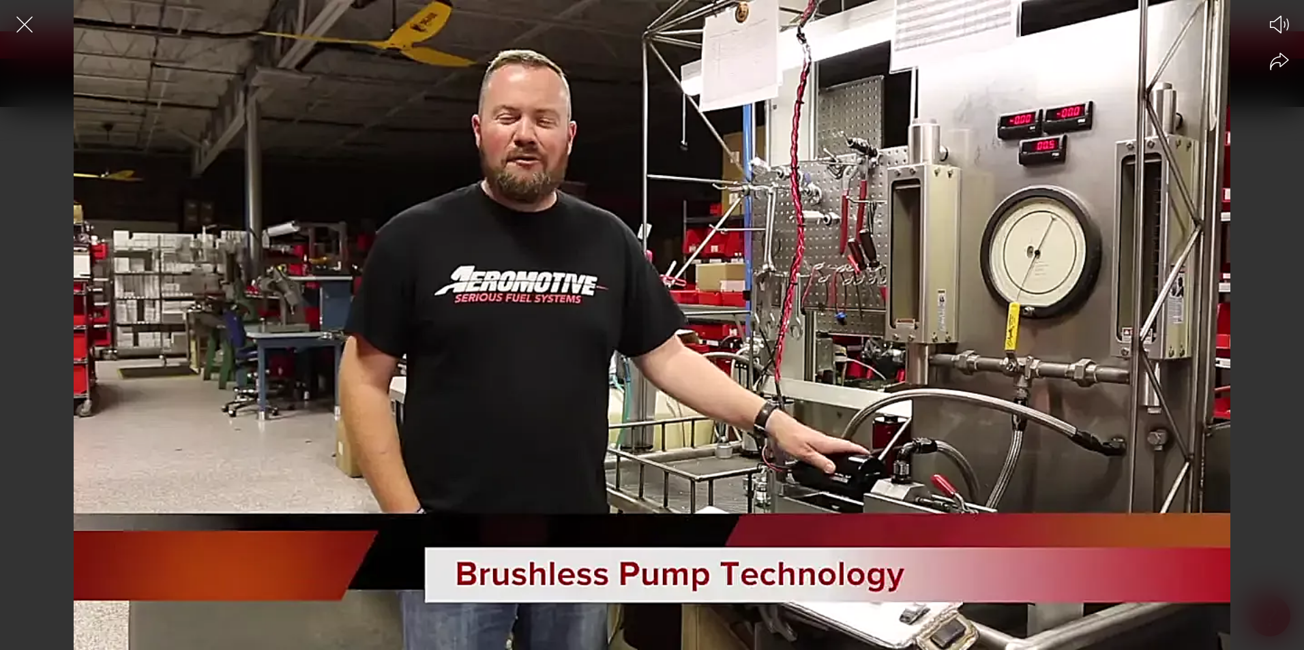
click at [705, 350] on div at bounding box center [652, 349] width 1304 height 603
click at [599, 295] on div at bounding box center [652, 349] width 1304 height 603
click at [20, 20] on icon "Close the video player" at bounding box center [24, 24] width 16 height 16
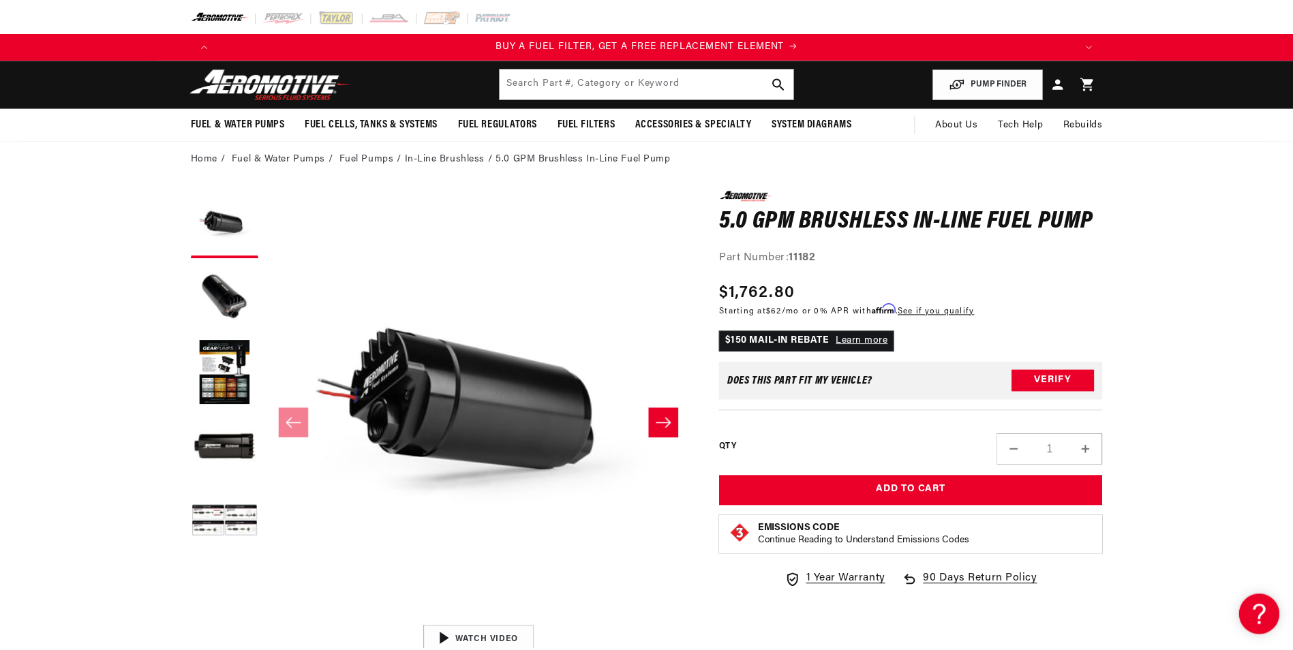
scroll to position [36, 0]
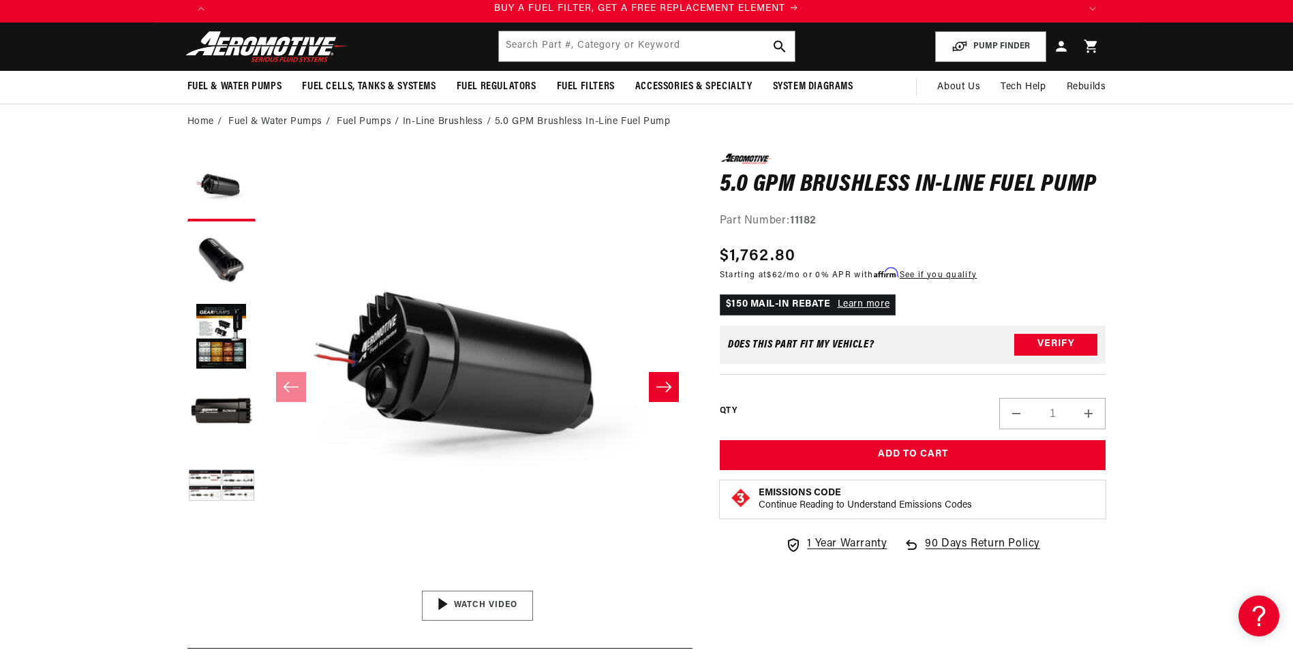
click at [491, 601] on div "04:34" at bounding box center [477, 606] width 207 height 116
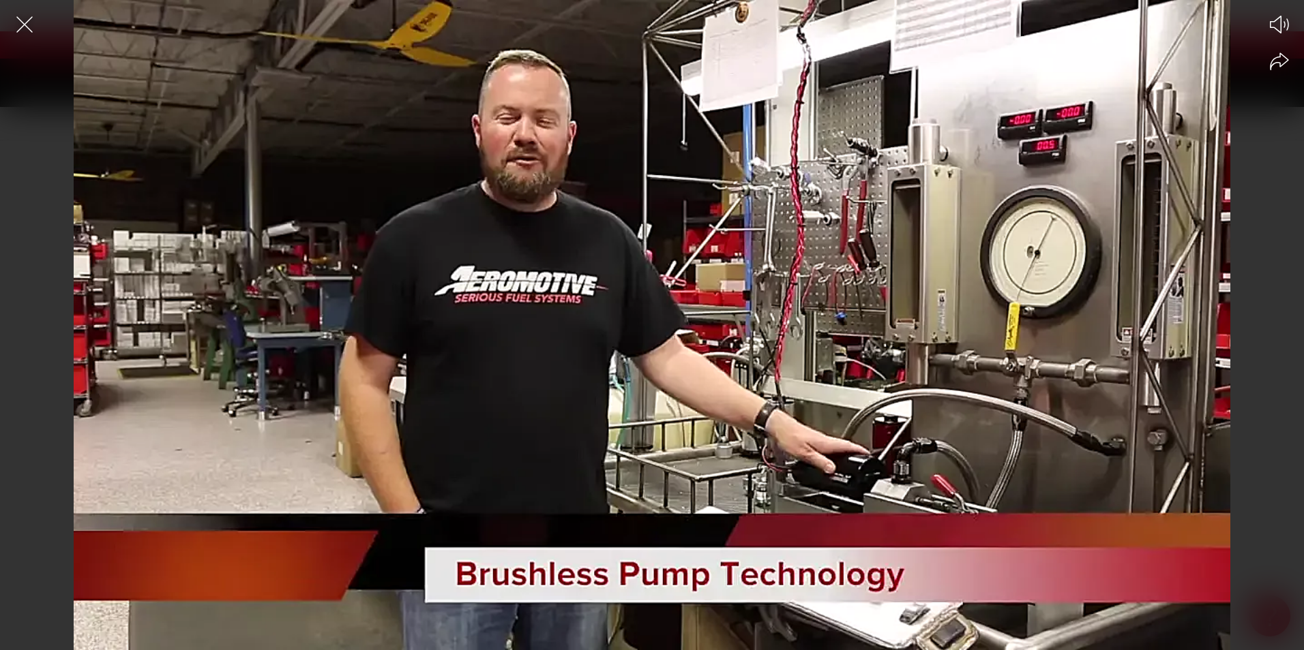
scroll to position [0, 0]
click at [26, 26] on icon "Close the video player" at bounding box center [24, 24] width 16 height 16
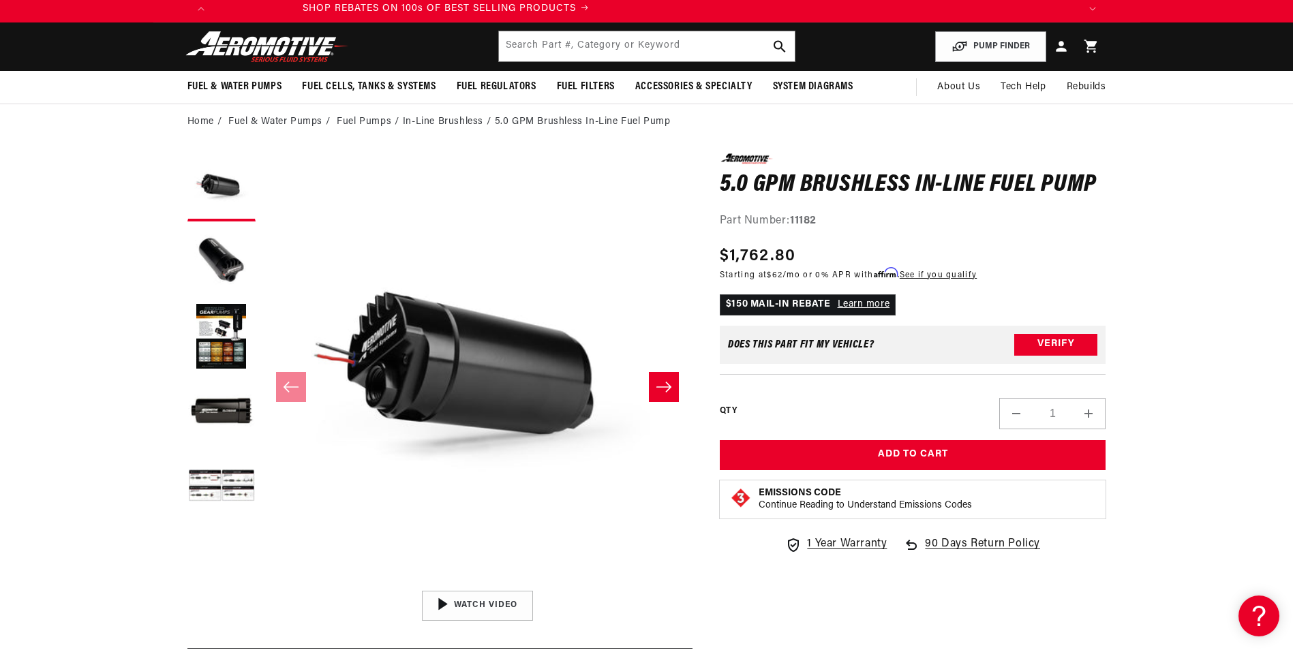
scroll to position [0, 2161]
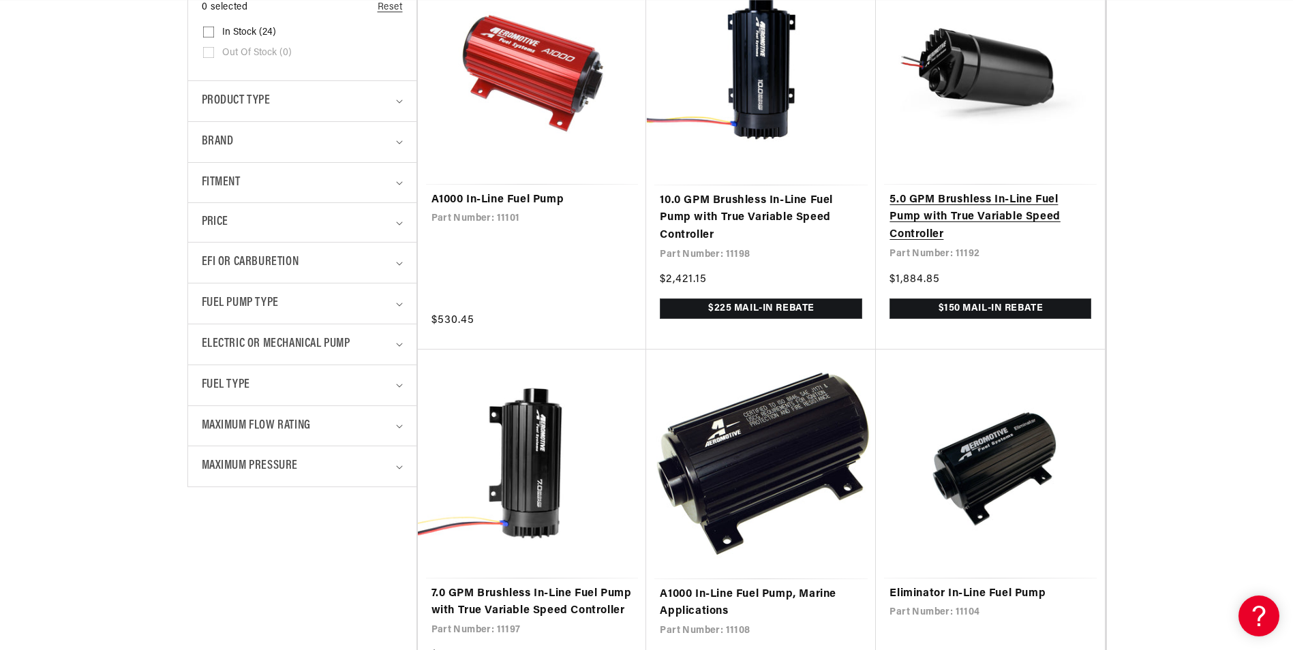
scroll to position [0, 2594]
